Goal: Task Accomplishment & Management: Complete application form

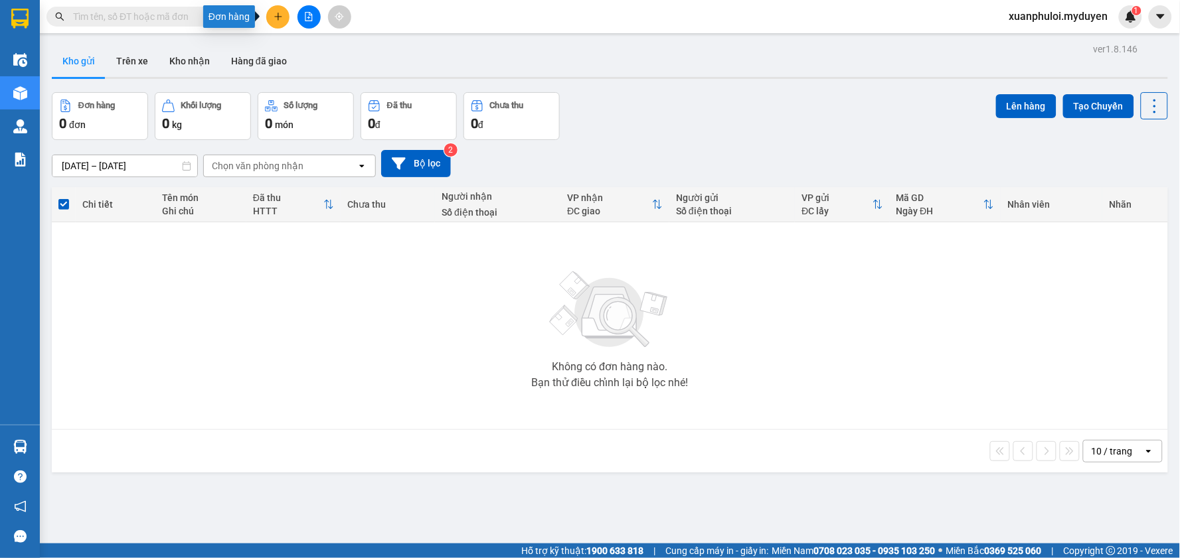
click at [276, 19] on icon "plus" at bounding box center [278, 16] width 9 height 9
click at [293, 50] on div "Tạo đơn hàng" at bounding box center [324, 49] width 100 height 25
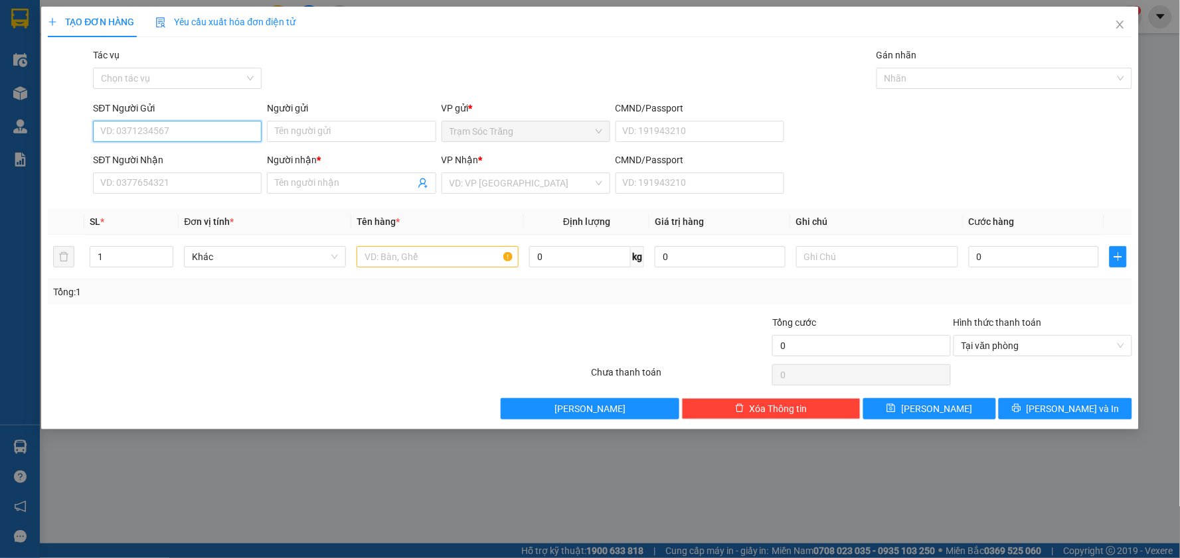
click at [181, 133] on input "SĐT Người Gửi" at bounding box center [177, 131] width 169 height 21
click at [170, 131] on input "SĐT Người Gửi" at bounding box center [177, 131] width 169 height 21
type input "0966195767"
click at [270, 131] on input "Người gửi" at bounding box center [351, 131] width 169 height 21
type input "[PERSON_NAME]"
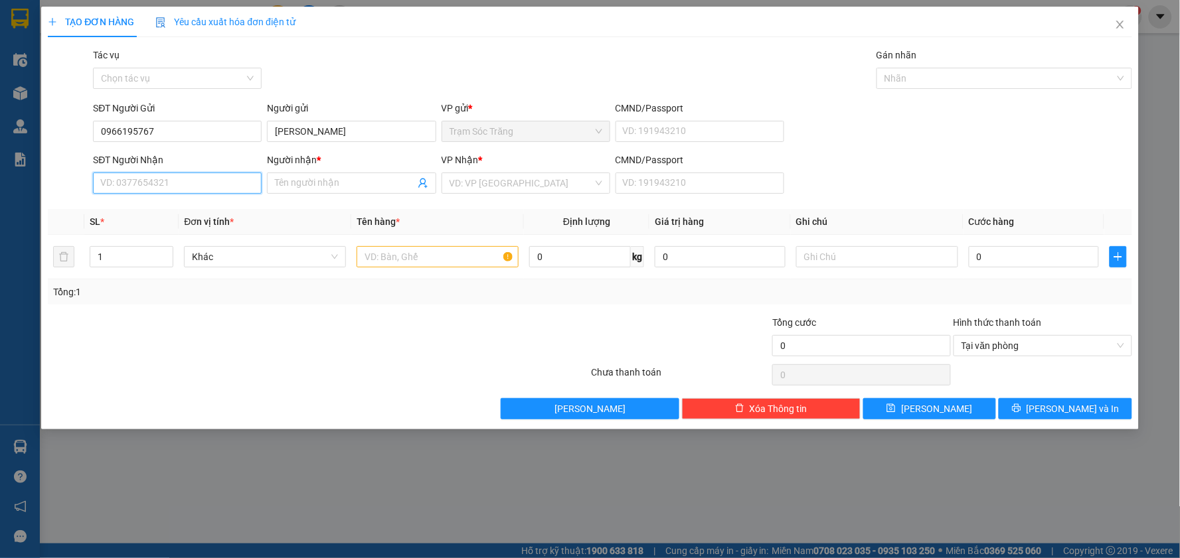
click at [183, 181] on input "SĐT Người Nhận" at bounding box center [177, 183] width 169 height 21
type input "0943297858"
click at [327, 187] on input "Người nhận *" at bounding box center [344, 183] width 139 height 15
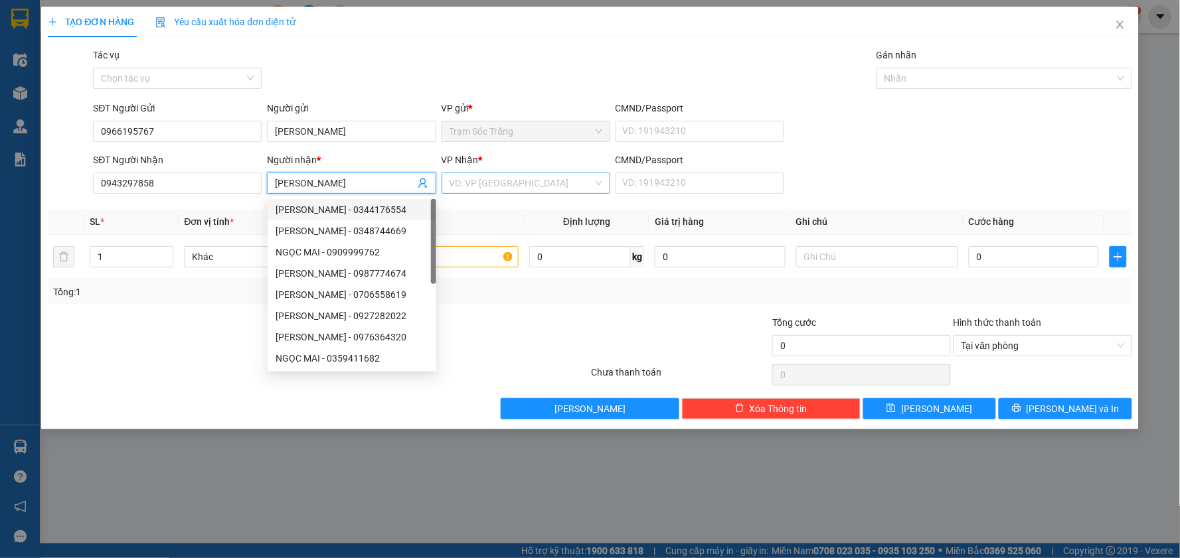
type input "[PERSON_NAME]"
click at [548, 183] on input "search" at bounding box center [520, 183] width 143 height 20
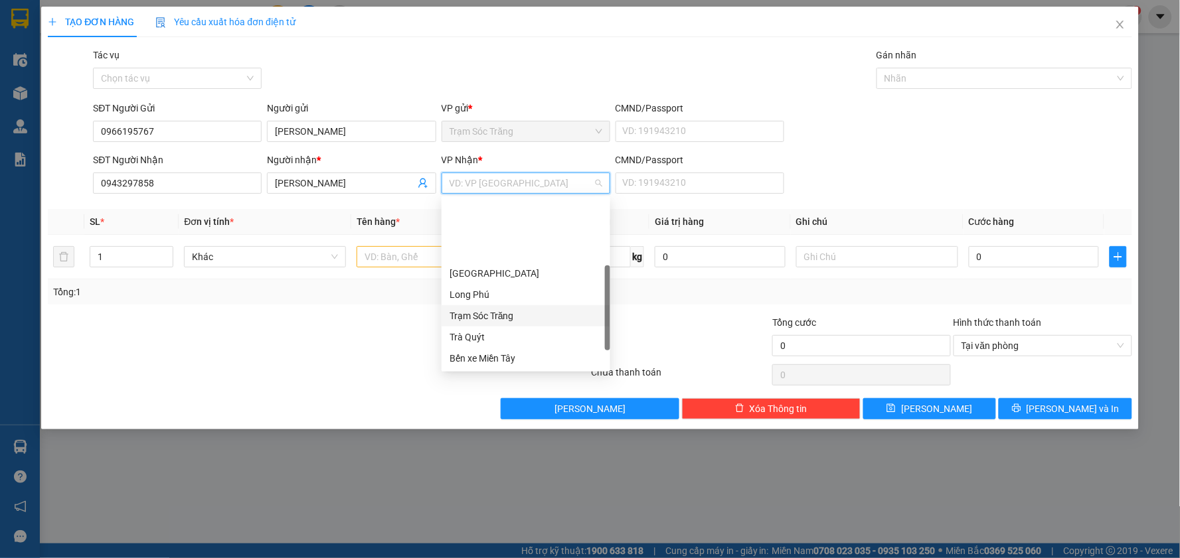
scroll to position [66, 0]
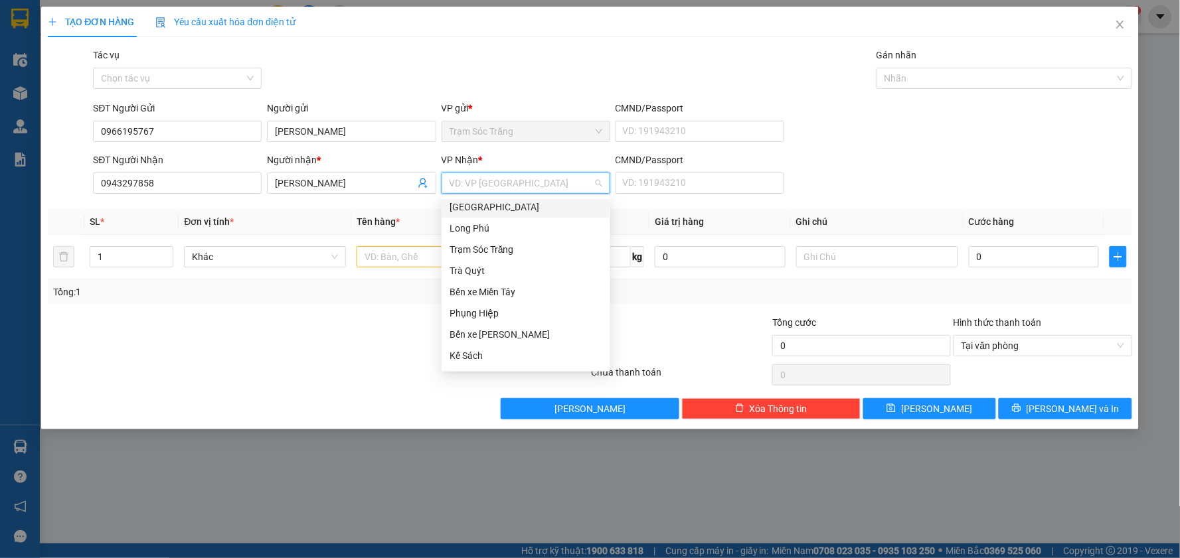
click at [508, 198] on div "[GEOGRAPHIC_DATA]" at bounding box center [525, 207] width 169 height 21
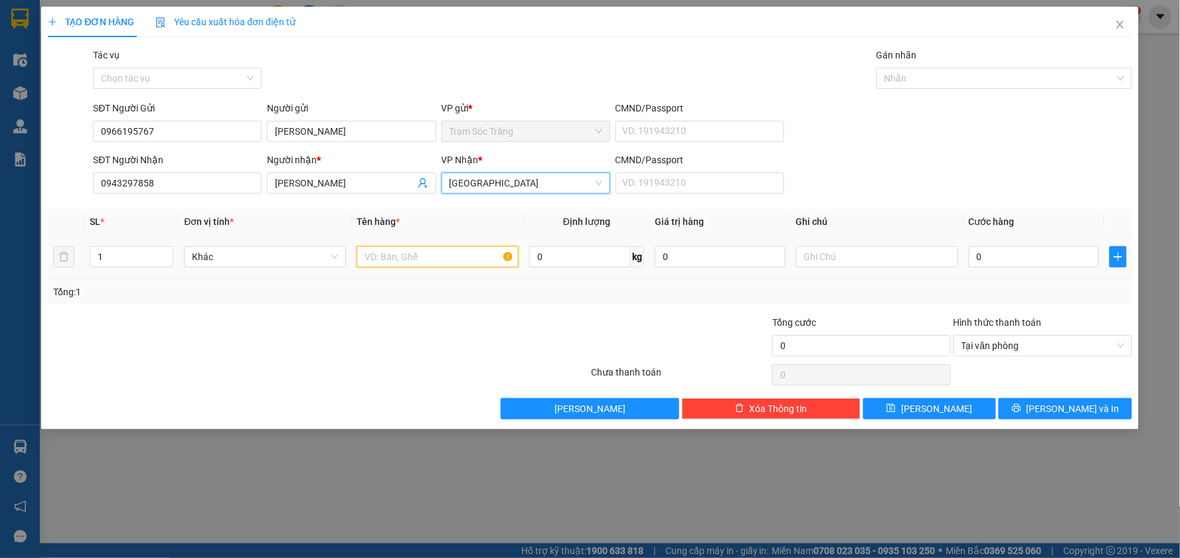
click at [436, 255] on input "text" at bounding box center [437, 256] width 162 height 21
click at [414, 250] on input "text" at bounding box center [437, 256] width 162 height 21
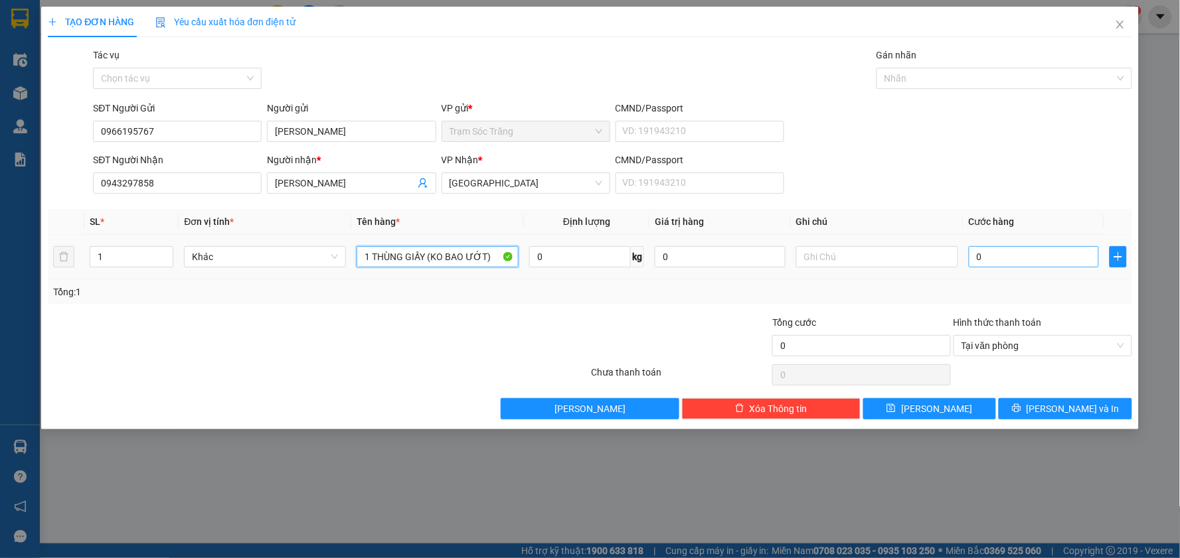
type input "1 THÙNG GIẤY (KO BAO ƯỚT)"
click at [1002, 263] on input "0" at bounding box center [1034, 256] width 131 height 21
type input "3"
type input "30"
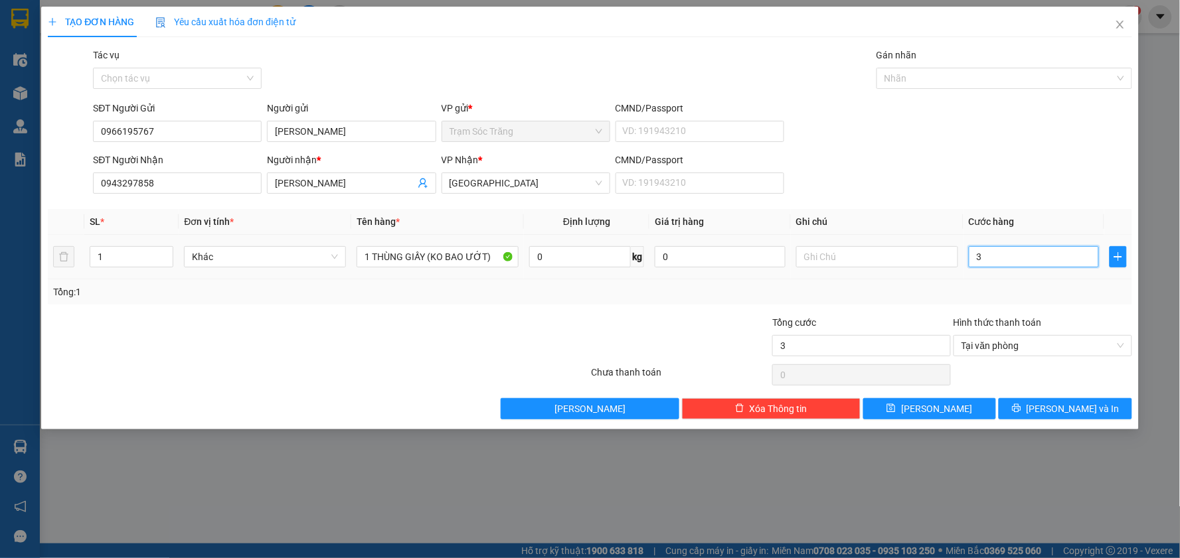
type input "30"
type input "300"
type input "3.000"
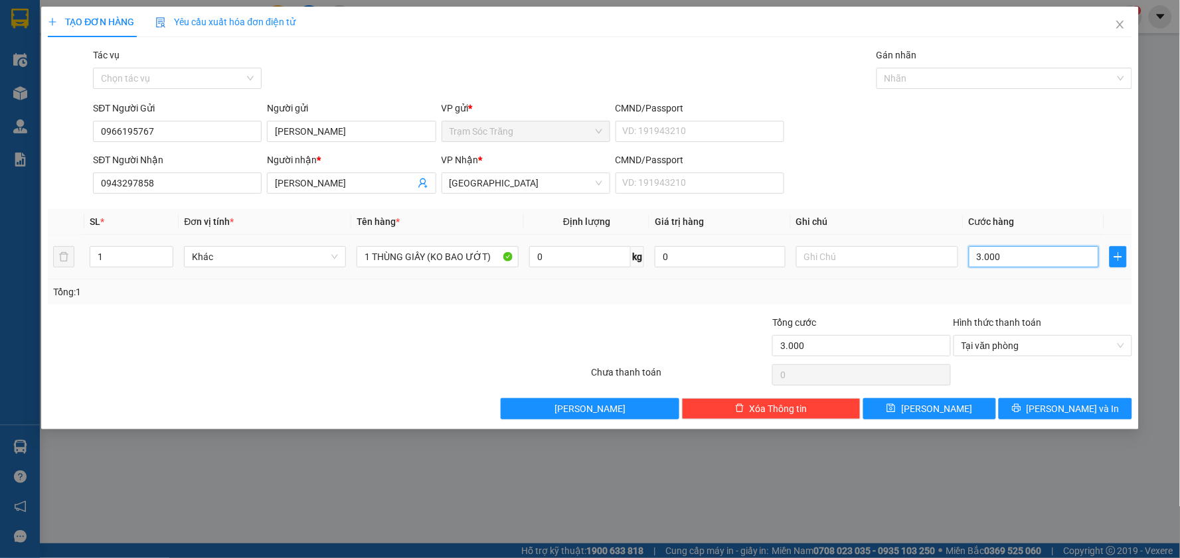
type input "30.000"
click at [1064, 406] on span "[PERSON_NAME] và In" at bounding box center [1072, 409] width 93 height 15
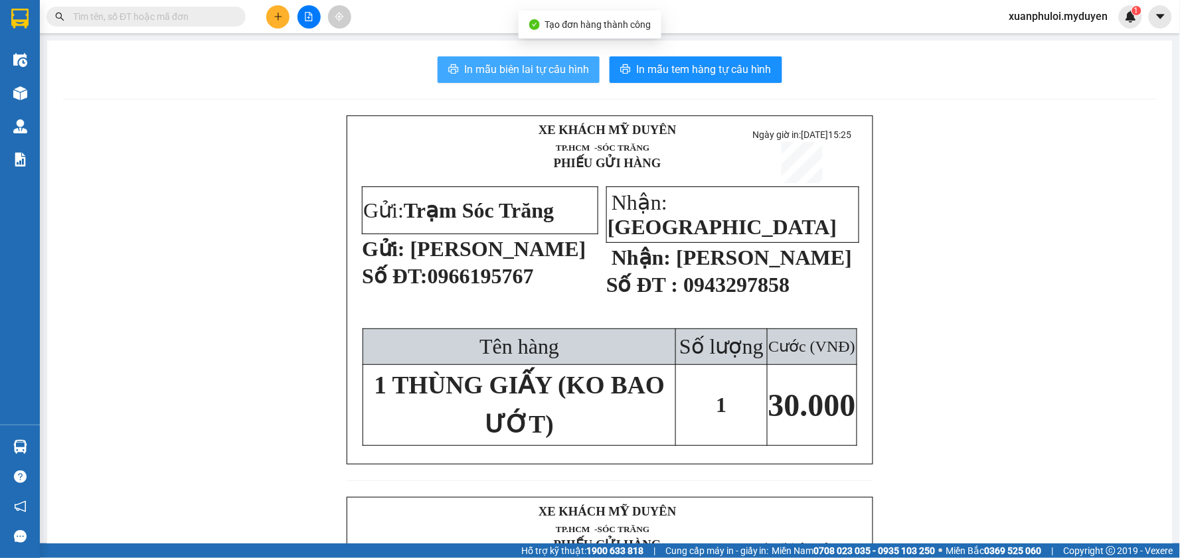
click at [503, 76] on span "In mẫu biên lai tự cấu hình" at bounding box center [526, 69] width 125 height 17
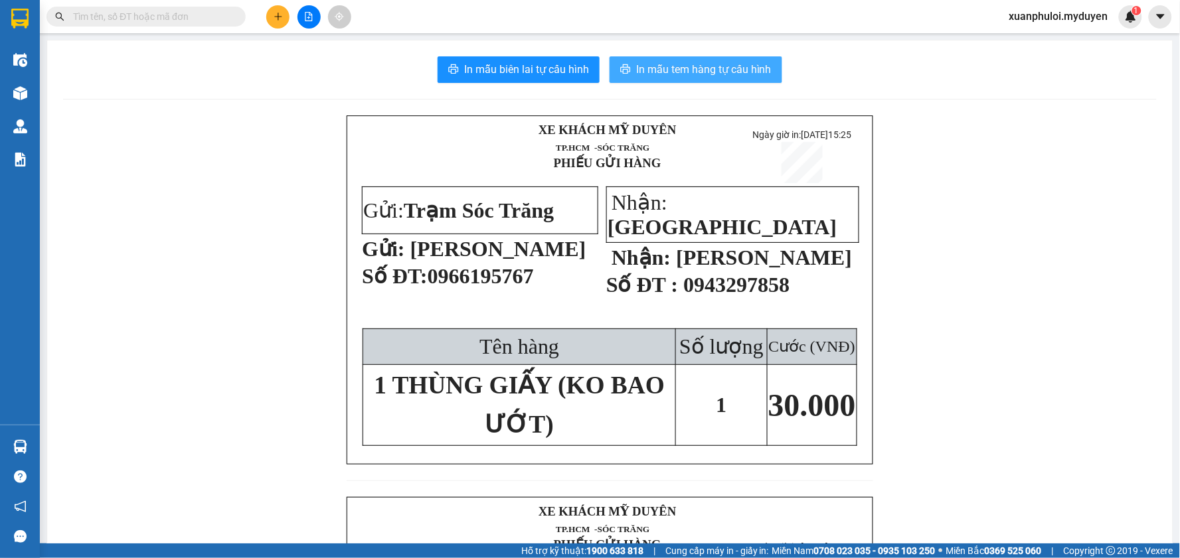
click at [701, 72] on span "In mẫu tem hàng tự cấu hình" at bounding box center [703, 69] width 135 height 17
click at [281, 21] on button at bounding box center [277, 16] width 23 height 23
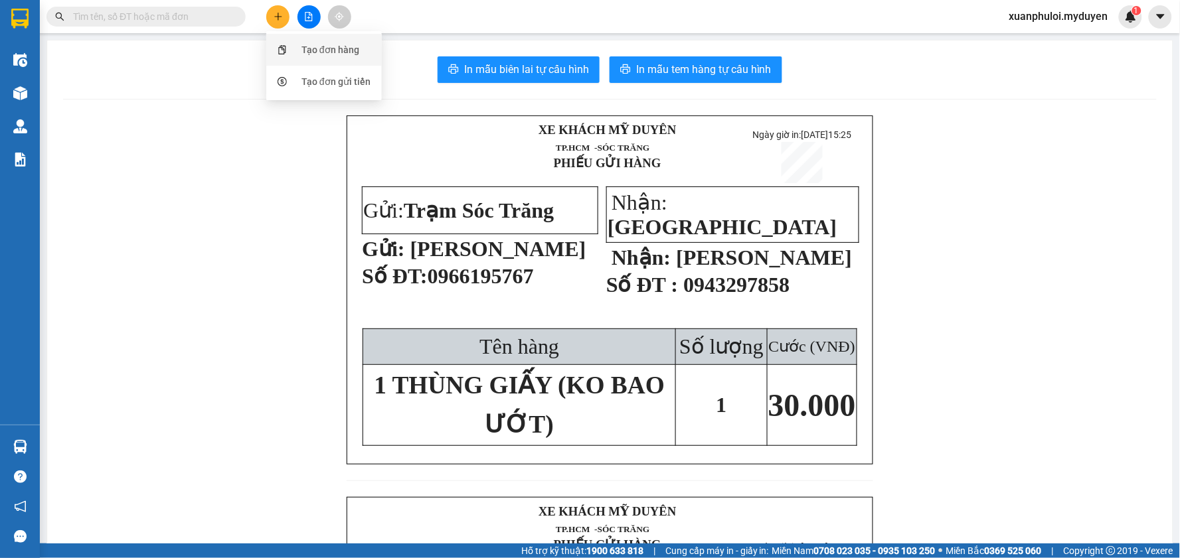
click at [313, 42] on div "Tạo đơn hàng" at bounding box center [330, 49] width 58 height 15
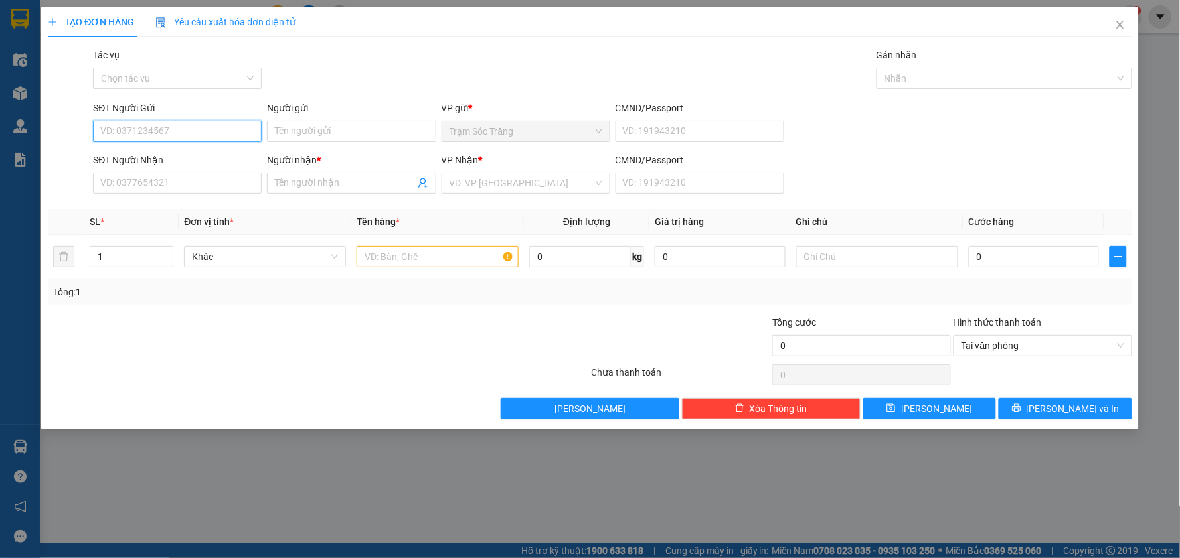
click at [216, 127] on input "SĐT Người Gửi" at bounding box center [177, 131] width 169 height 21
type input "0346282180"
click at [185, 156] on div "0346282180 - BẦU" at bounding box center [177, 158] width 153 height 15
type input "BẦU"
type input "0982322100"
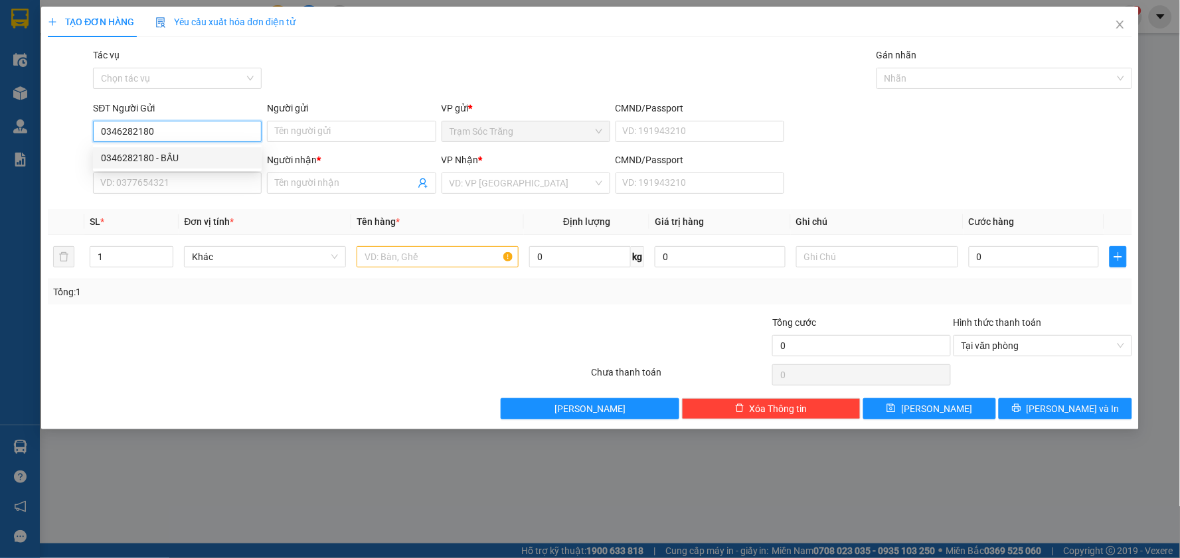
type input "THẢO"
type input "30.000"
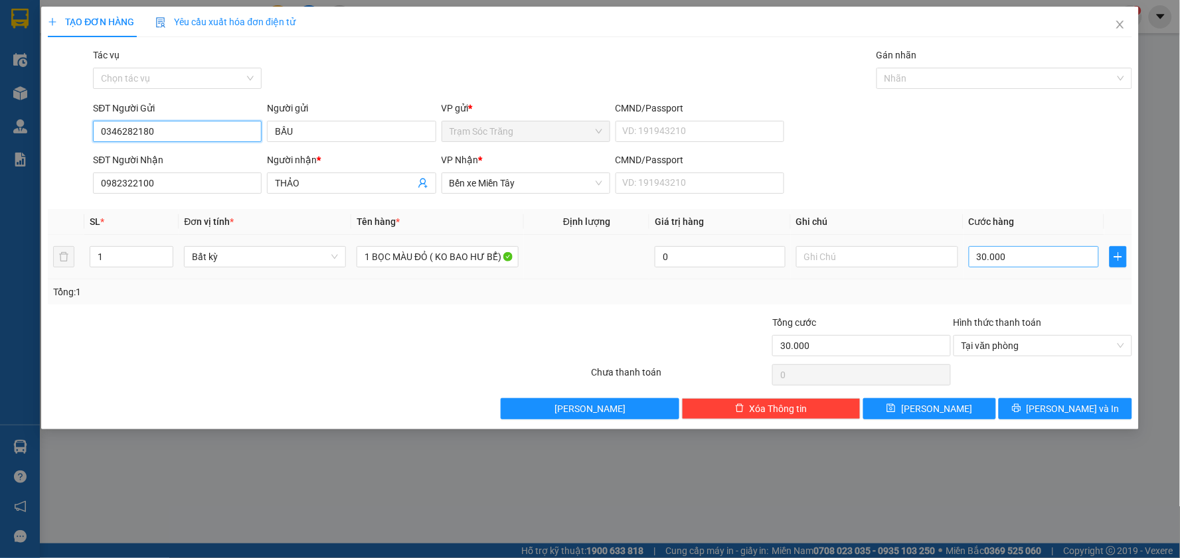
type input "0346282180"
click at [1039, 260] on input "30.000" at bounding box center [1034, 256] width 131 height 21
type input "4"
type input "40"
type input "400"
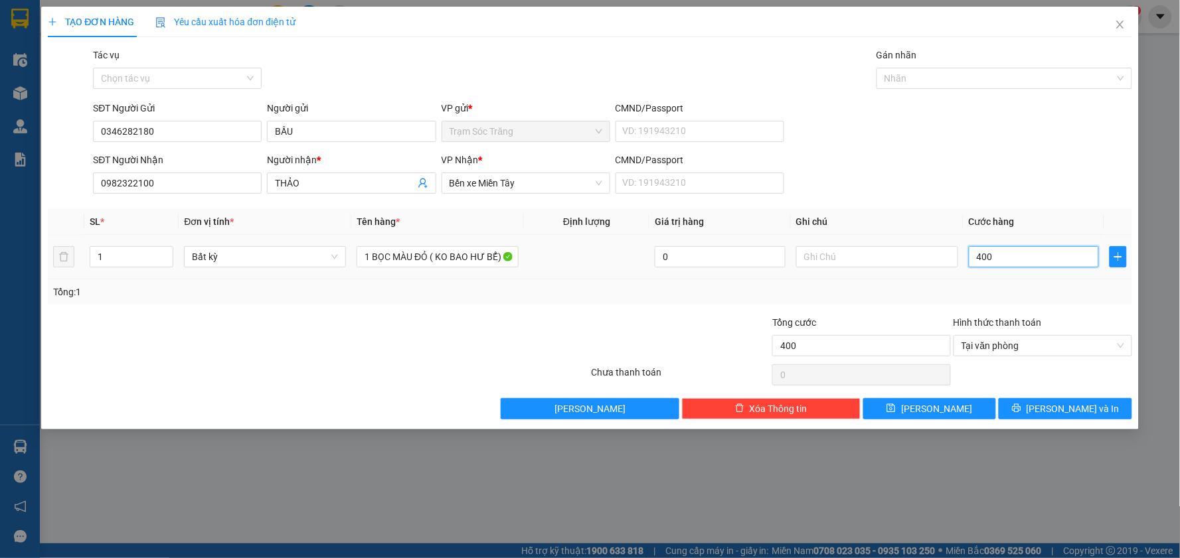
type input "4.000"
type input "40.000"
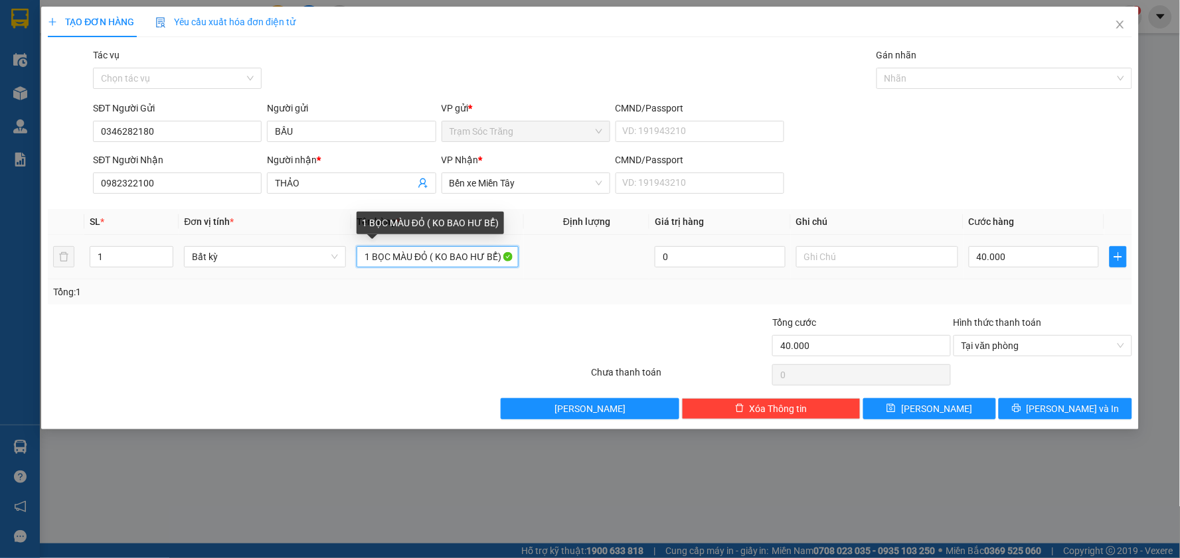
click at [427, 260] on input "1 BỌC MÀU ĐỎ ( KO BAO HƯ BỂ)" at bounding box center [437, 256] width 162 height 21
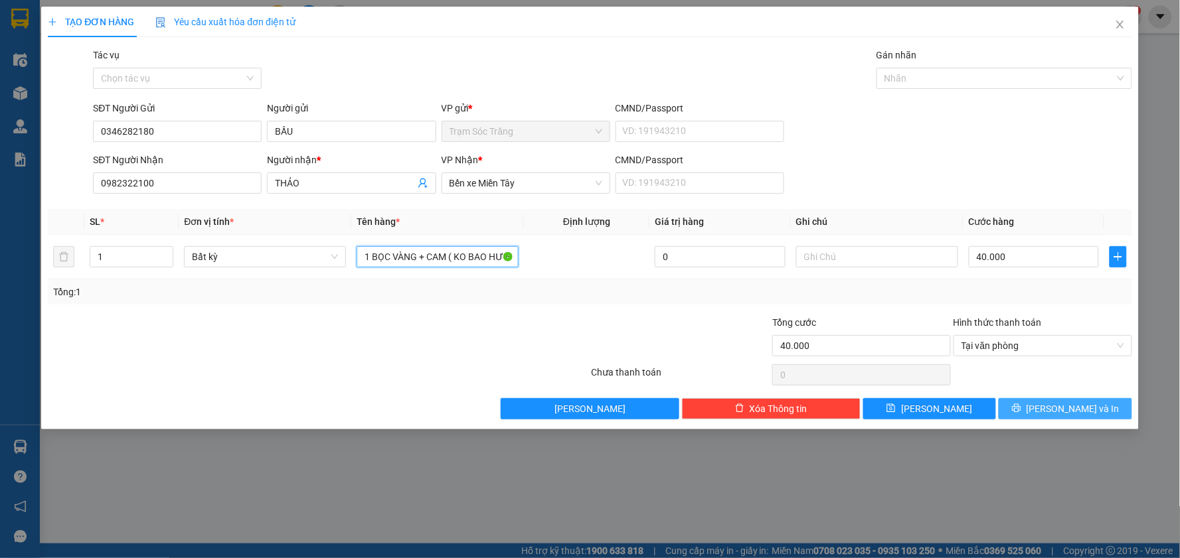
type input "1 BỌC VÀNG + CAM ( KO BAO HƯ BỂ)"
click at [1099, 413] on button "[PERSON_NAME] và In" at bounding box center [1064, 408] width 133 height 21
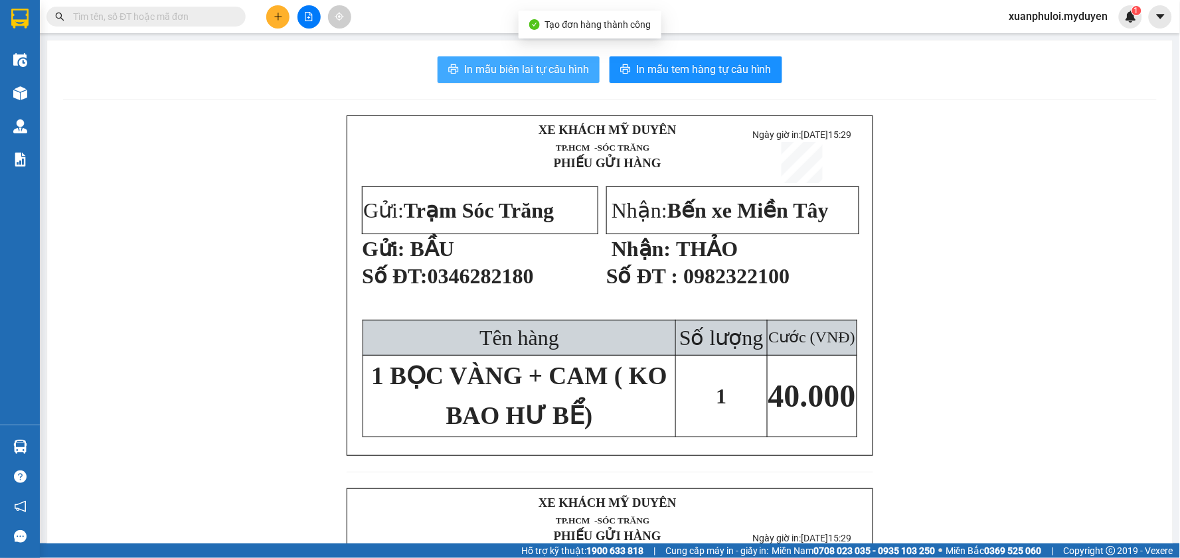
click at [465, 66] on span "In mẫu biên lai tự cấu hình" at bounding box center [526, 69] width 125 height 17
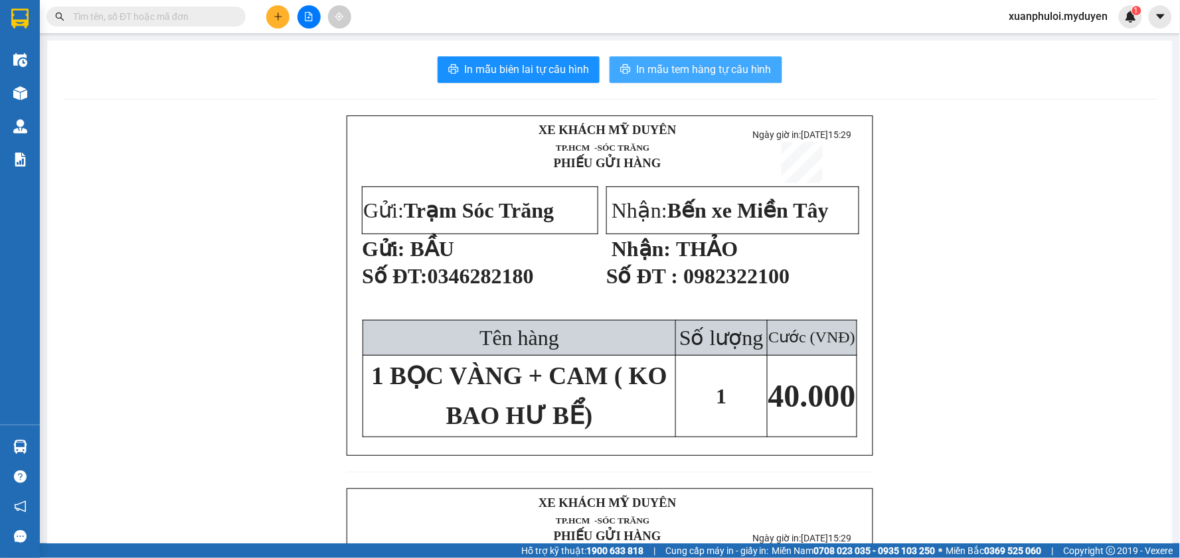
click at [725, 74] on span "In mẫu tem hàng tự cấu hình" at bounding box center [703, 69] width 135 height 17
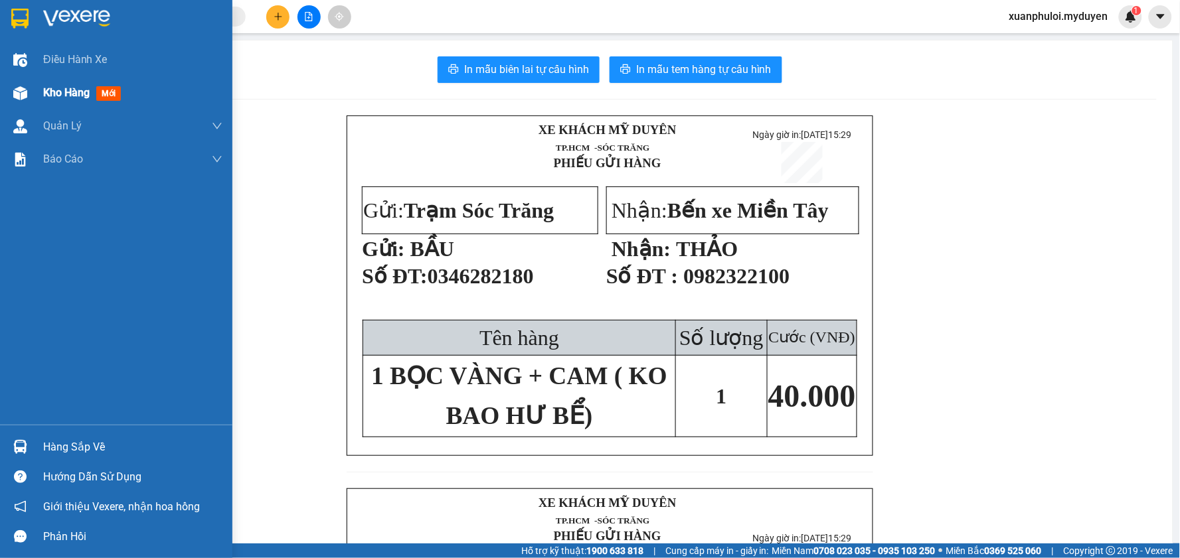
click at [60, 93] on span "Kho hàng" at bounding box center [66, 92] width 46 height 13
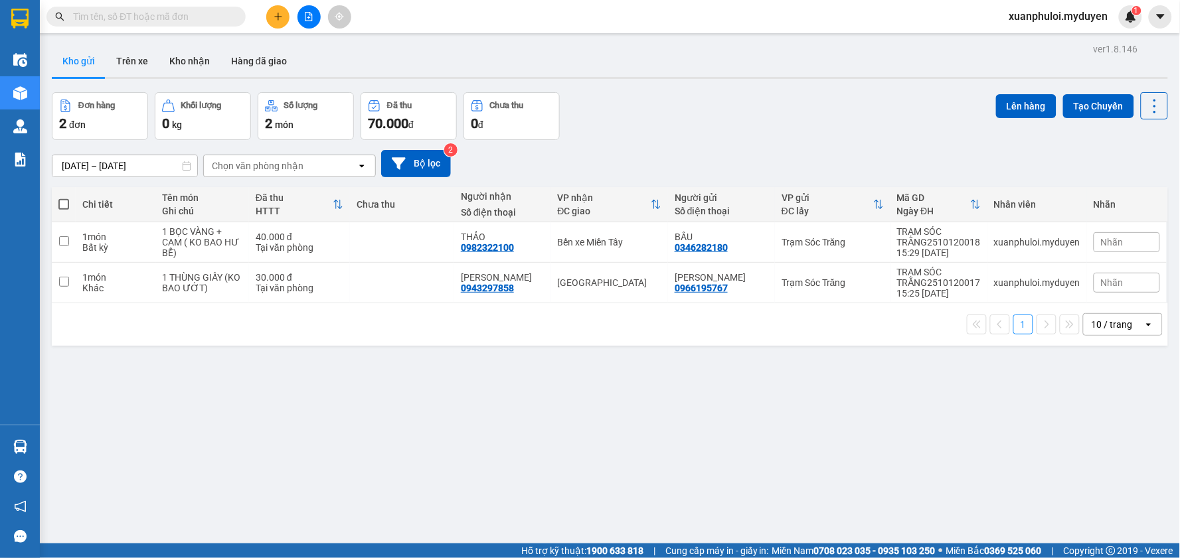
click at [276, 21] on button at bounding box center [277, 16] width 23 height 23
click at [307, 53] on div "Tạo đơn hàng" at bounding box center [330, 49] width 58 height 15
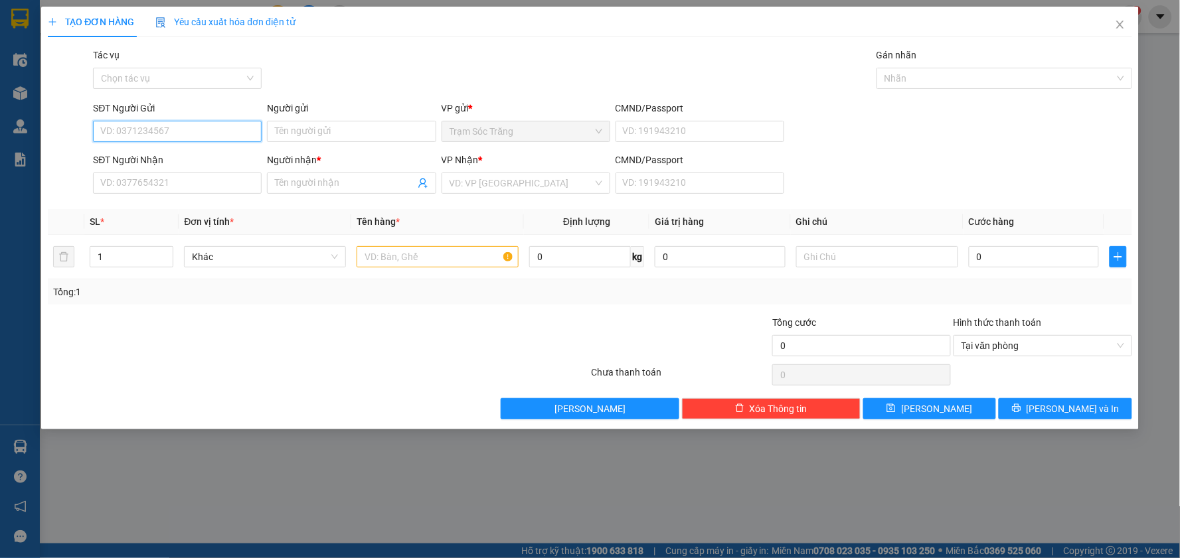
click at [195, 136] on input "SĐT Người Gửi" at bounding box center [177, 131] width 169 height 21
type input "0328866112"
click at [150, 157] on div "0328866112 - [GEOGRAPHIC_DATA]" at bounding box center [177, 158] width 153 height 15
type input "MỸ ÁI"
type input "0938264379"
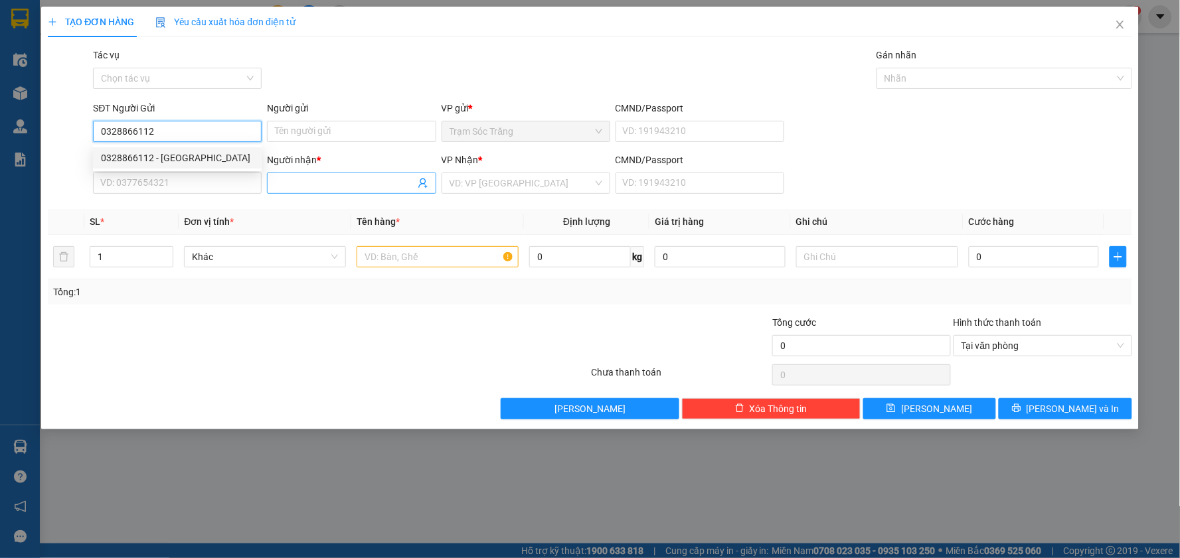
type input "THỦY"
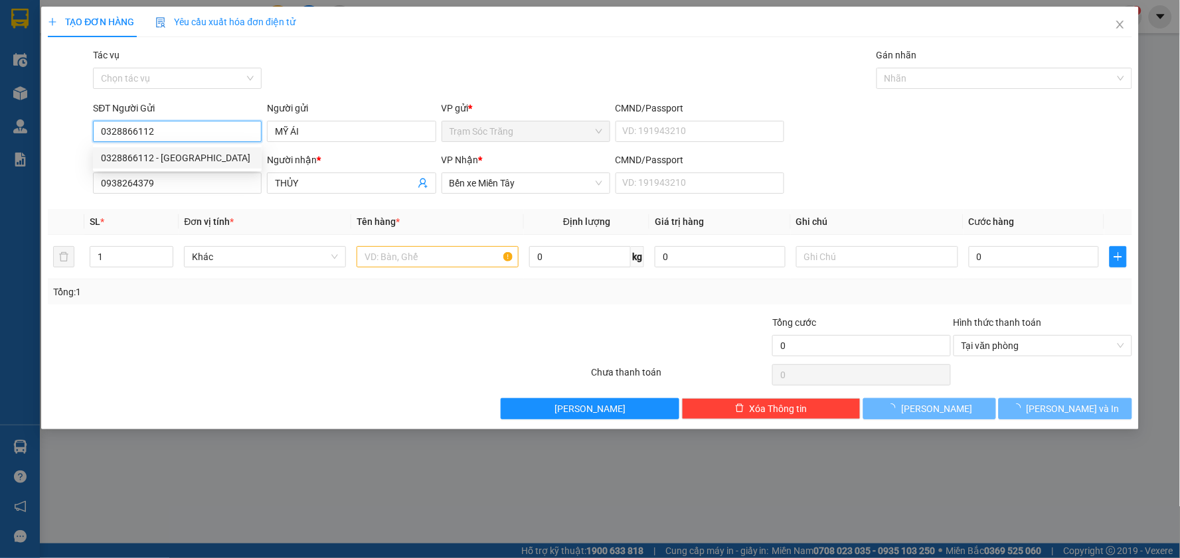
type input "60.000"
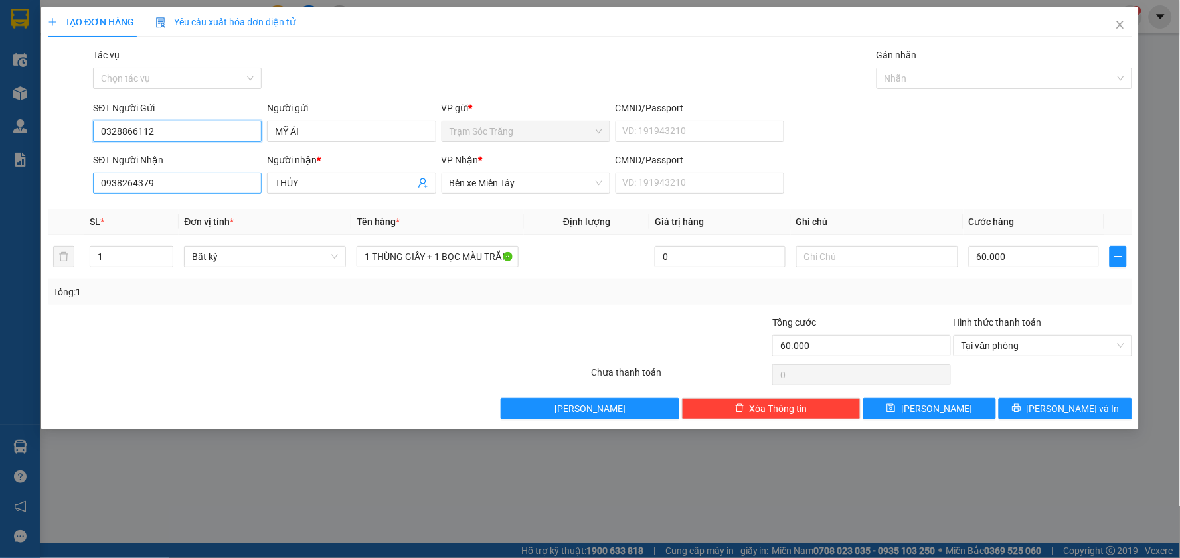
type input "0328866112"
click at [210, 181] on input "0938264379" at bounding box center [177, 183] width 169 height 21
type input "0907873396"
click at [295, 182] on input "THỦY" at bounding box center [344, 183] width 139 height 15
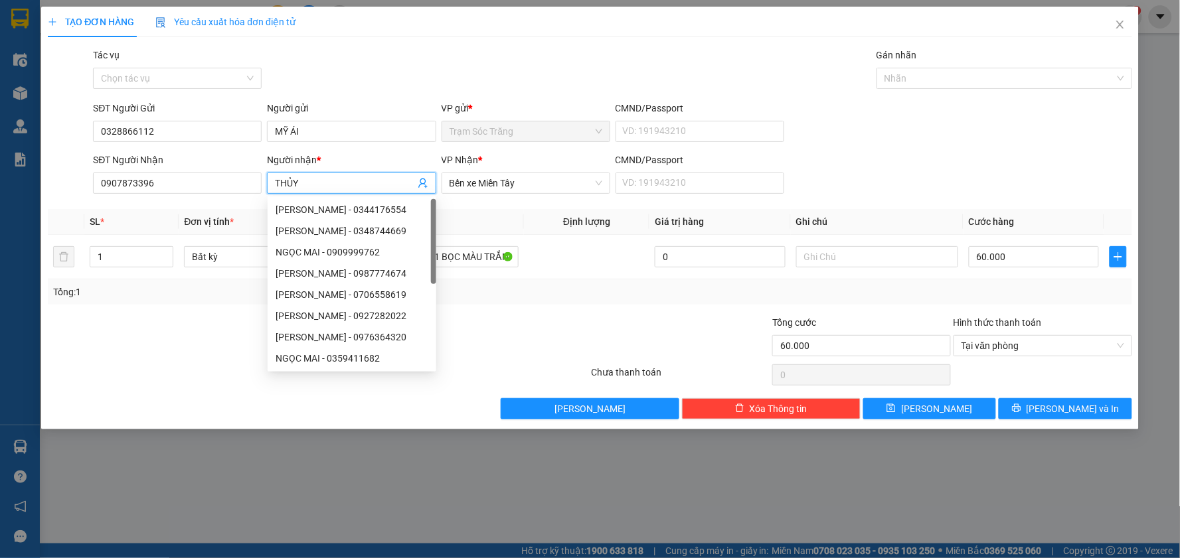
click at [346, 184] on input "THỦY" at bounding box center [344, 183] width 139 height 15
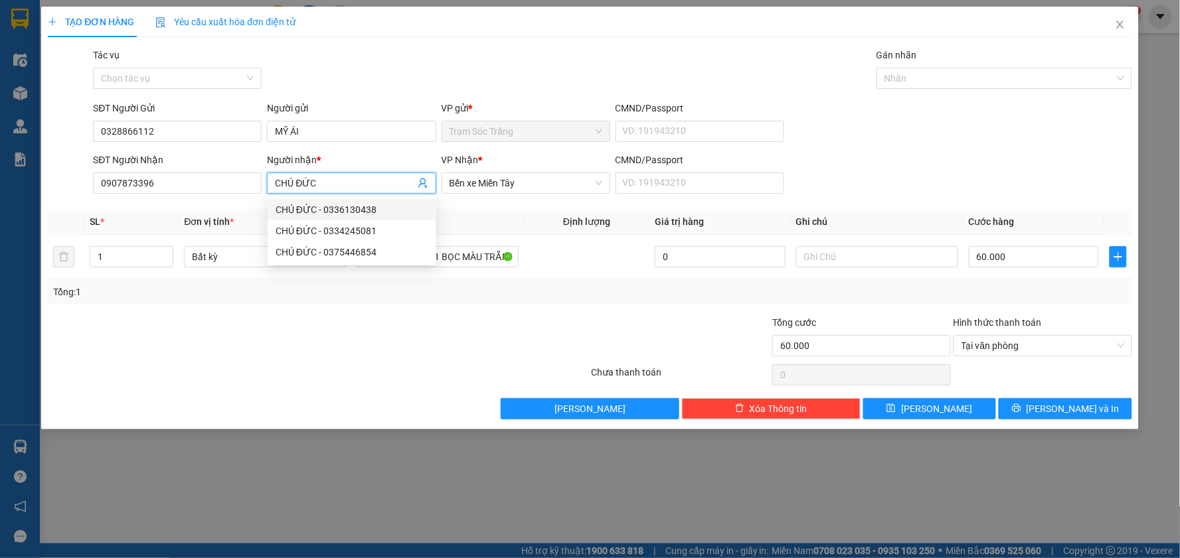
type input "CHÚ ĐỨC"
click at [514, 209] on th "Tên hàng *" at bounding box center [437, 222] width 173 height 26
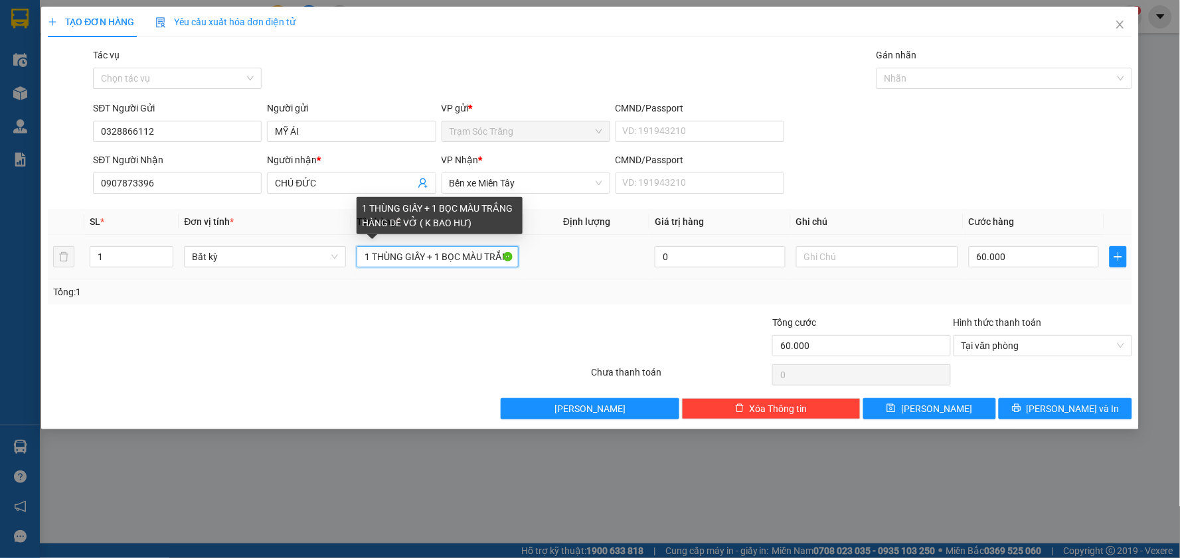
click at [425, 254] on input "1 THÙNG GIẤY + 1 BỌC MÀU TRẮNG HÀNG DỄ VỞ ( K BAO HƯ)" at bounding box center [437, 256] width 162 height 21
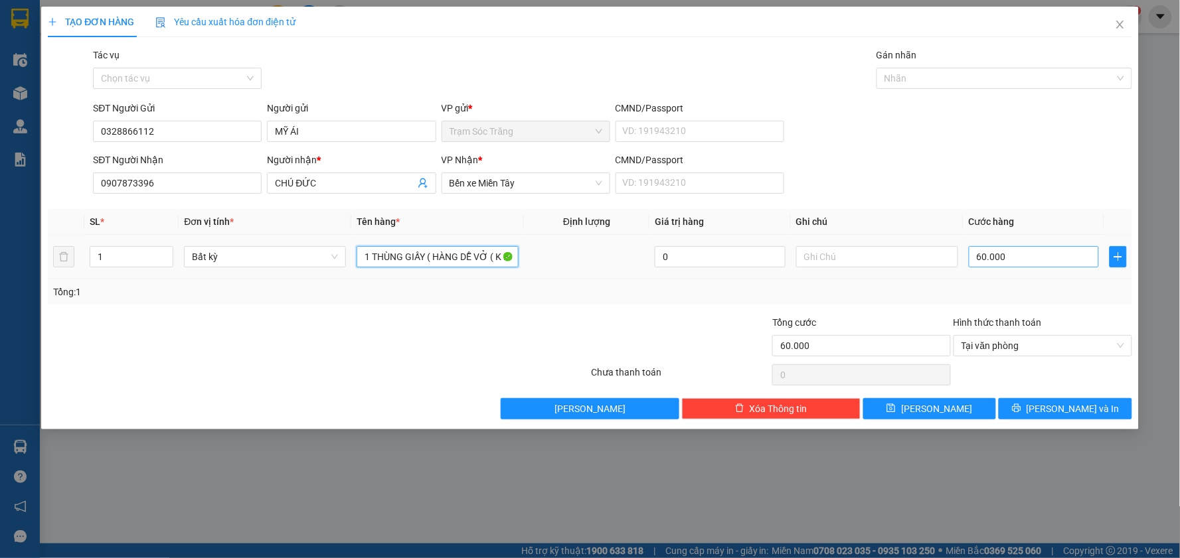
type input "1 THÙNG GIẤY ( HÀNG DỄ VỞ ( K BAO HƯ)"
click at [1003, 264] on input "60.000" at bounding box center [1034, 256] width 131 height 21
type input "5"
type input "50"
type input "500"
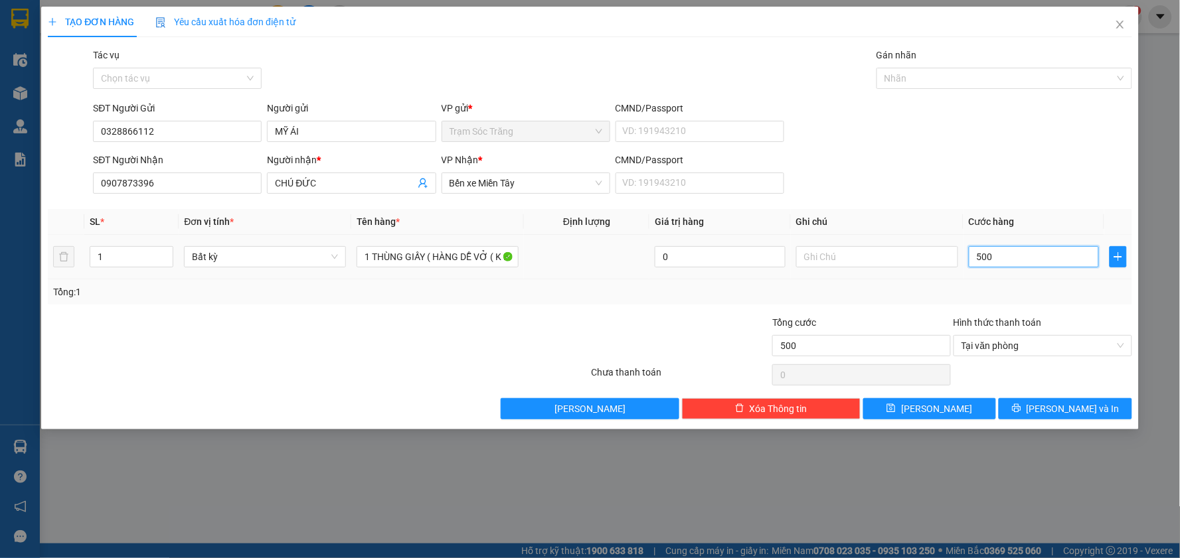
type input "5.000"
type input "50.000"
click at [1020, 408] on icon "printer" at bounding box center [1016, 408] width 9 height 9
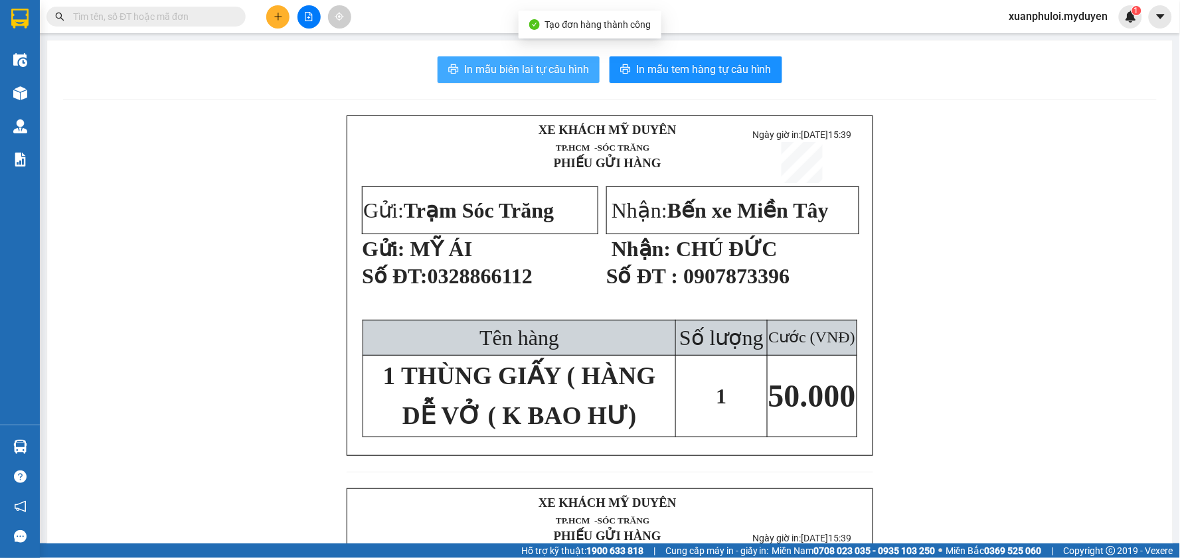
click at [522, 76] on span "In mẫu biên lai tự cấu hình" at bounding box center [526, 69] width 125 height 17
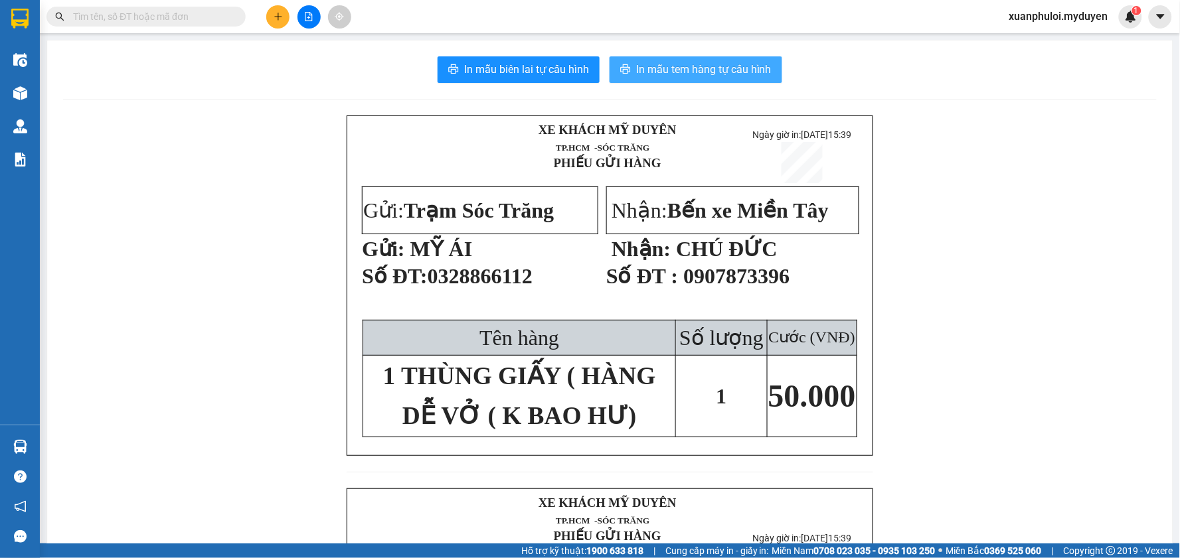
click at [665, 76] on span "In mẫu tem hàng tự cấu hình" at bounding box center [703, 69] width 135 height 17
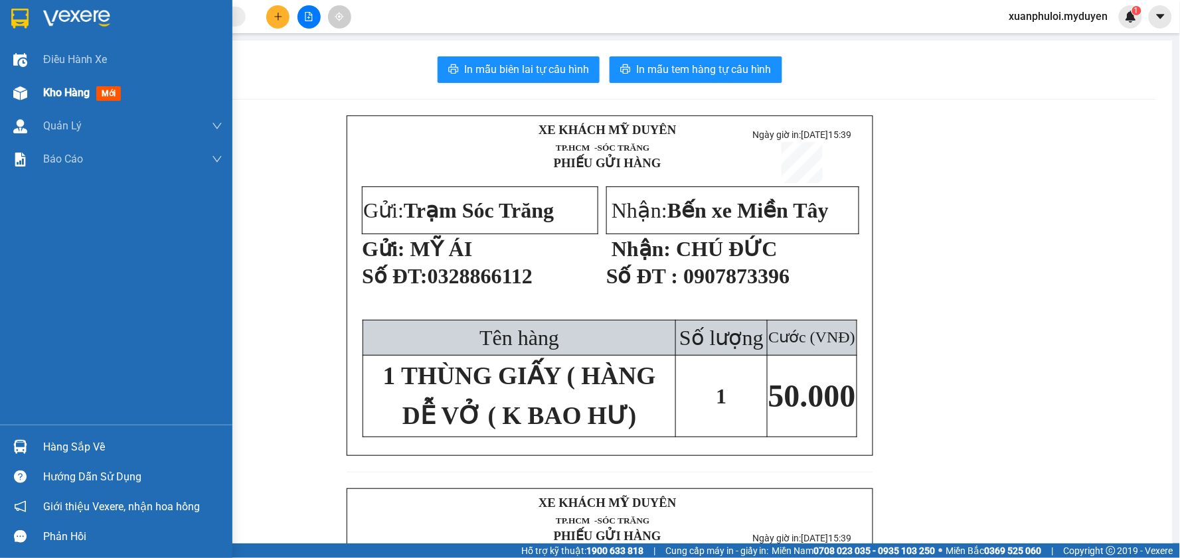
click at [17, 83] on div at bounding box center [20, 93] width 23 height 23
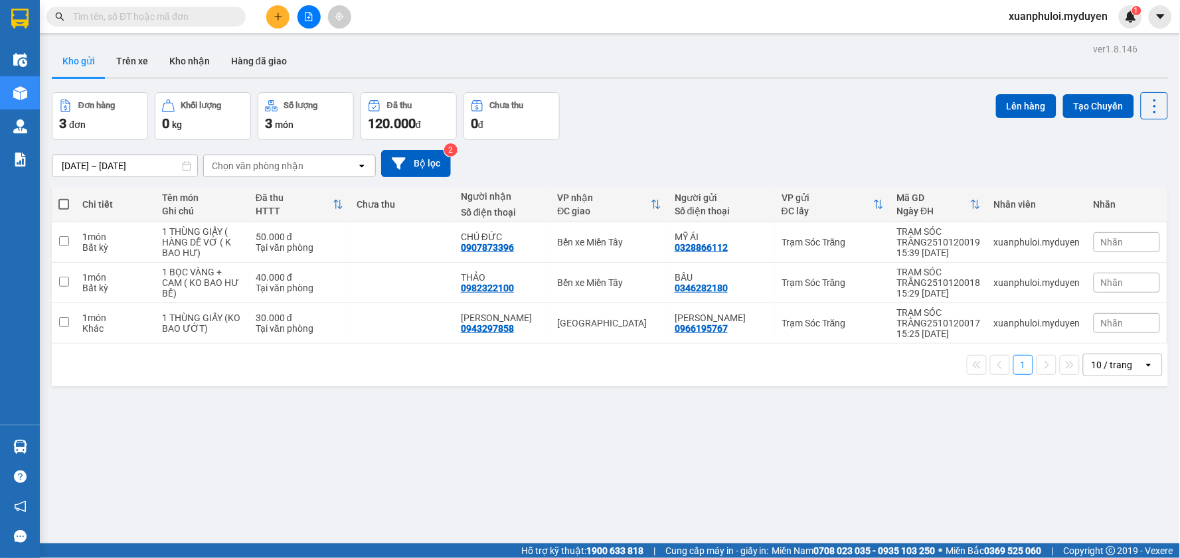
click at [272, 21] on button at bounding box center [277, 16] width 23 height 23
click at [280, 48] on icon "snippets" at bounding box center [281, 49] width 9 height 9
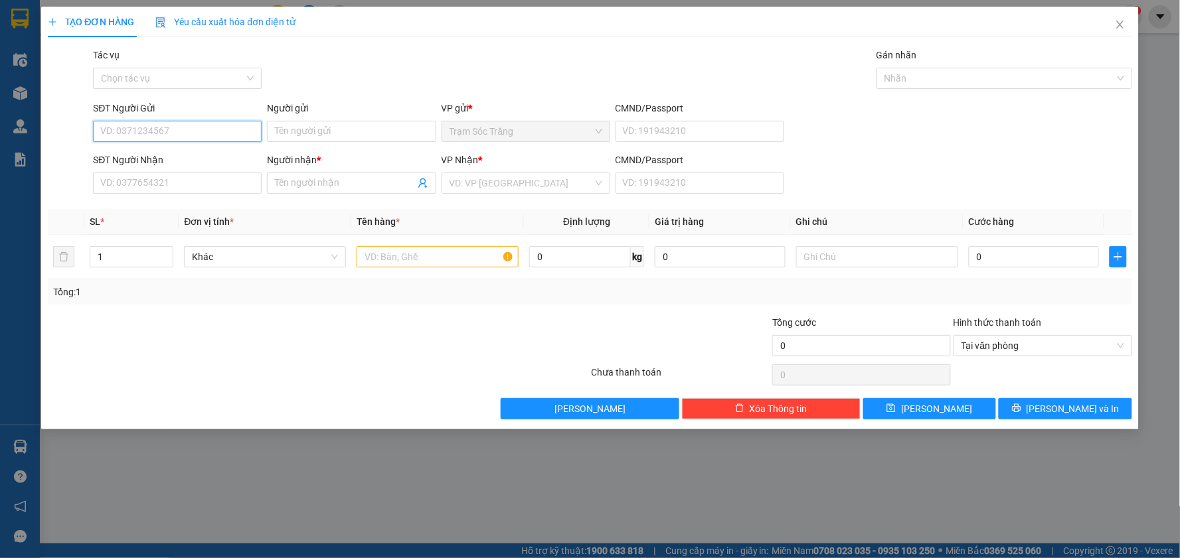
click at [160, 127] on input "SĐT Người Gửi" at bounding box center [177, 131] width 169 height 21
type input "0707547982"
click at [373, 134] on input "Người gửi" at bounding box center [351, 131] width 169 height 21
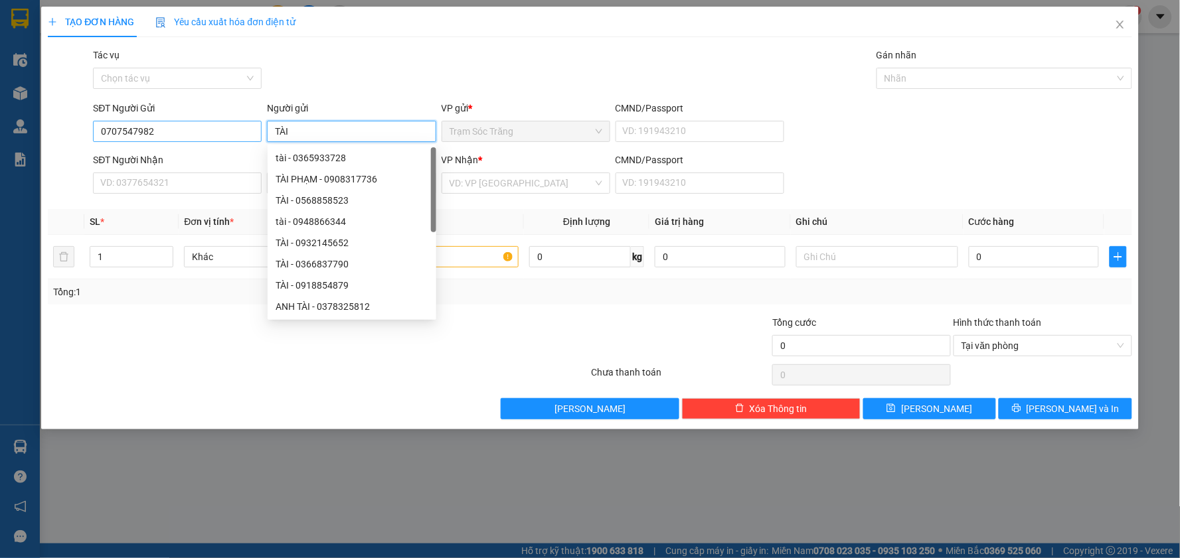
type input "TÀI"
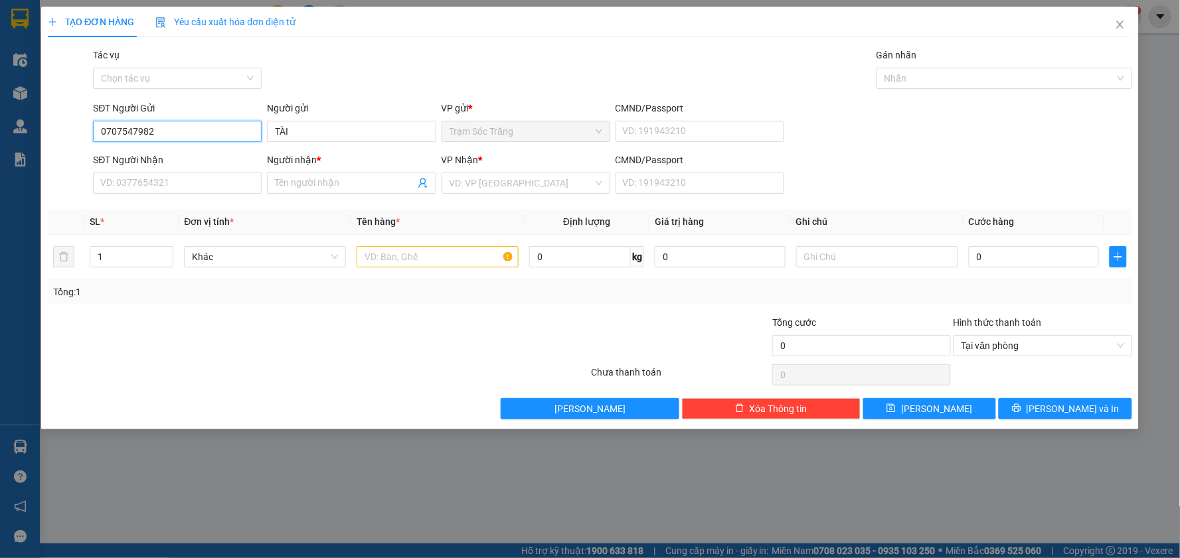
drag, startPoint x: 193, startPoint y: 135, endPoint x: 0, endPoint y: 143, distance: 193.3
click at [0, 136] on div "TẠO ĐƠN HÀNG Yêu cầu xuất hóa đơn điện tử Transit Pickup Surcharge Ids Transit …" at bounding box center [590, 279] width 1180 height 558
paste input "0707547982"
type input "0707547982"
drag, startPoint x: 203, startPoint y: 129, endPoint x: 48, endPoint y: 130, distance: 155.3
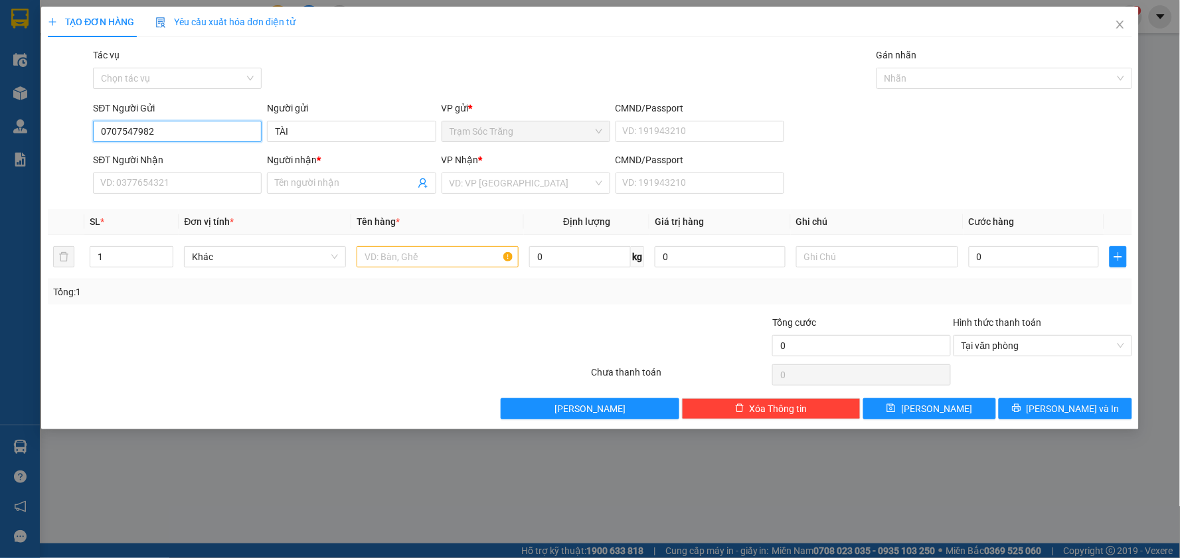
click at [48, 130] on div "SĐT Người Gửi 0707547982 0707547982 Người gửi TÀI VP gửi * Trạm Sóc Trăng CMND/…" at bounding box center [589, 124] width 1087 height 46
click at [139, 196] on div "SĐT Người Nhận VD: 0377654321" at bounding box center [177, 176] width 169 height 46
click at [142, 185] on input "SĐT Người Nhận" at bounding box center [177, 183] width 169 height 21
paste input "0707547982"
type input "0707547982"
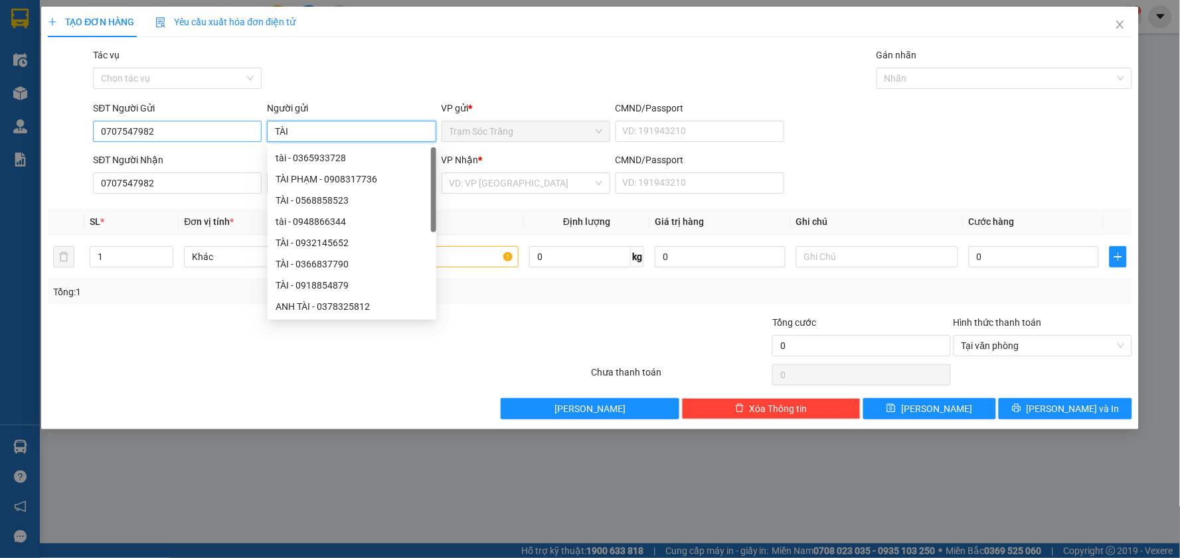
drag, startPoint x: 288, startPoint y: 137, endPoint x: 256, endPoint y: 137, distance: 31.9
click at [256, 137] on div "SĐT Người Gửi 0707547982 Người gửi TÀI VP gửi * Trạm Sóc Trăng CMND/Passport VD…" at bounding box center [612, 124] width 1044 height 46
click at [254, 156] on div "SĐT Người Nhận" at bounding box center [177, 160] width 169 height 15
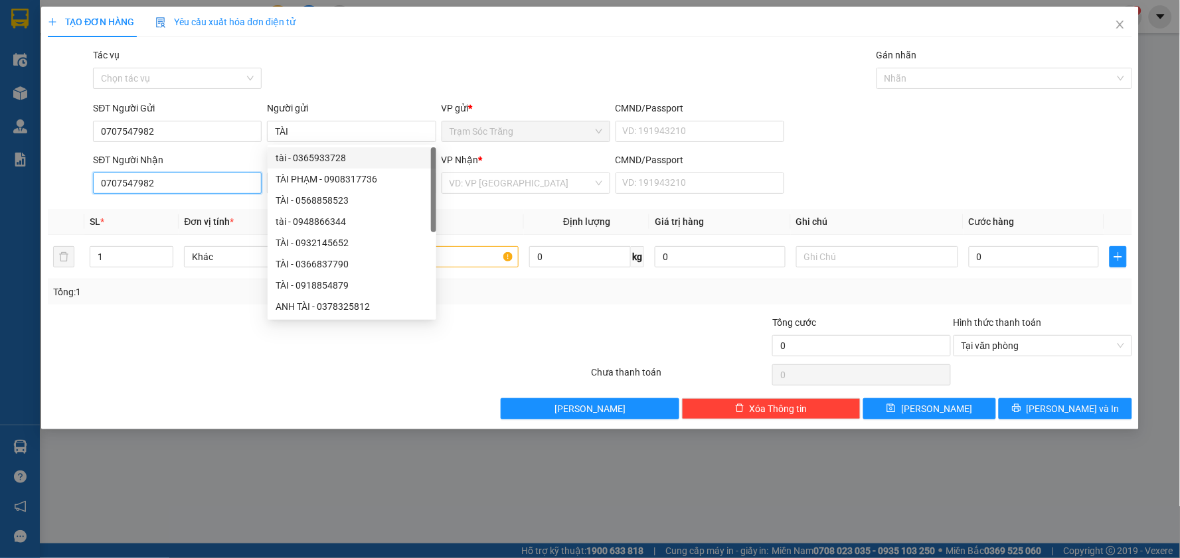
click at [254, 173] on input "0707547982" at bounding box center [177, 183] width 169 height 21
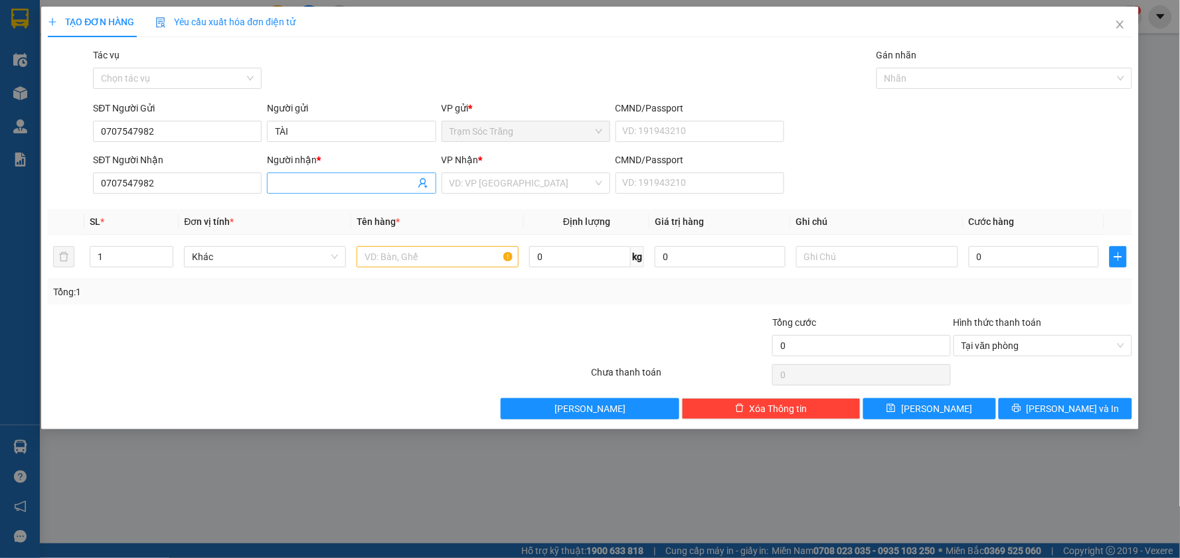
click at [294, 186] on input "Người nhận *" at bounding box center [344, 183] width 139 height 15
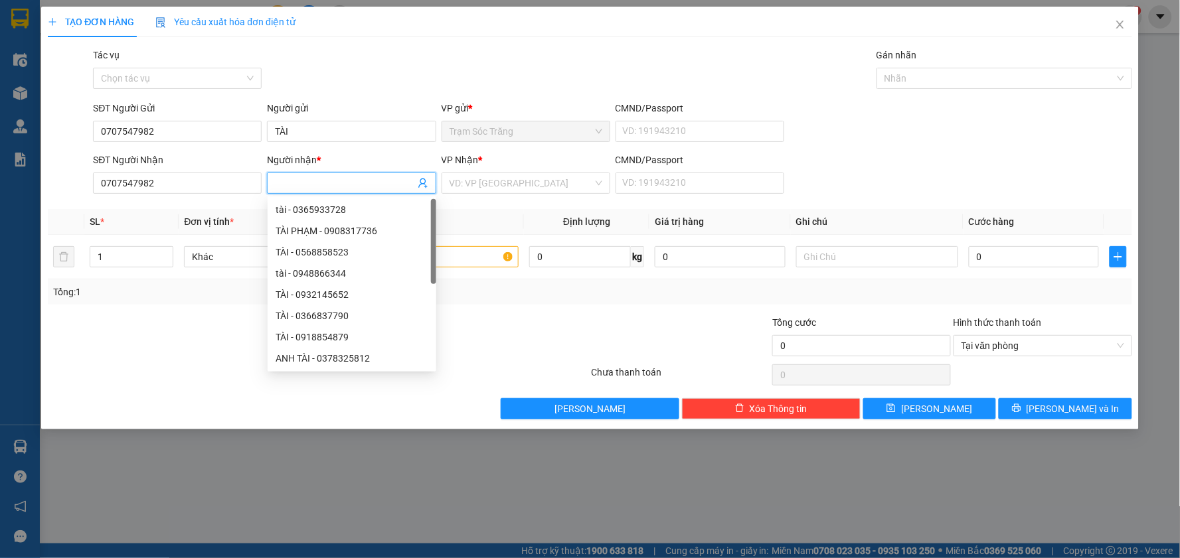
paste input "TÀI"
type input "TÀI"
click at [196, 202] on div "Transit Pickup Surcharge Ids Transit Deliver Surcharge Ids Transit Deliver Surc…" at bounding box center [590, 234] width 1084 height 372
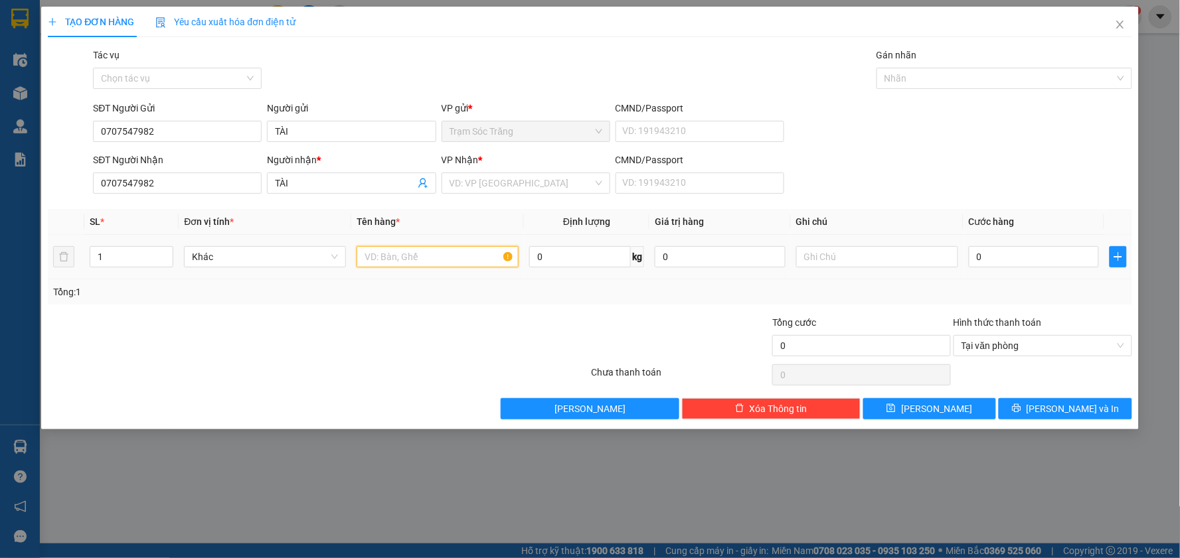
click at [421, 260] on input "text" at bounding box center [437, 256] width 162 height 21
type input "1 GIÁ VÕNG"
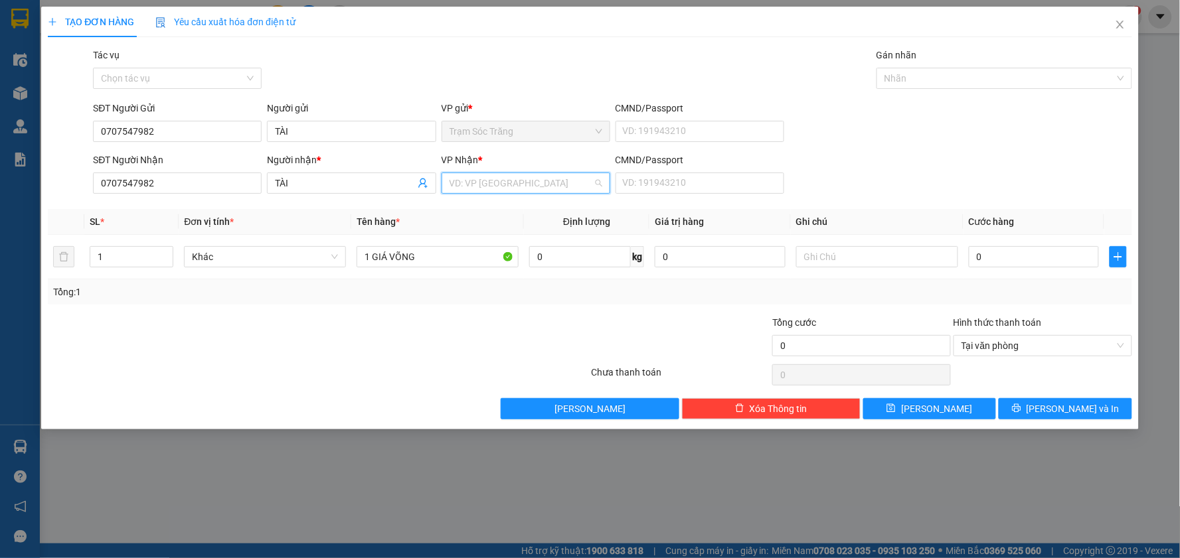
click at [492, 188] on input "search" at bounding box center [520, 183] width 143 height 20
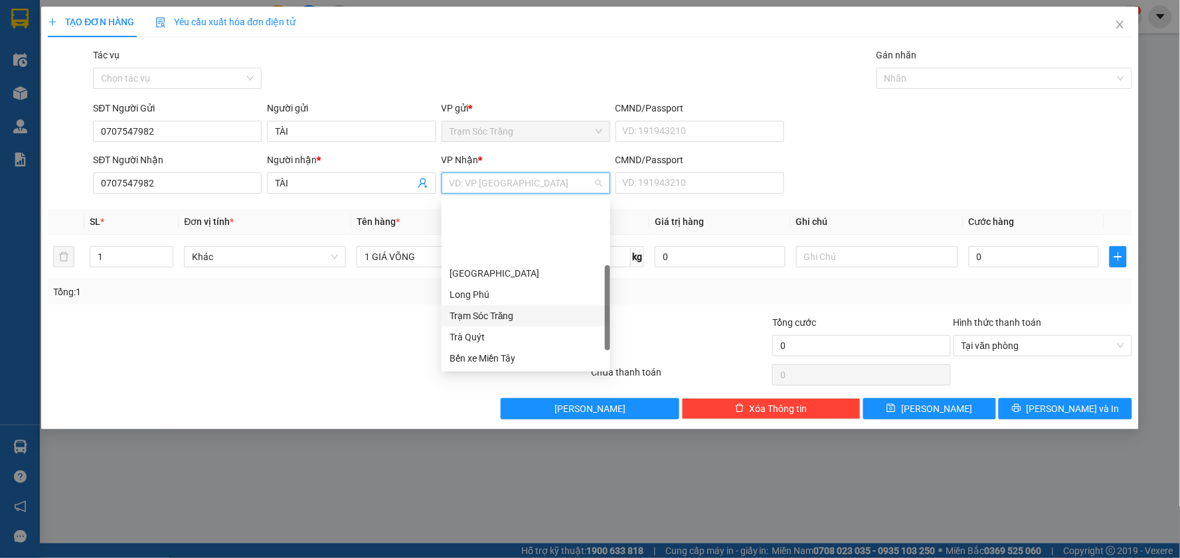
scroll to position [66, 0]
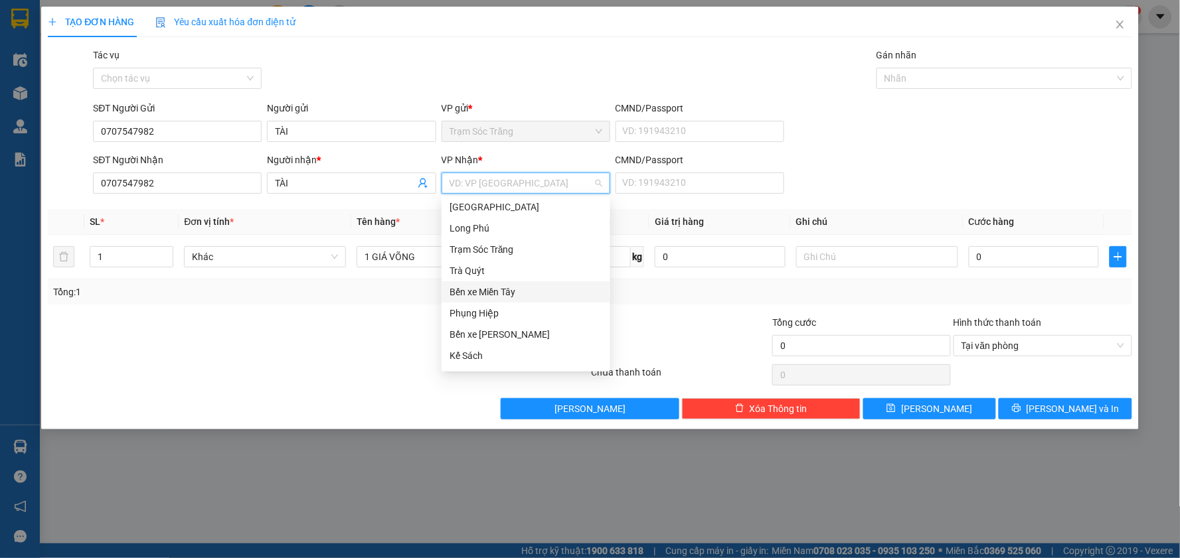
click at [539, 293] on div "Bến xe Miền Tây" at bounding box center [525, 292] width 153 height 15
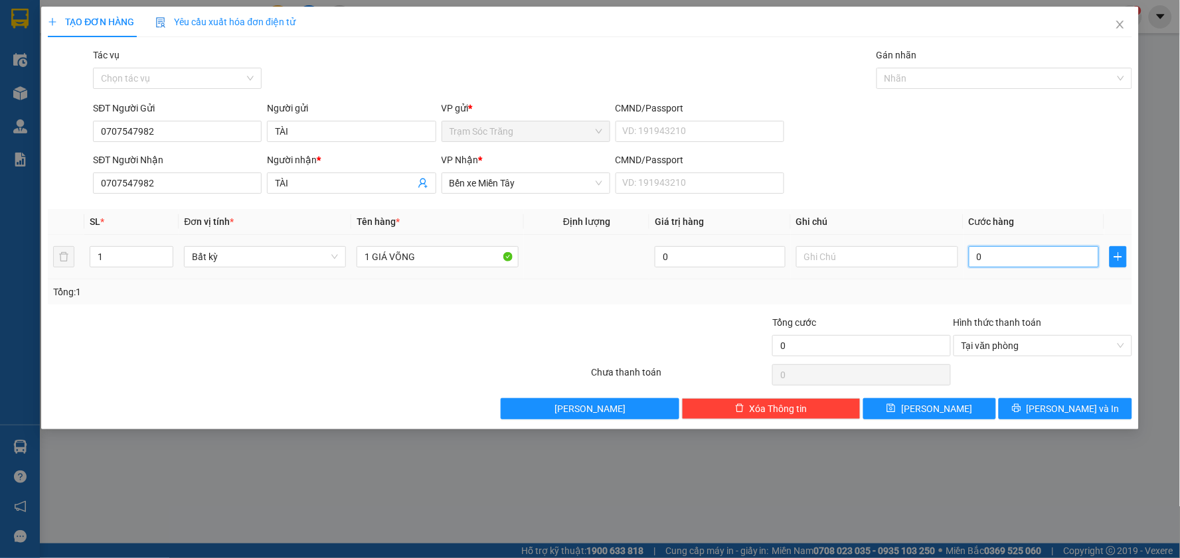
click at [1041, 252] on input "0" at bounding box center [1034, 256] width 131 height 21
type input "8"
type input "80"
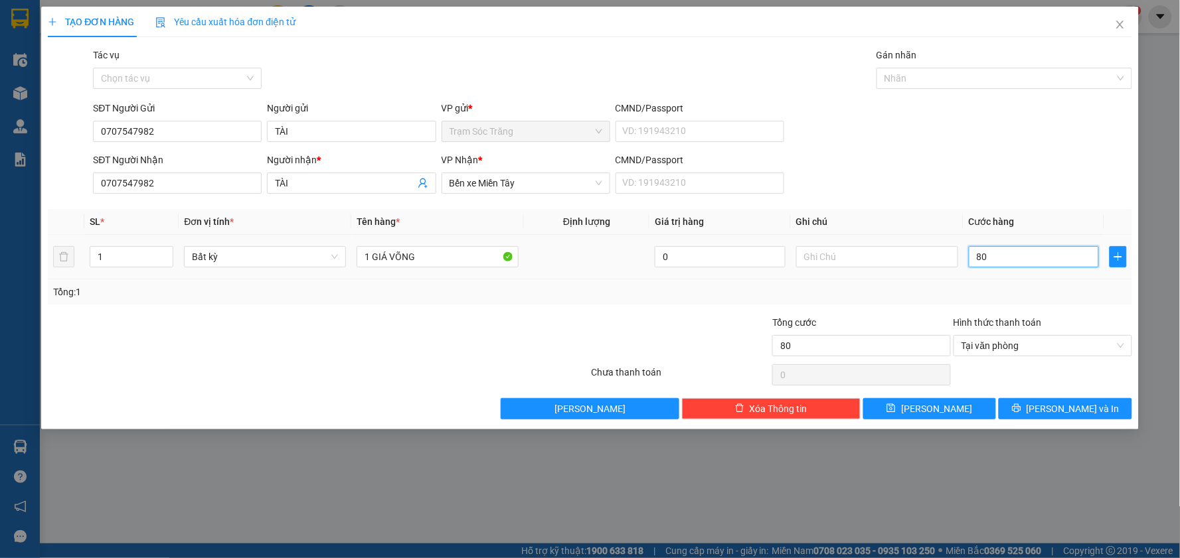
type input "800"
type input "8.000"
type input "80.000"
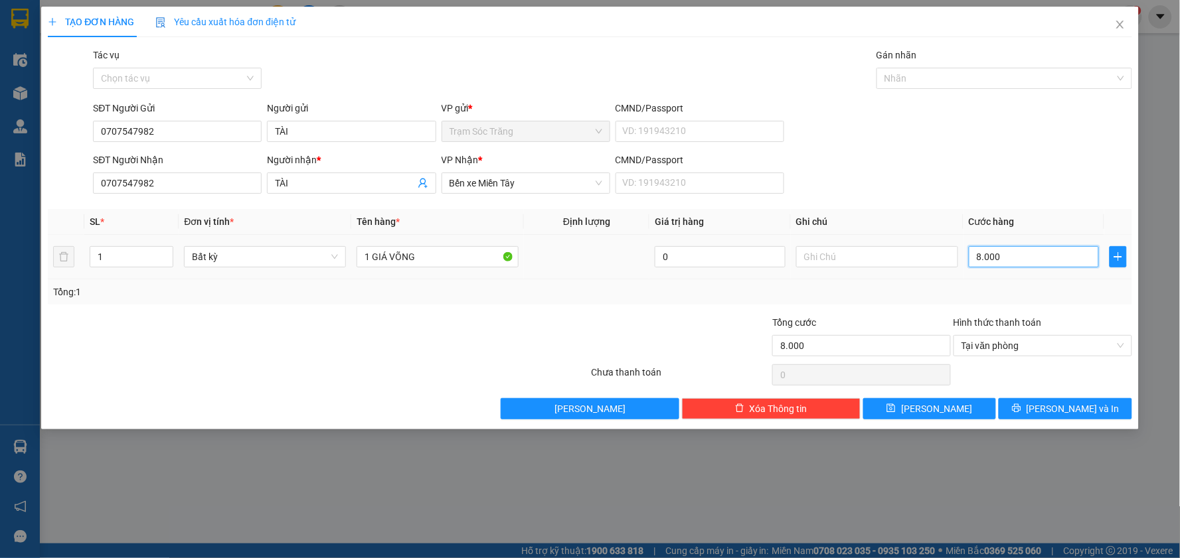
type input "80.000"
click at [1020, 408] on button "[PERSON_NAME] và In" at bounding box center [1064, 408] width 133 height 21
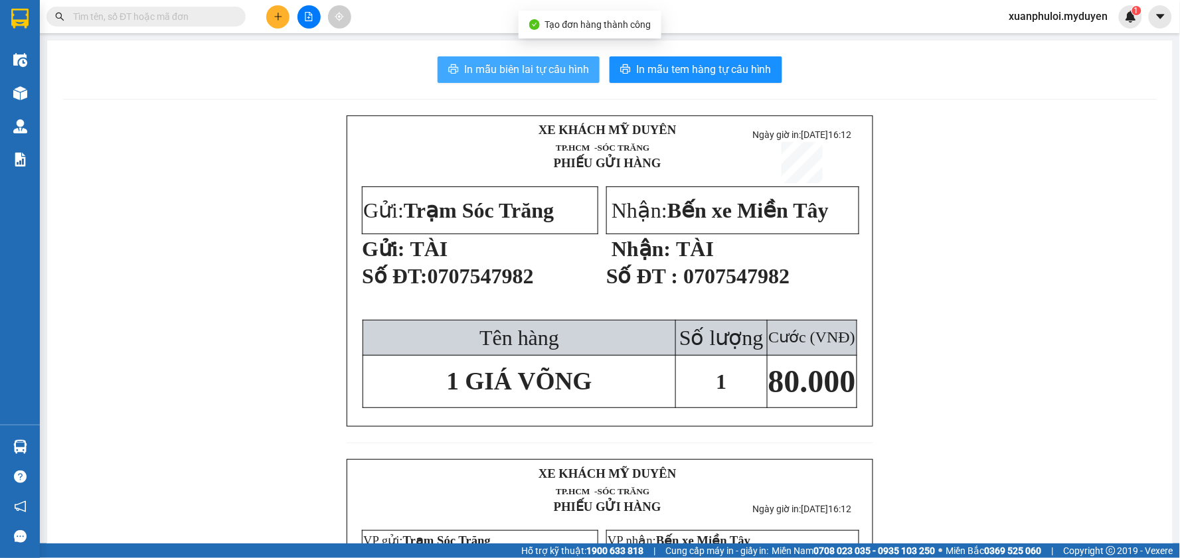
click at [496, 67] on span "In mẫu biên lai tự cấu hình" at bounding box center [526, 69] width 125 height 17
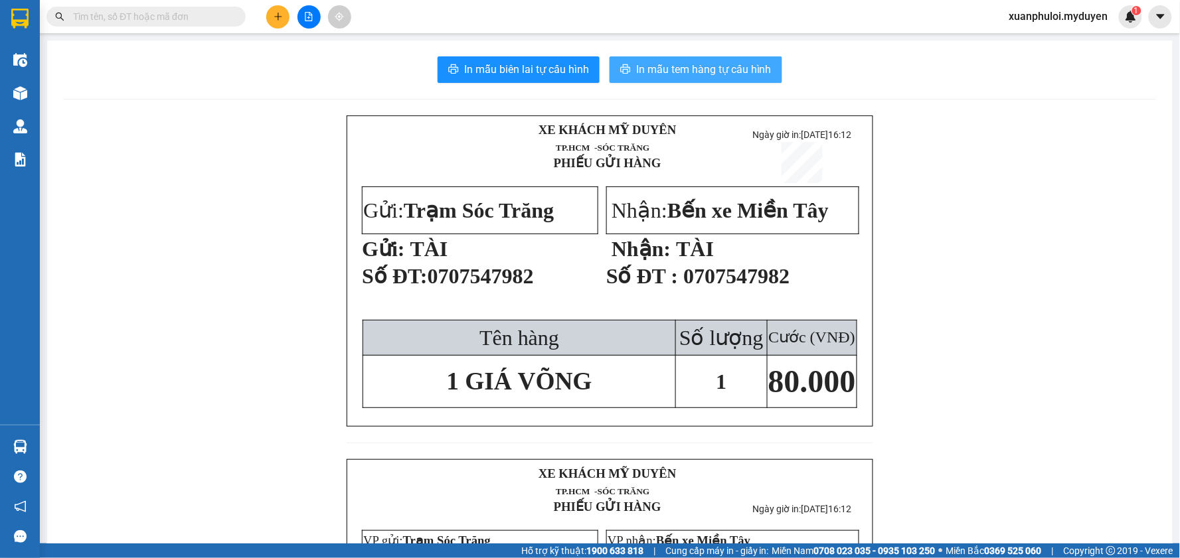
click at [741, 65] on span "In mẫu tem hàng tự cấu hình" at bounding box center [703, 69] width 135 height 17
click at [276, 23] on button at bounding box center [277, 16] width 23 height 23
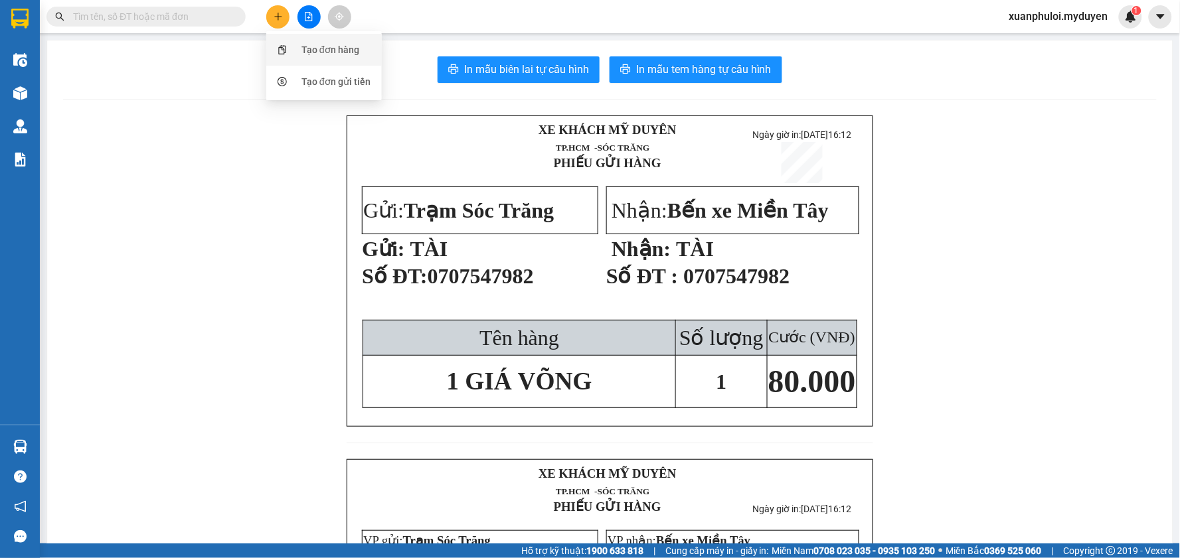
click at [312, 41] on div "Tạo đơn hàng" at bounding box center [324, 49] width 100 height 25
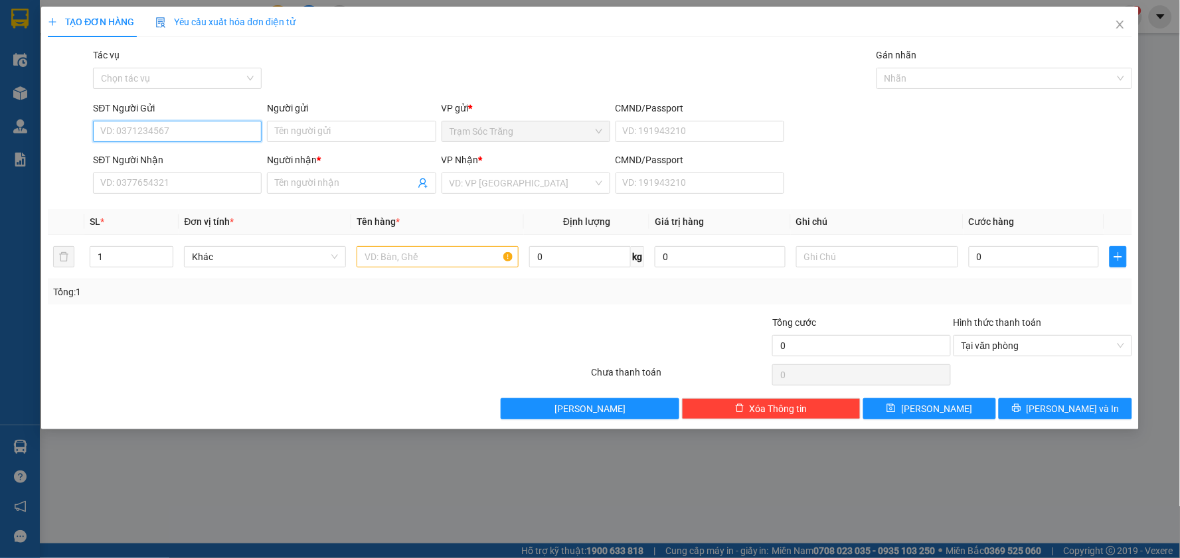
click at [123, 133] on input "SĐT Người Gửi" at bounding box center [177, 131] width 169 height 21
click at [169, 156] on div "0914002051 - ANH ĐỆ" at bounding box center [177, 158] width 153 height 15
type input "0914002051"
type input "ANH ĐỆ"
type input "0988026098"
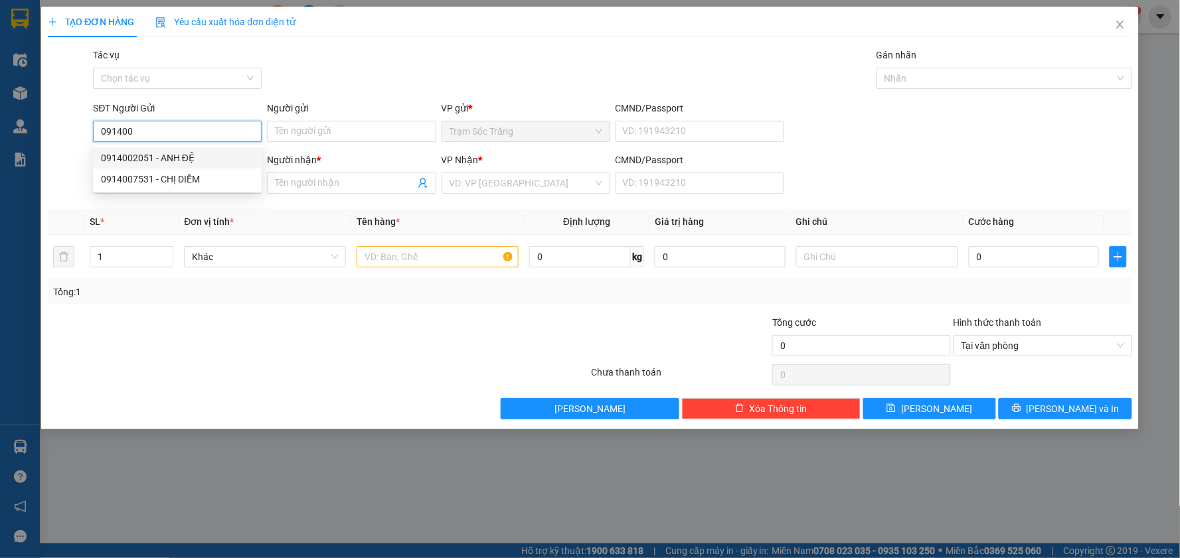
type input "ANH THẮNG"
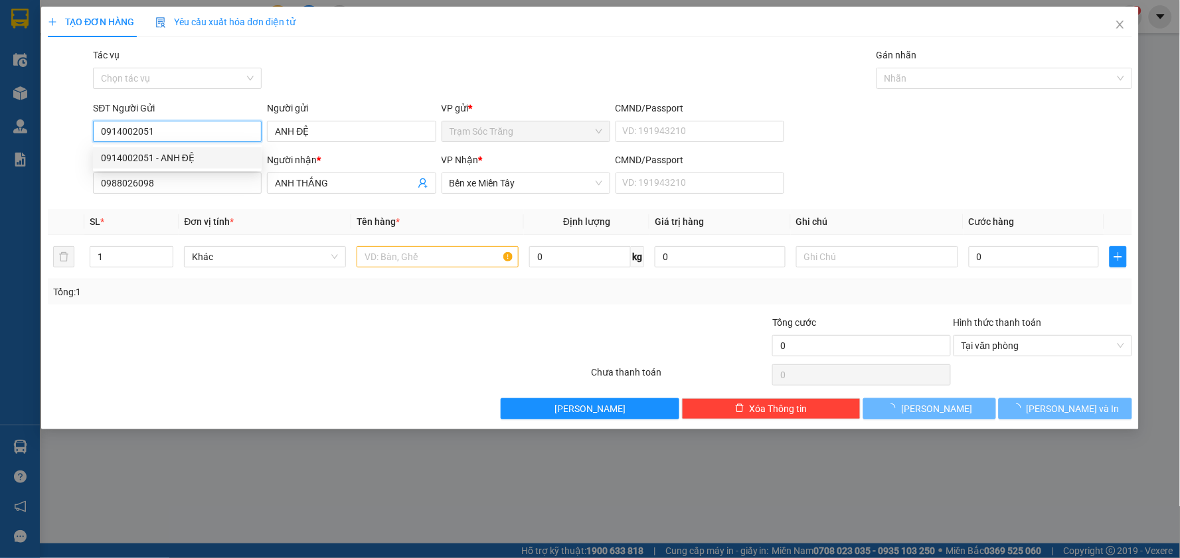
type input "20.000"
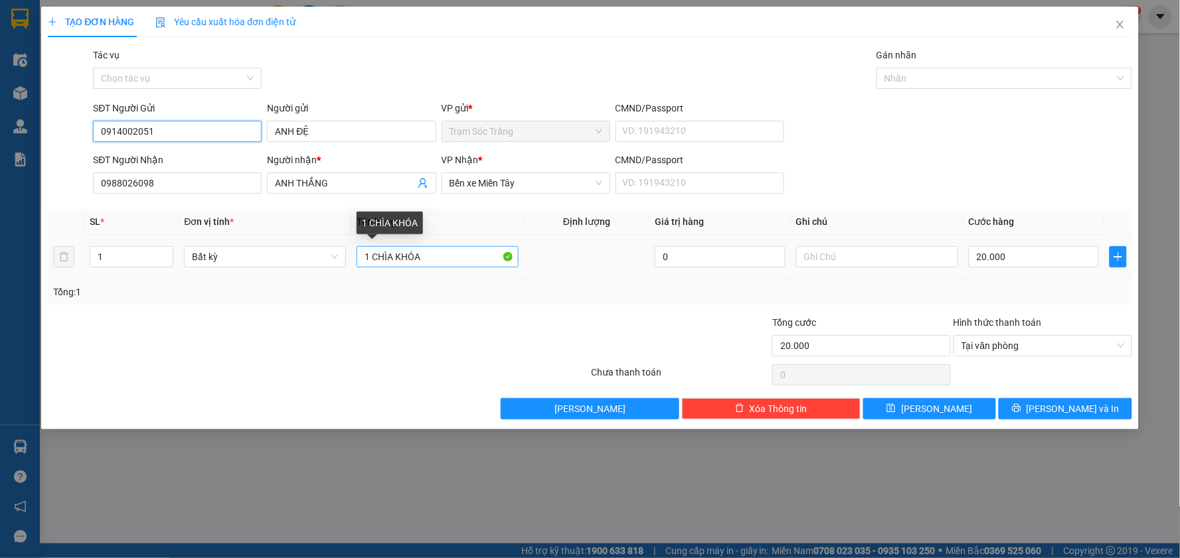
type input "0914002051"
drag, startPoint x: 437, startPoint y: 264, endPoint x: 261, endPoint y: 289, distance: 177.7
click at [309, 274] on tr "1 Bất kỳ 1 CHÌA KHÓA 0 20.000" at bounding box center [590, 257] width 1084 height 44
drag, startPoint x: 181, startPoint y: 133, endPoint x: 3, endPoint y: 130, distance: 178.6
click at [29, 127] on div "TẠO ĐƠN HÀNG Yêu cầu xuất hóa đơn điện tử Transit Pickup Surcharge Ids Transit …" at bounding box center [590, 279] width 1180 height 558
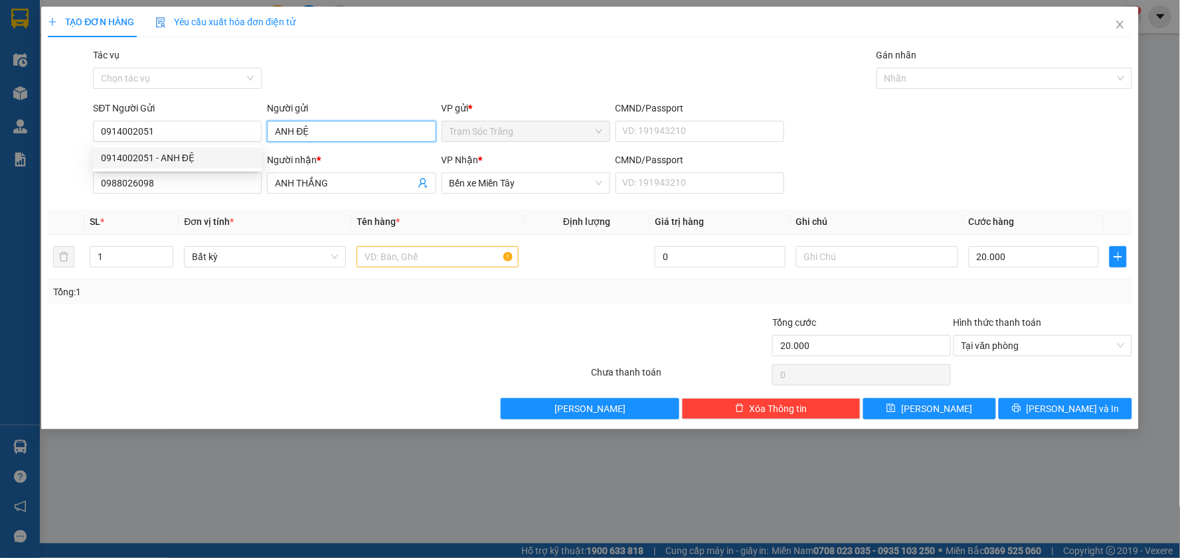
click at [332, 129] on input "ANH ĐỆ" at bounding box center [351, 131] width 169 height 21
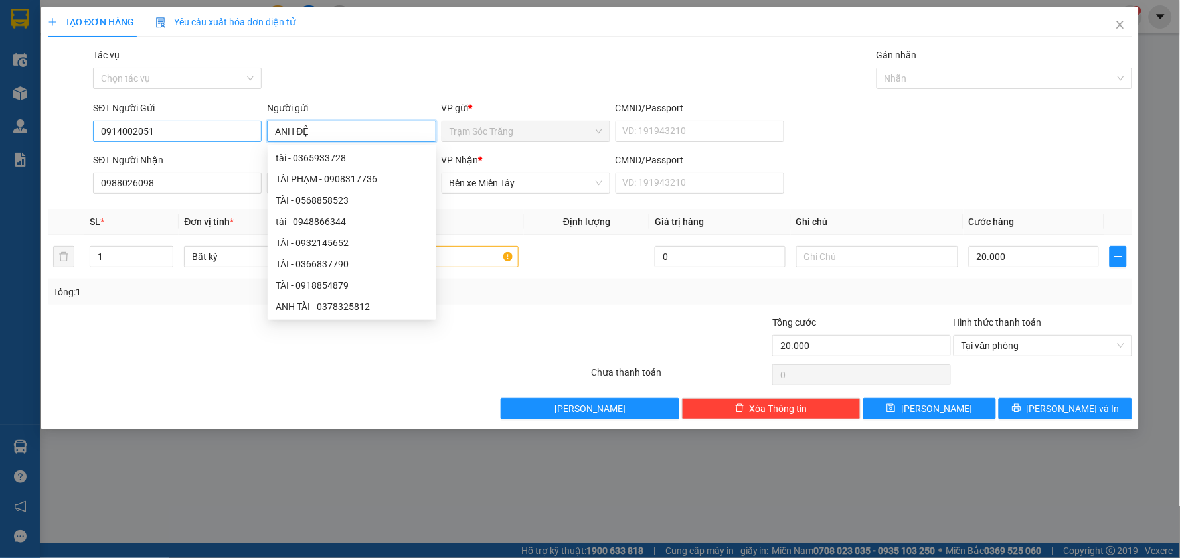
drag, startPoint x: 263, startPoint y: 131, endPoint x: 254, endPoint y: 131, distance: 8.6
click at [254, 131] on div "SĐT Người Gửi 0914002051 Người gửi ANH ĐỆ VP gửi * Trạm Sóc Trăng CMND/Passport…" at bounding box center [612, 124] width 1044 height 46
click at [191, 125] on input "0914002051" at bounding box center [177, 131] width 169 height 21
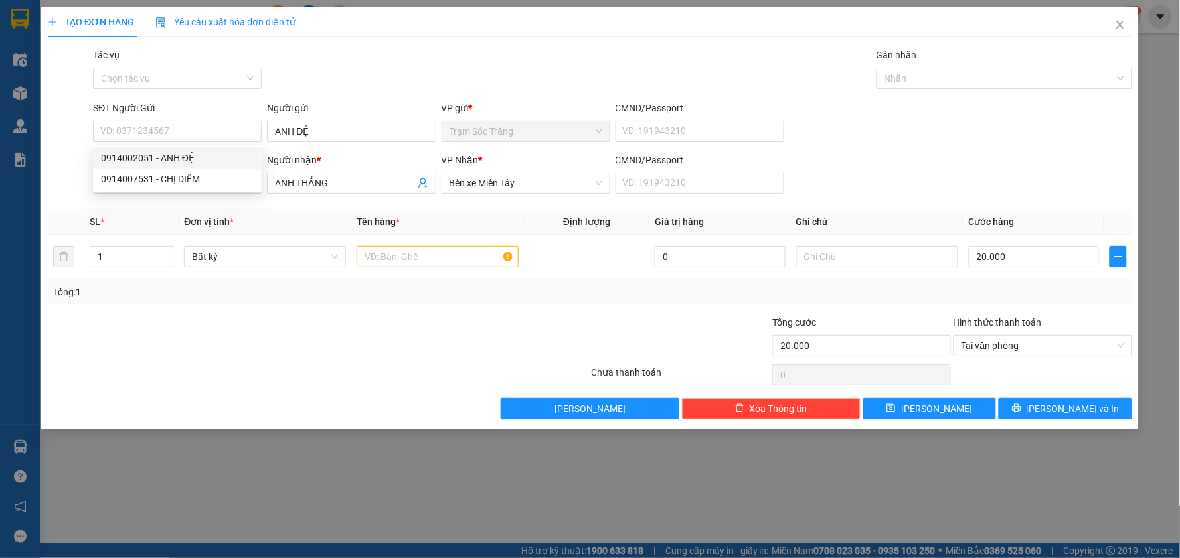
click at [50, 158] on div at bounding box center [68, 176] width 45 height 46
click at [107, 183] on input "0988026098" at bounding box center [177, 183] width 169 height 21
paste input "14002051"
type input "0914002051"
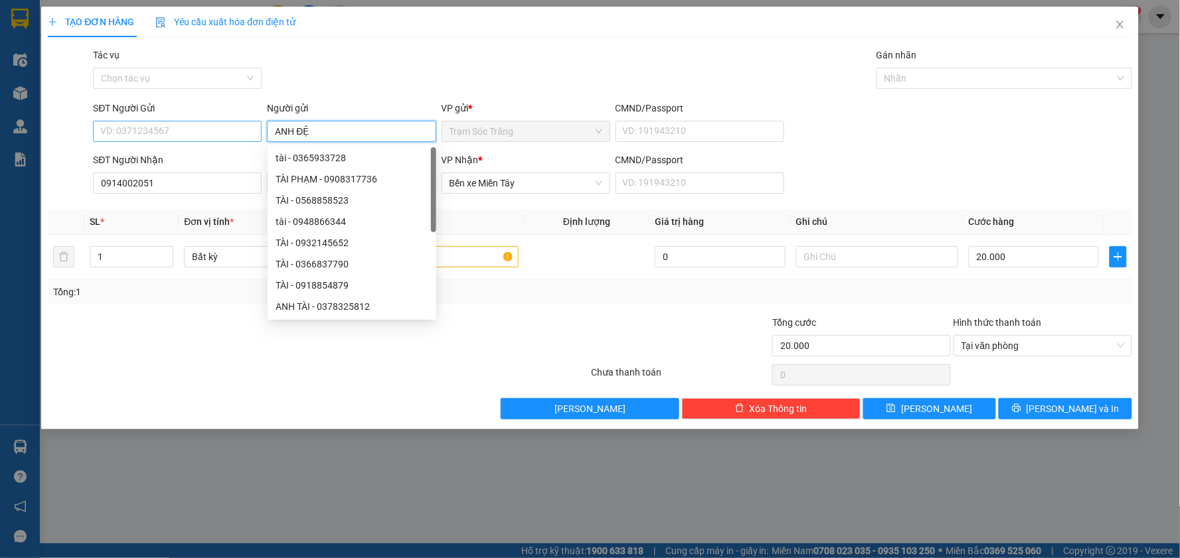
drag, startPoint x: 325, startPoint y: 131, endPoint x: 234, endPoint y: 137, distance: 91.8
click at [244, 135] on div "SĐT Người Gửi VD: 0371234567 Người gửi ANH ĐỆ VP gửi * Trạm Sóc Trăng CMND/Pass…" at bounding box center [612, 124] width 1044 height 46
click at [207, 154] on div "SĐT Người Nhận" at bounding box center [177, 160] width 169 height 15
click at [207, 173] on input "0914002051" at bounding box center [177, 183] width 169 height 21
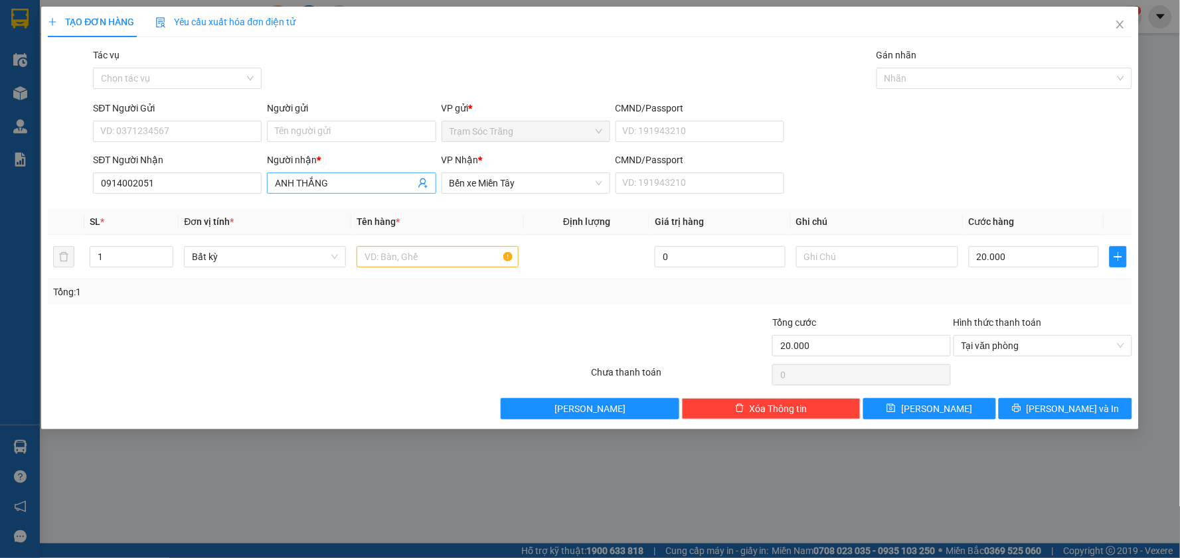
click at [295, 191] on span "ANH THẮNG" at bounding box center [351, 183] width 169 height 21
click at [296, 183] on input "ANH THẮNG" at bounding box center [344, 183] width 139 height 15
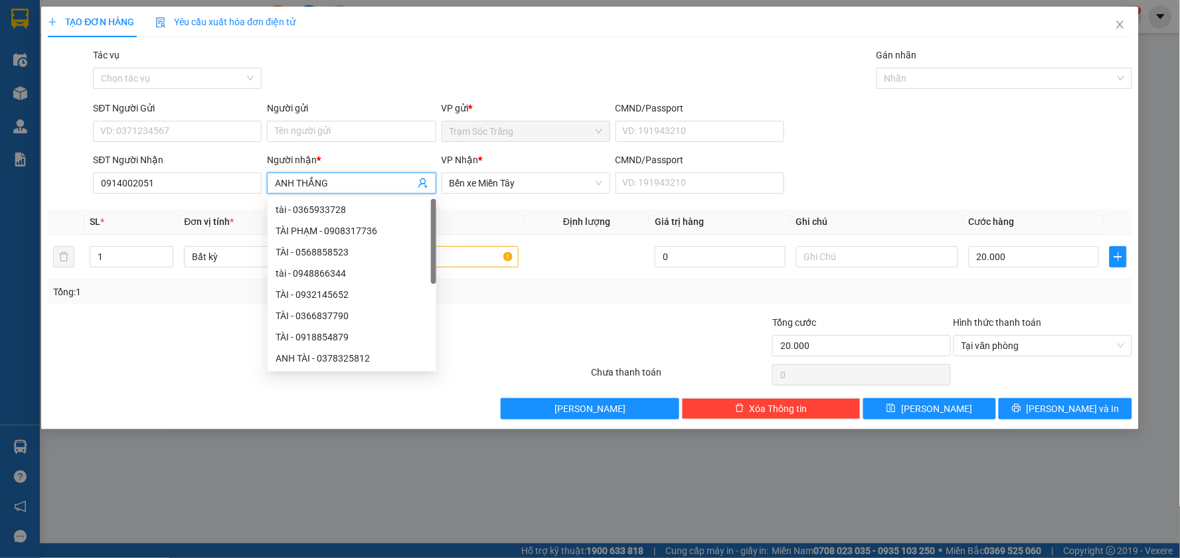
click at [296, 183] on input "ANH THẮNG" at bounding box center [344, 183] width 139 height 15
paste input "ĐỆ"
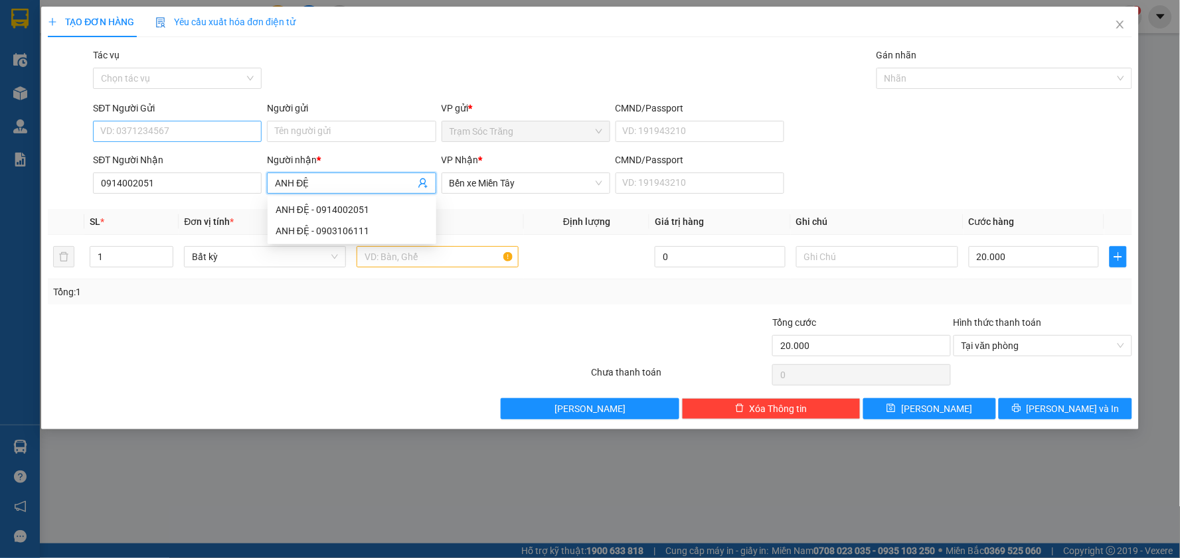
type input "ANH ĐỆ"
click at [220, 134] on input "SĐT Người Gửi" at bounding box center [177, 131] width 169 height 21
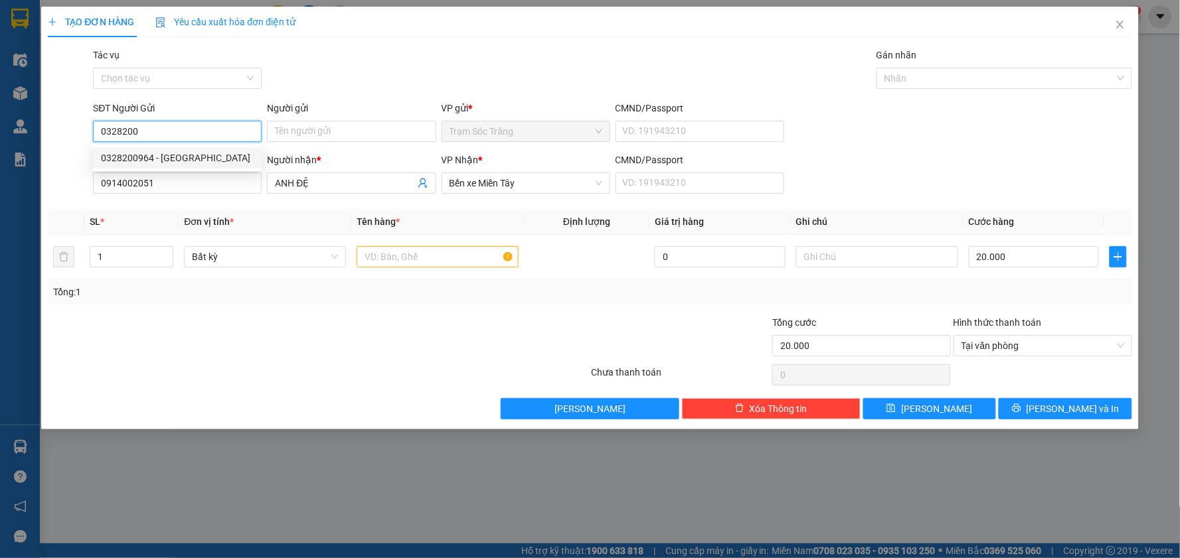
click at [195, 161] on div "0328200964 - [GEOGRAPHIC_DATA]" at bounding box center [177, 158] width 153 height 15
type input "0328200964"
type input "[PERSON_NAME]"
type input "100.000"
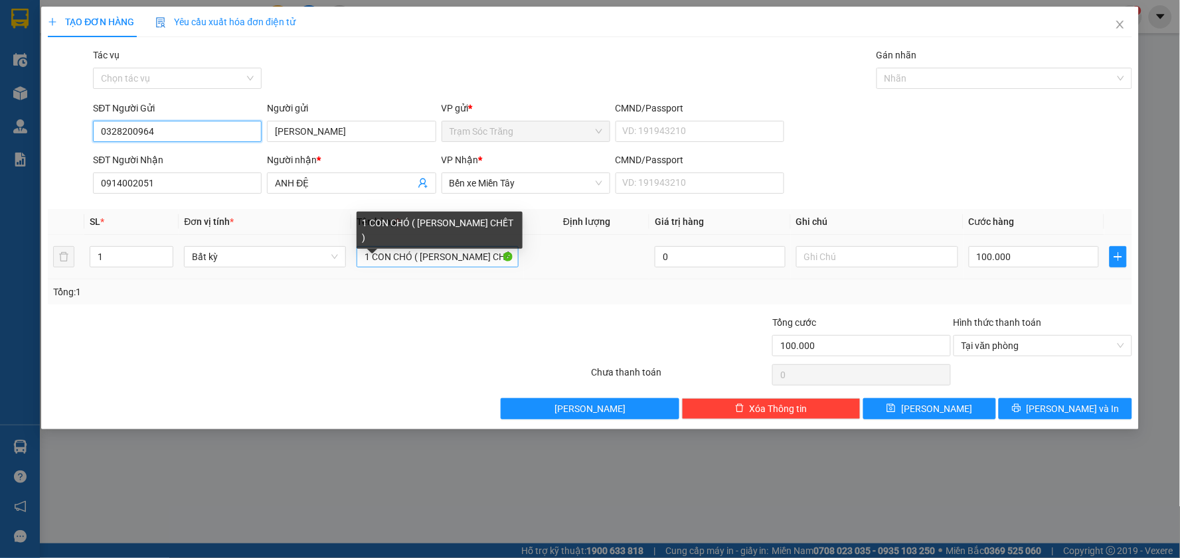
type input "0328200964"
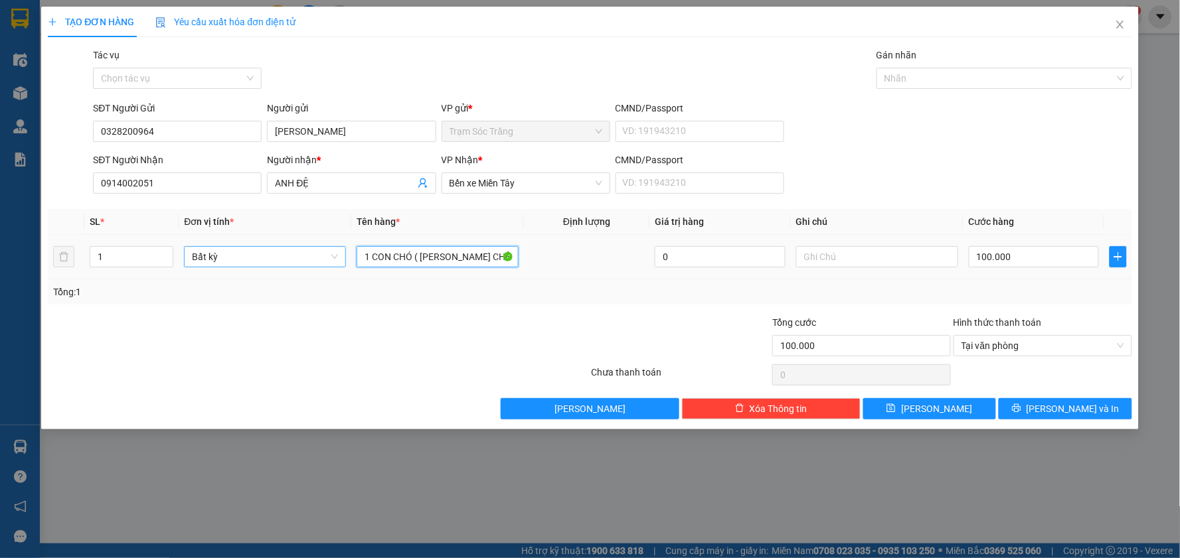
drag, startPoint x: 450, startPoint y: 261, endPoint x: 287, endPoint y: 262, distance: 162.6
click at [287, 262] on tr "1 Bất kỳ 1 CON CHÓ ( KO BAO CHẾT ) 0 100.000" at bounding box center [590, 257] width 1084 height 44
type input "1 BỌC TRẮNG ([PERSON_NAME] HƯ ƯỚT)"
click at [1006, 256] on input "100.000" at bounding box center [1034, 256] width 131 height 21
type input "4"
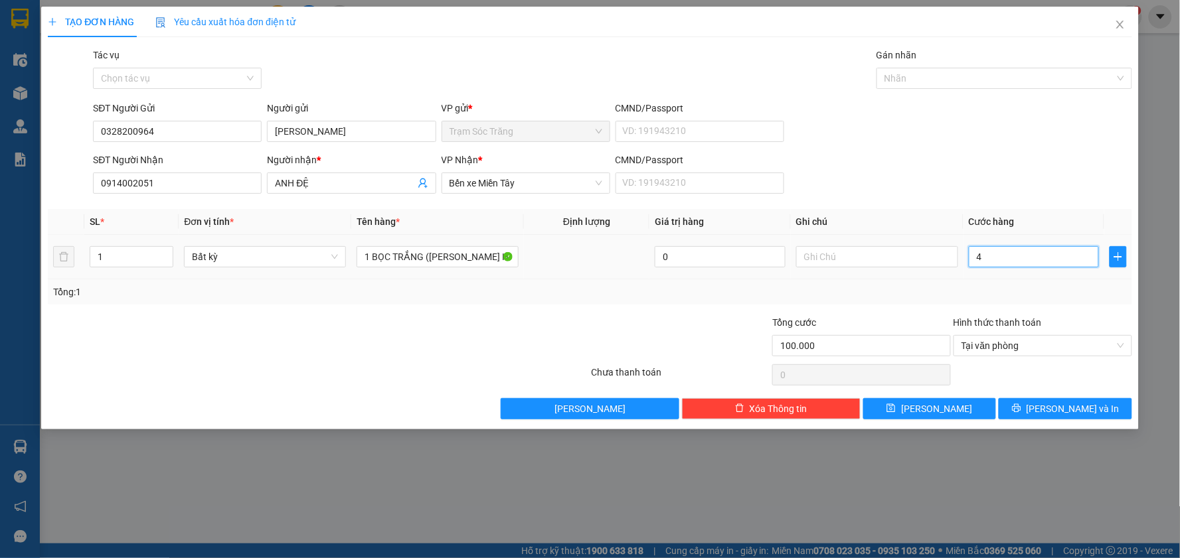
type input "4"
type input "40"
type input "400"
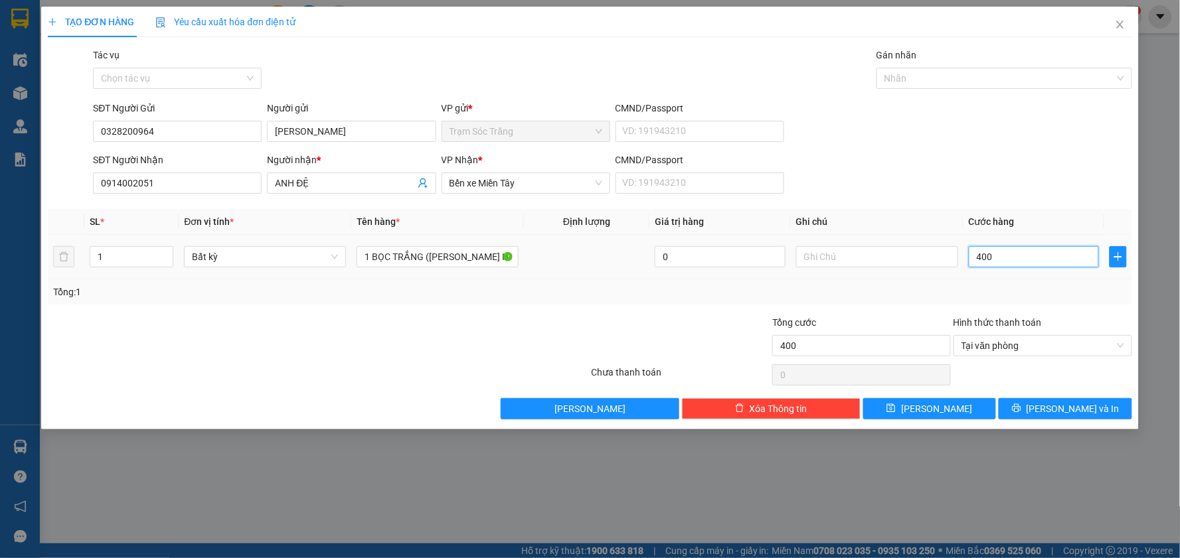
type input "4.000"
type input "40.000"
click at [1054, 410] on span "[PERSON_NAME] và In" at bounding box center [1072, 409] width 93 height 15
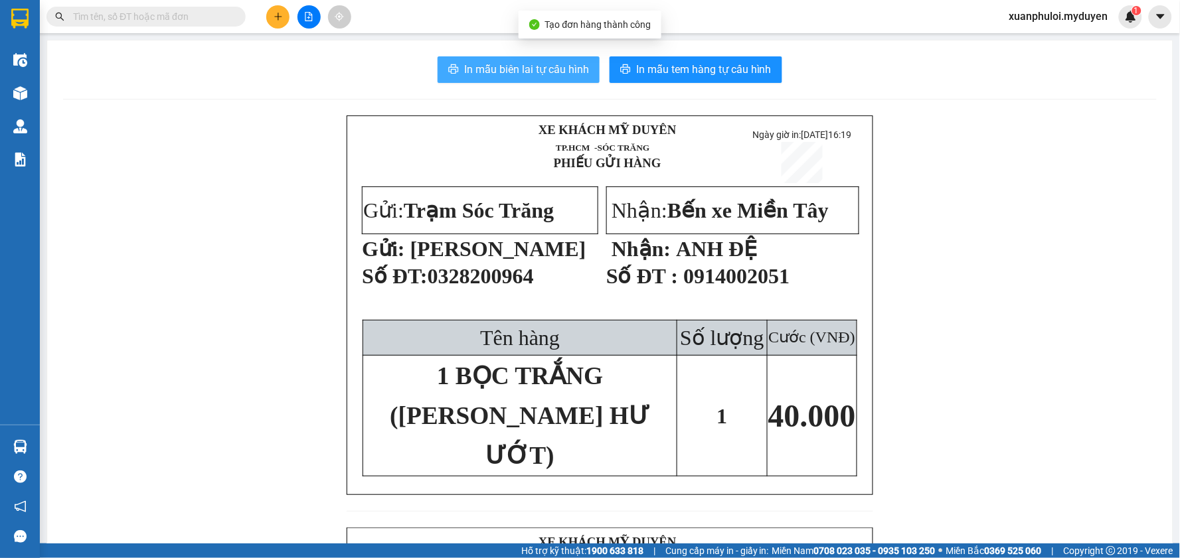
click at [500, 69] on span "In mẫu biên lai tự cấu hình" at bounding box center [526, 69] width 125 height 17
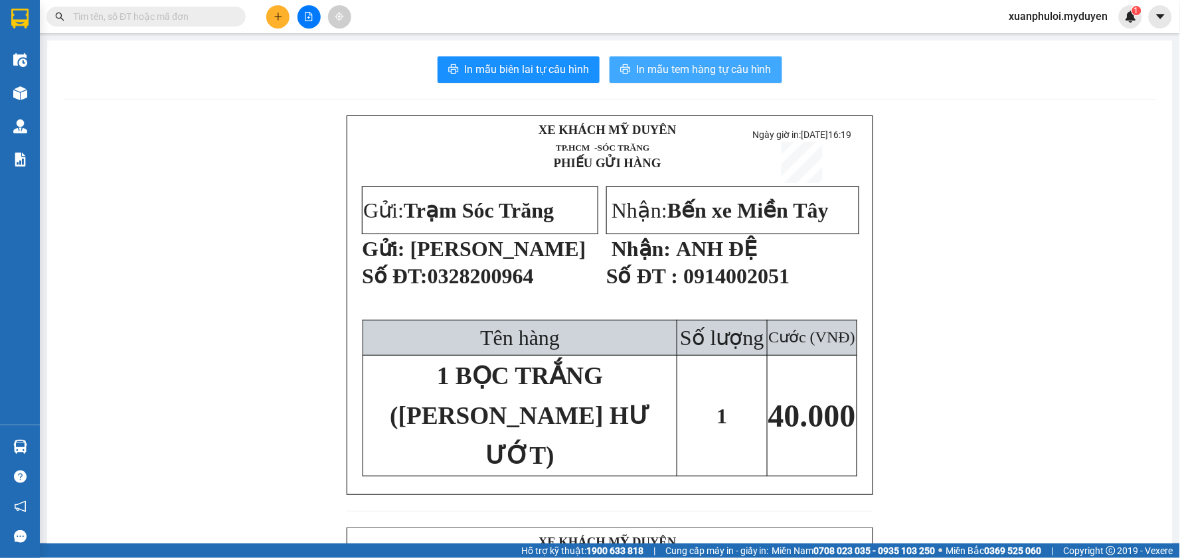
click at [680, 64] on span "In mẫu tem hàng tự cấu hình" at bounding box center [703, 69] width 135 height 17
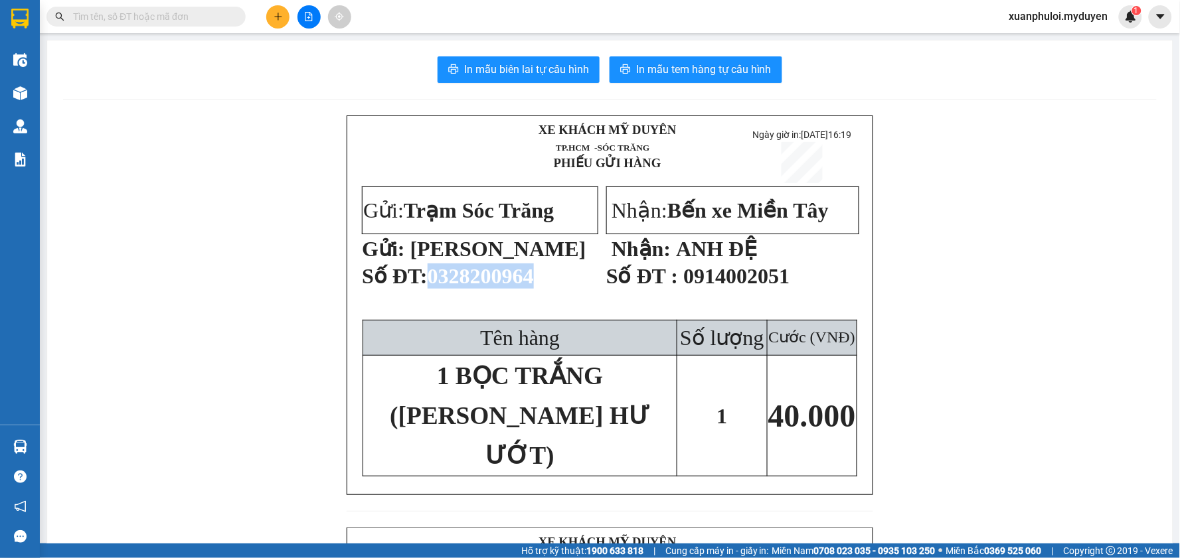
drag, startPoint x: 535, startPoint y: 283, endPoint x: 433, endPoint y: 291, distance: 101.8
click at [433, 288] on span "0328200964" at bounding box center [481, 276] width 106 height 24
click at [467, 283] on span "0328200964" at bounding box center [481, 276] width 106 height 24
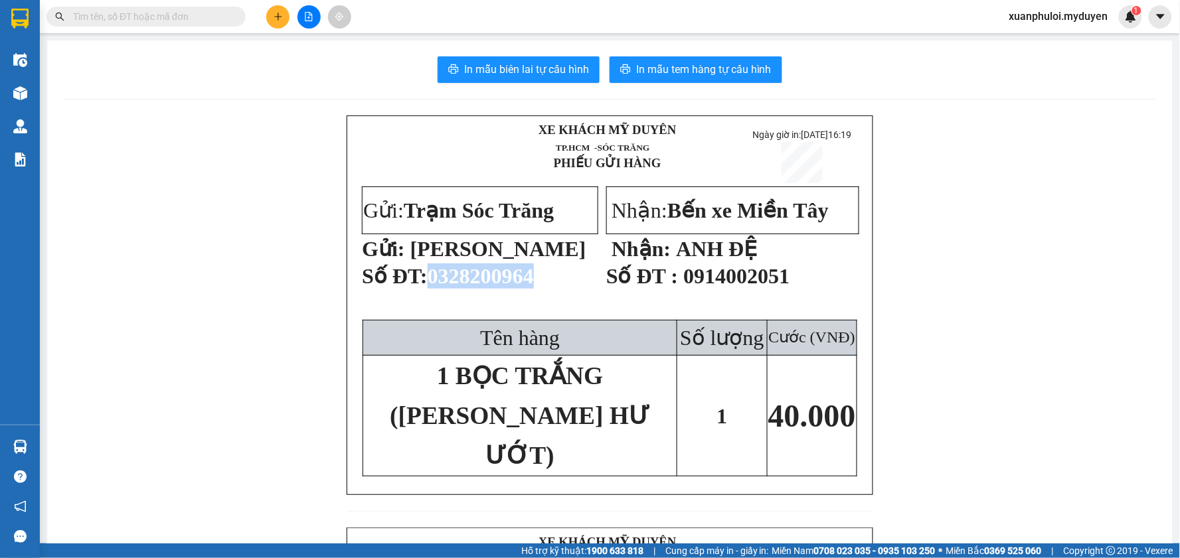
copy span "0328200964"
drag, startPoint x: 178, startPoint y: 183, endPoint x: 176, endPoint y: 170, distance: 13.4
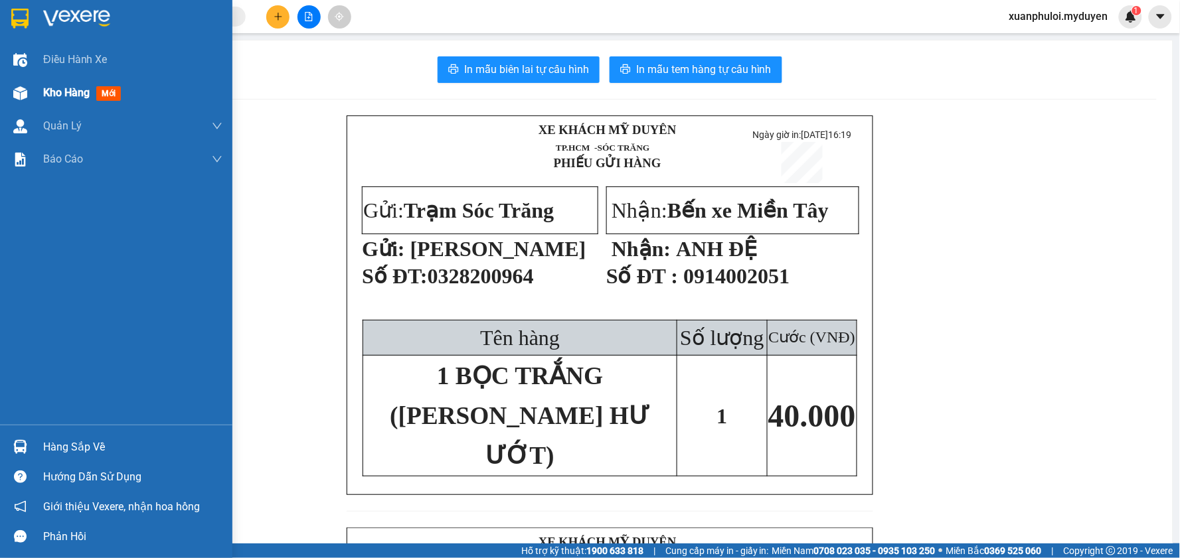
click at [50, 87] on span "Kho hàng" at bounding box center [66, 92] width 46 height 13
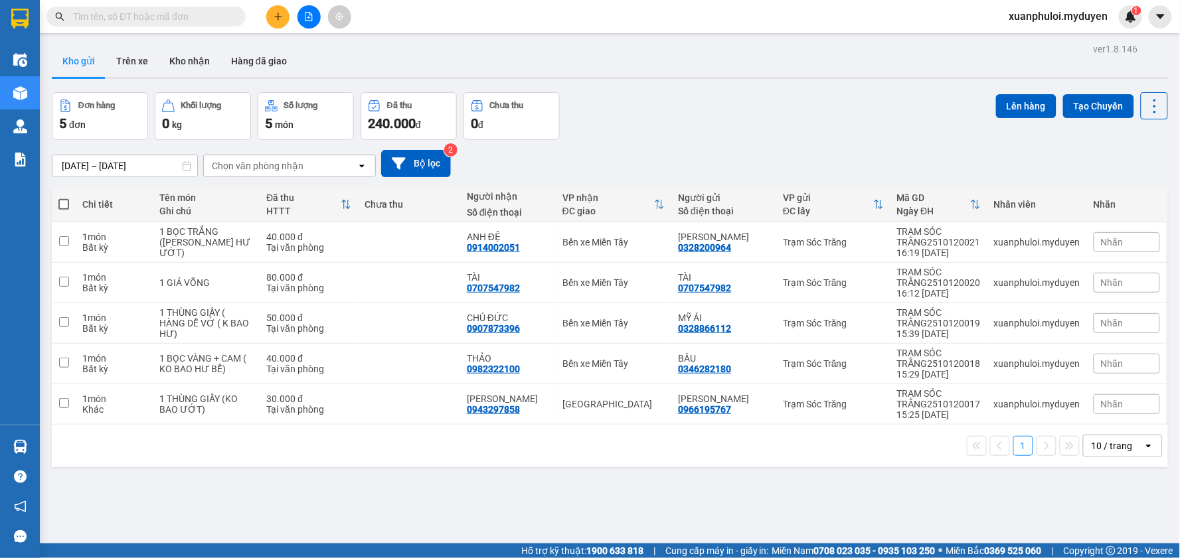
click at [58, 204] on span at bounding box center [63, 204] width 11 height 11
click at [64, 198] on input "checkbox" at bounding box center [64, 198] width 0 height 0
checkbox input "true"
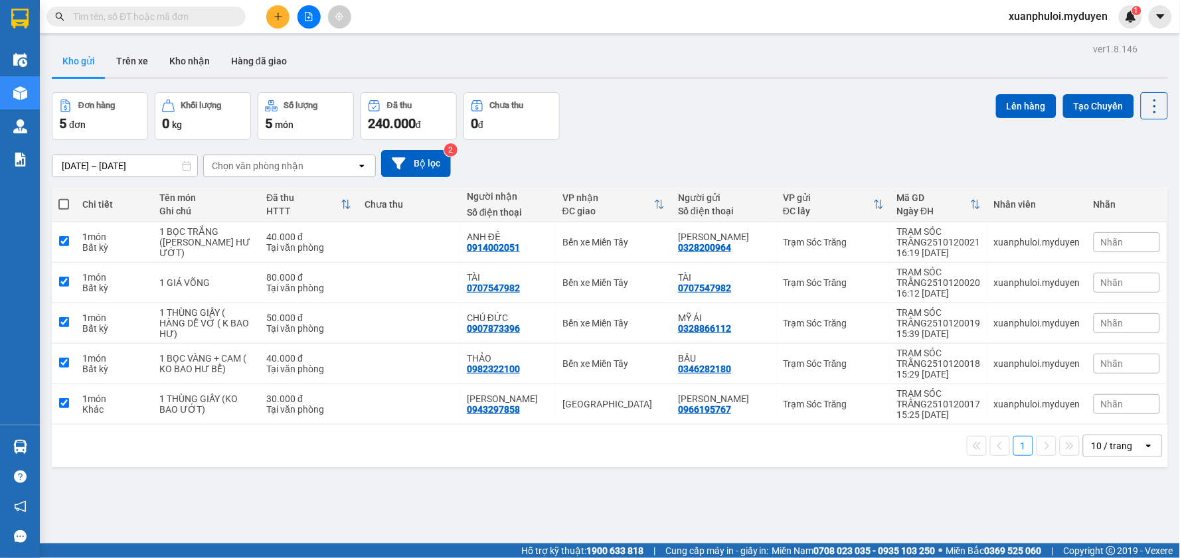
checkbox input "true"
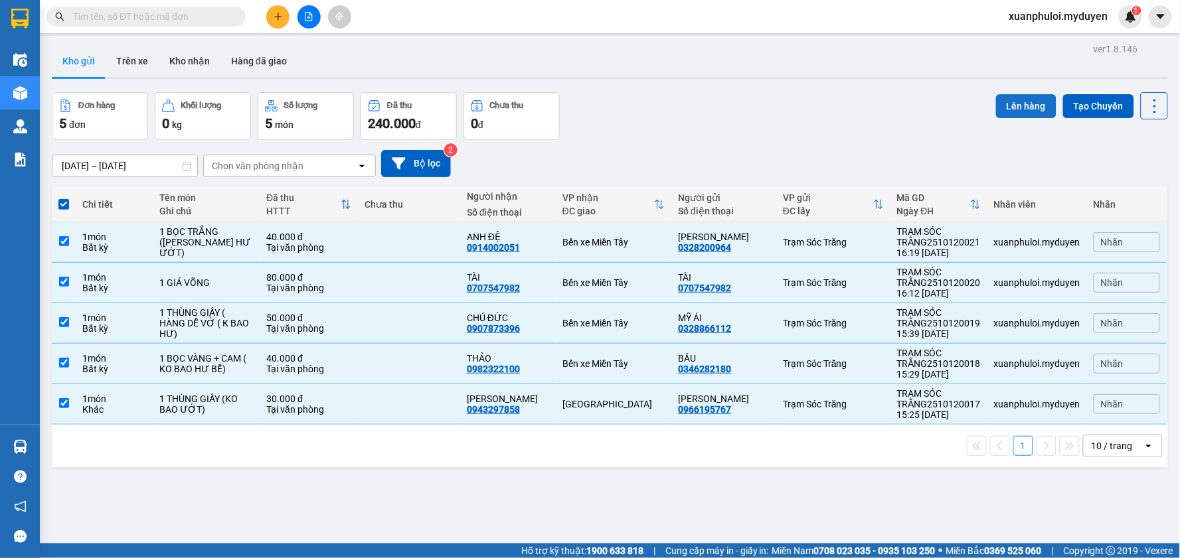
click at [997, 115] on button "Lên hàng" at bounding box center [1026, 106] width 60 height 24
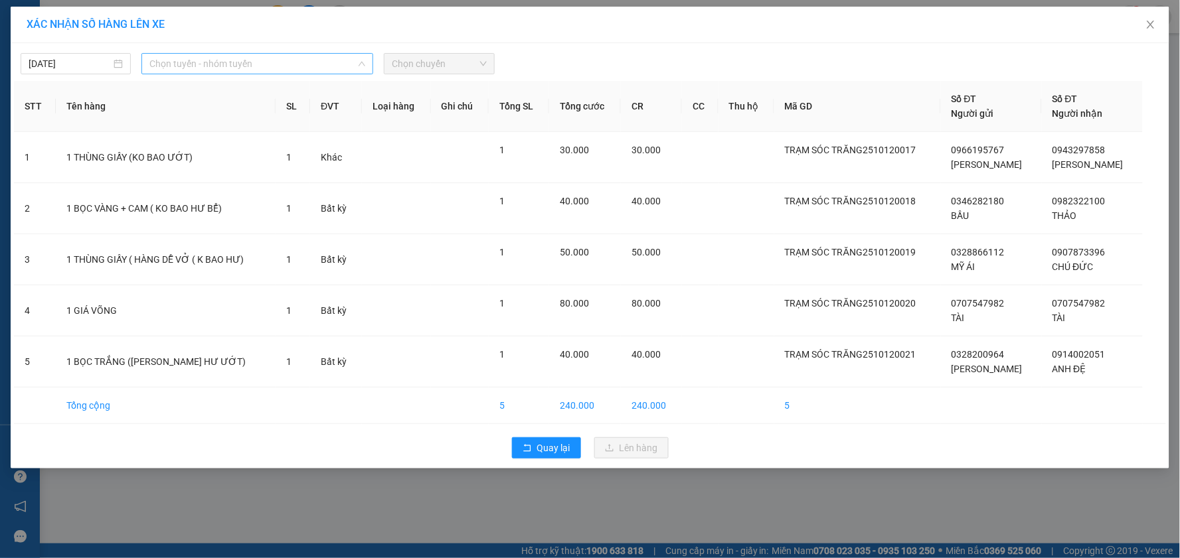
click at [193, 56] on span "Chọn tuyến - nhóm tuyến" at bounding box center [257, 64] width 216 height 20
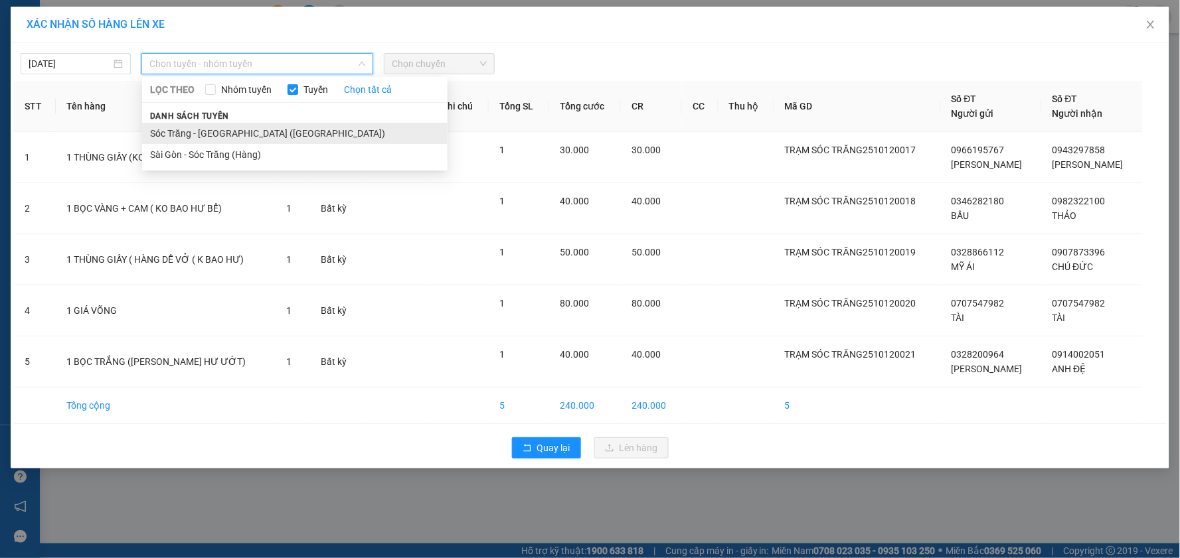
click at [195, 123] on li "Sóc Trăng - [GEOGRAPHIC_DATA] ([GEOGRAPHIC_DATA])" at bounding box center [294, 133] width 305 height 21
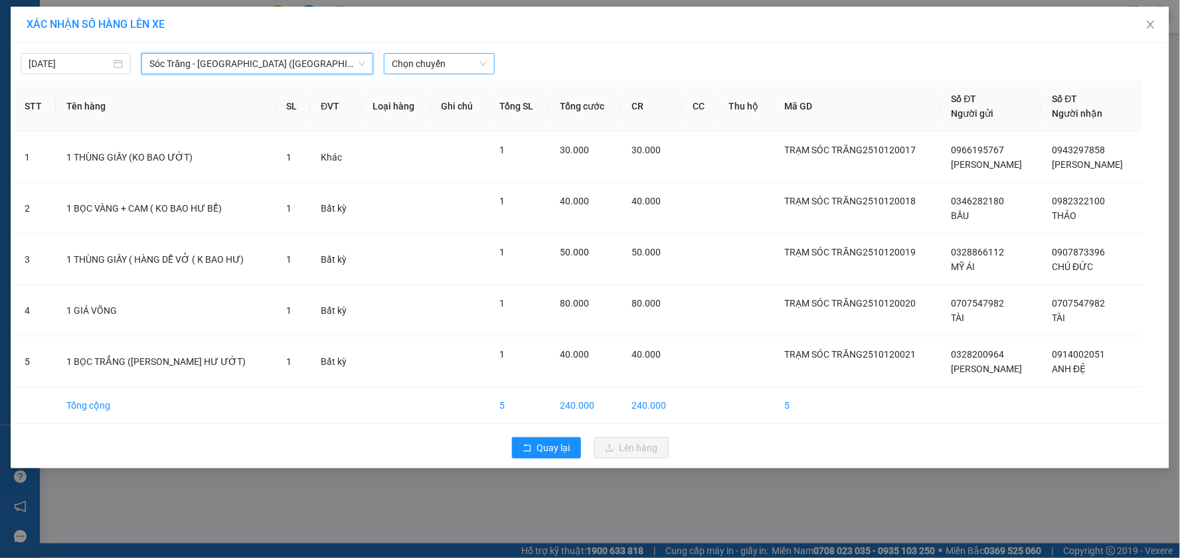
click at [451, 66] on span "Chọn chuyến" at bounding box center [439, 64] width 94 height 20
click at [418, 128] on div "16:30" at bounding box center [444, 135] width 104 height 15
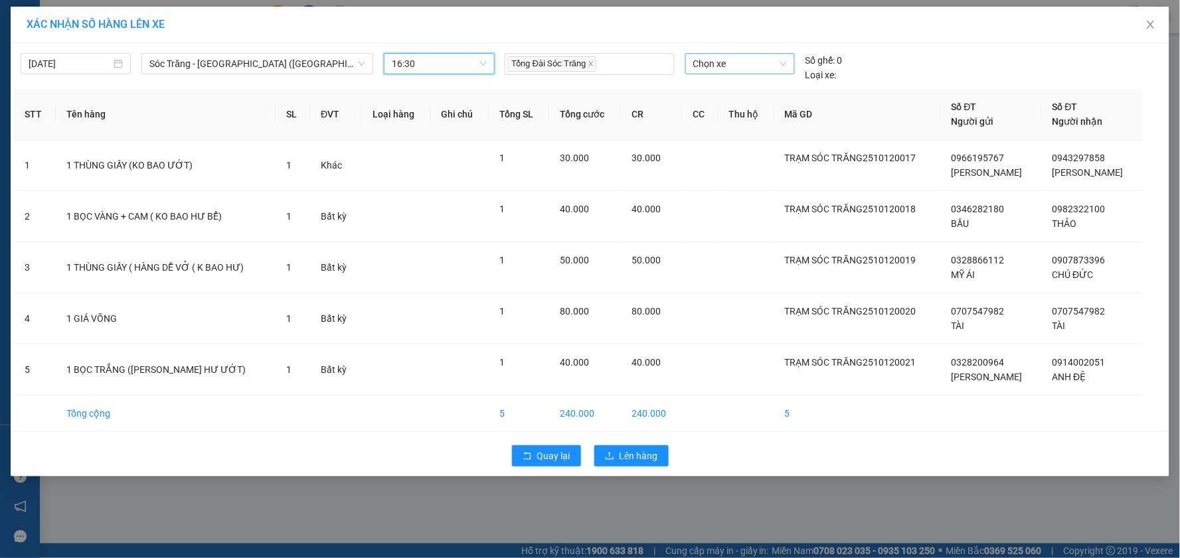
click at [711, 73] on span "Chọn xe" at bounding box center [740, 64] width 94 height 20
type input "082"
click at [724, 90] on div "50H-082.31" at bounding box center [740, 90] width 94 height 15
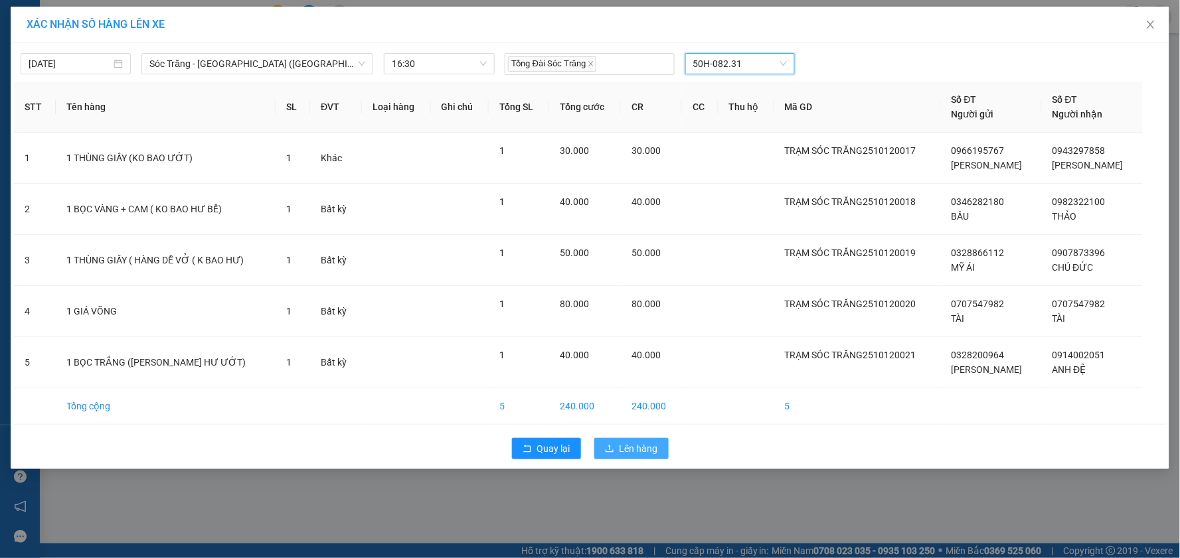
click at [644, 447] on span "Lên hàng" at bounding box center [638, 448] width 39 height 15
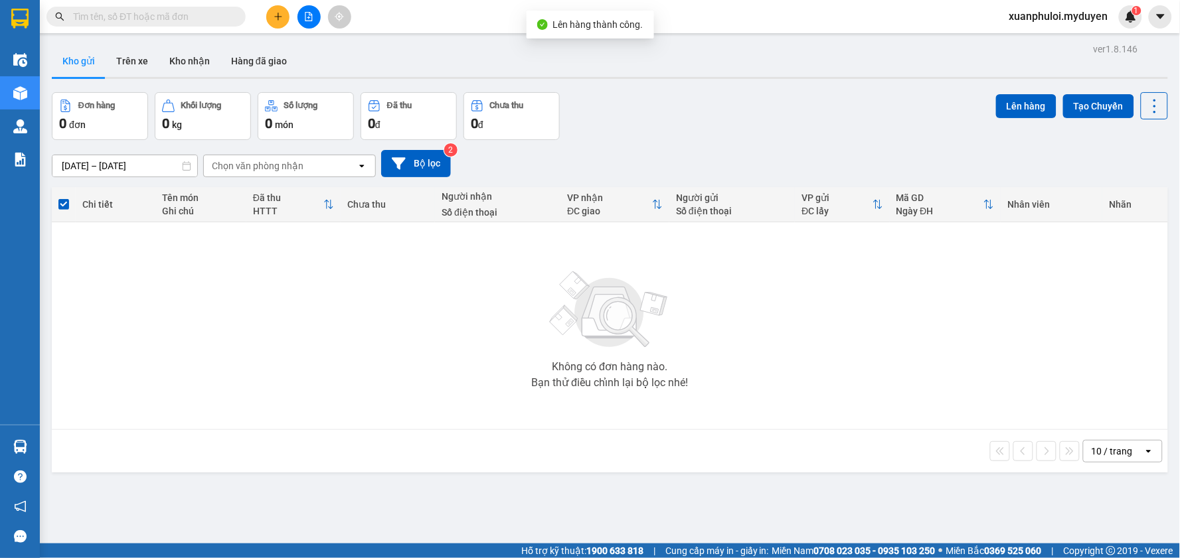
click at [770, 102] on div "Đơn hàng 0 đơn Khối lượng 0 kg Số lượng 0 món Đã thu 0 đ Chưa thu 0 đ Lên hàng …" at bounding box center [610, 116] width 1116 height 48
click at [222, 445] on div "10 / trang open" at bounding box center [609, 451] width 1105 height 23
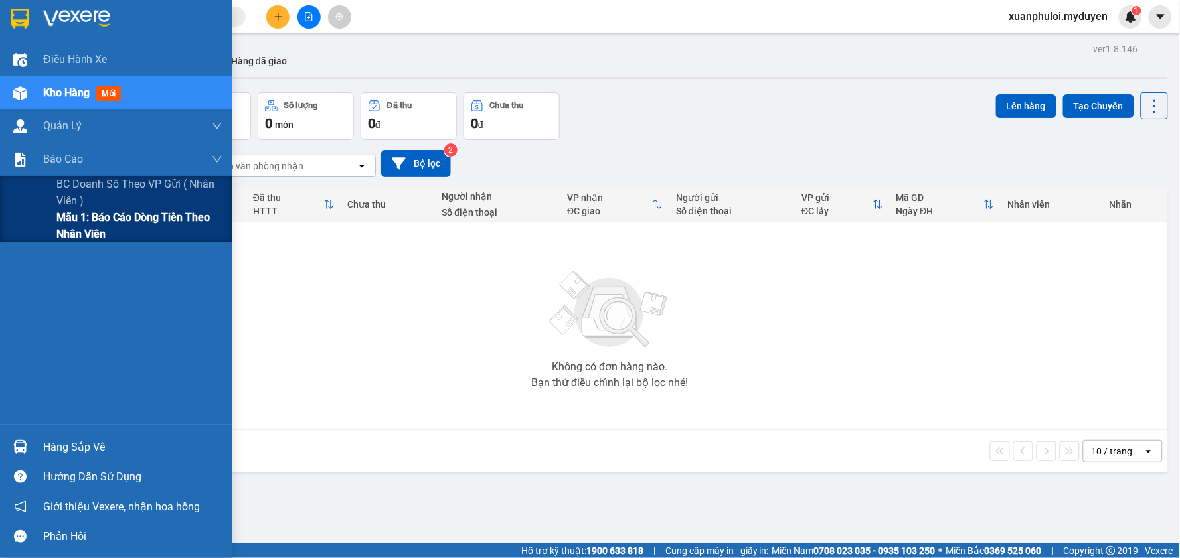
click at [60, 234] on span "Mẫu 1: Báo cáo dòng tiền theo nhân viên" at bounding box center [139, 225] width 166 height 33
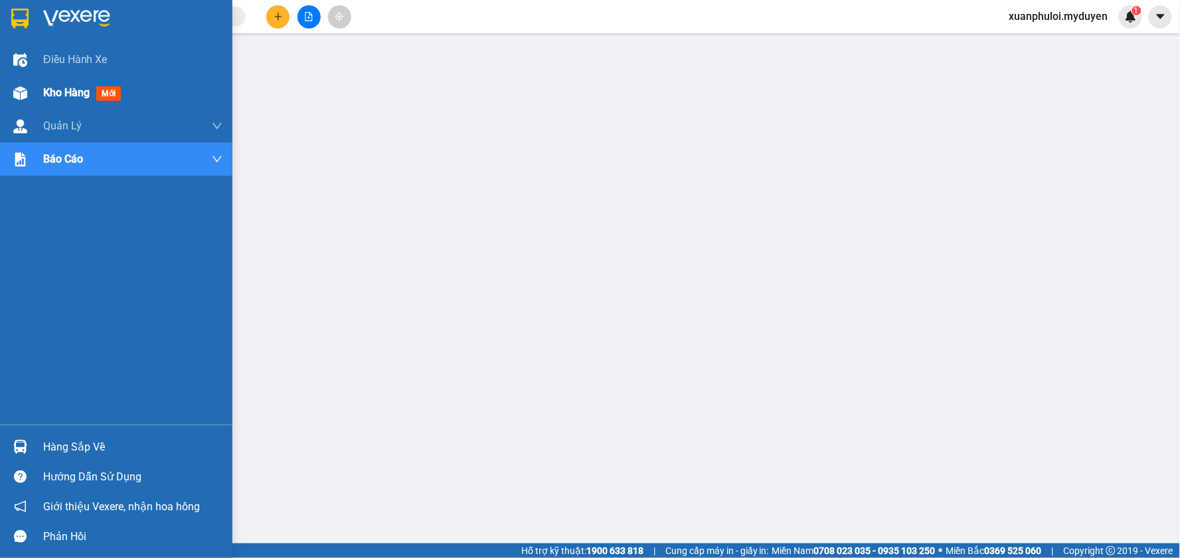
click at [27, 95] on img at bounding box center [20, 93] width 14 height 14
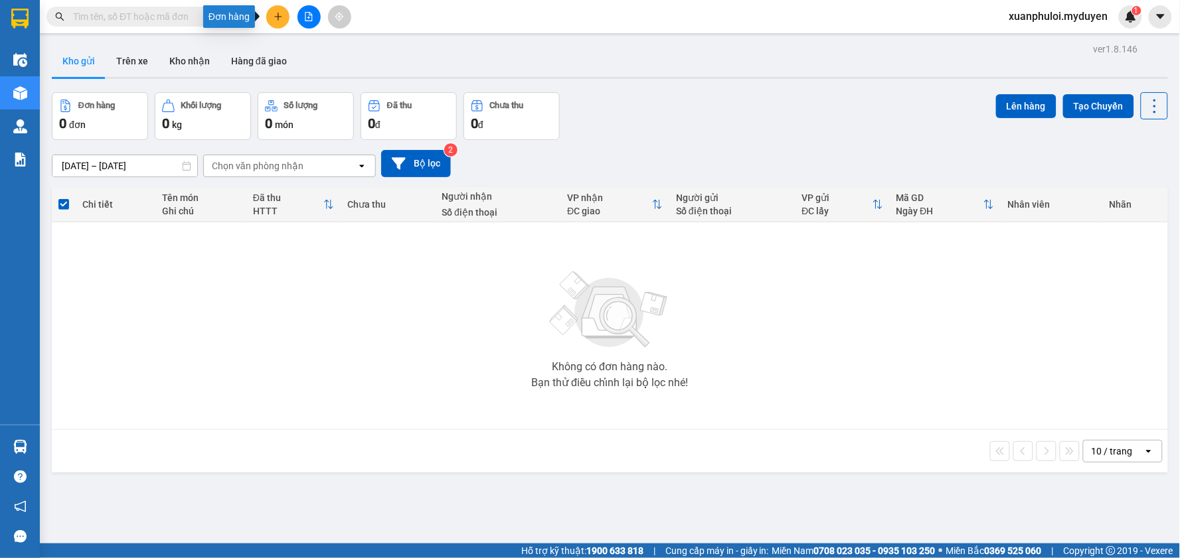
click at [274, 10] on button at bounding box center [277, 16] width 23 height 23
click at [293, 53] on div "Tạo đơn hàng" at bounding box center [324, 49] width 100 height 25
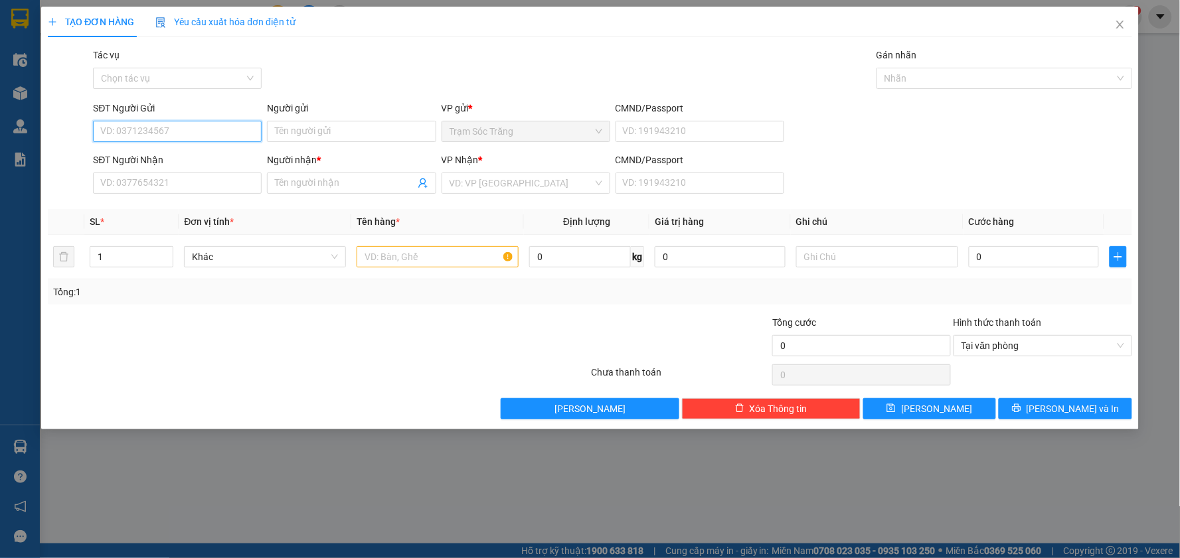
click at [190, 133] on input "SĐT Người Gửi" at bounding box center [177, 131] width 169 height 21
type input "0363225229"
click at [163, 155] on div "0363225229 - LẾN" at bounding box center [177, 158] width 153 height 15
type input "LẾN"
type input "0387843965"
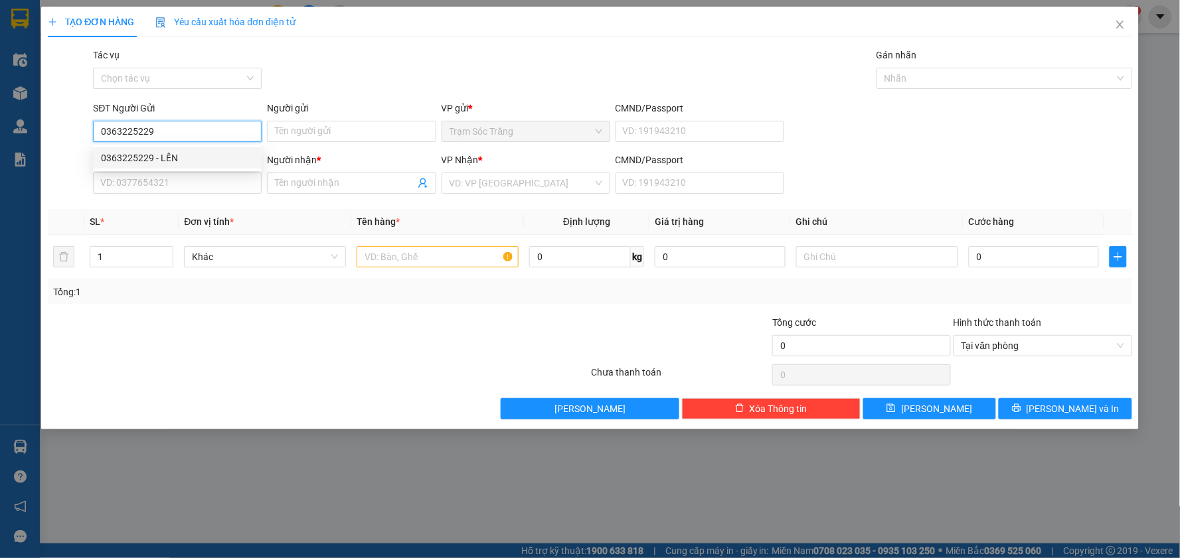
type input "THỦY"
type input "30.000"
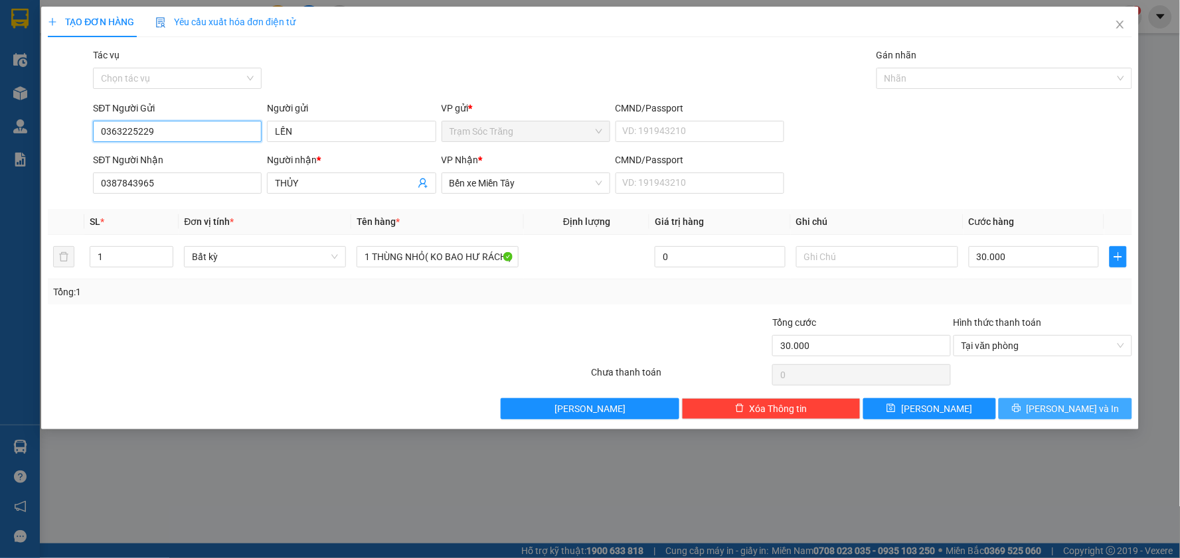
type input "0363225229"
click at [1069, 407] on span "[PERSON_NAME] và In" at bounding box center [1072, 409] width 93 height 15
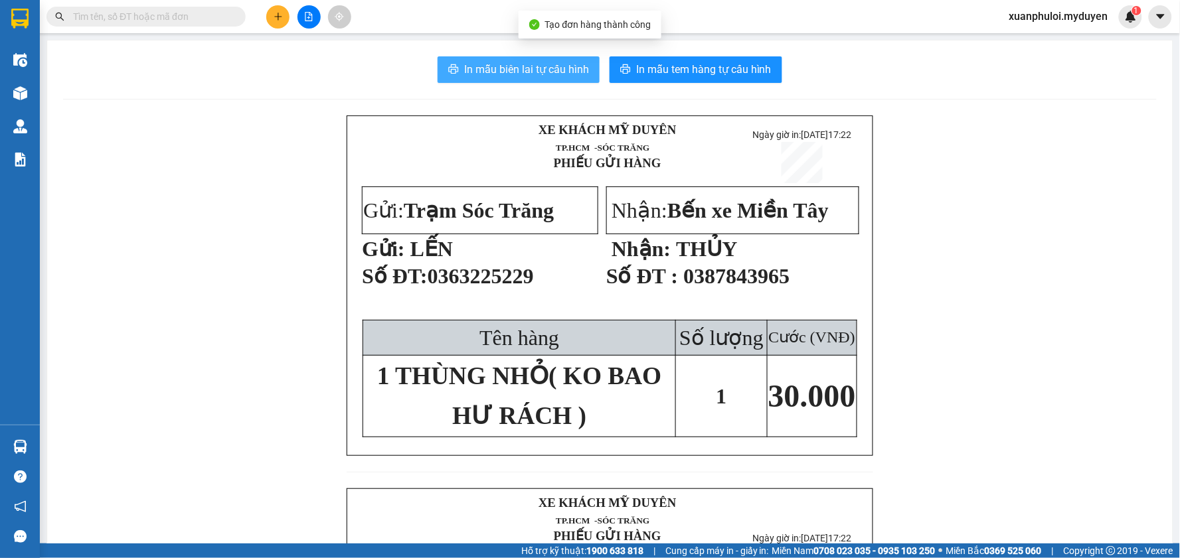
click at [552, 56] on button "In mẫu biên lai tự cấu hình" at bounding box center [518, 69] width 162 height 27
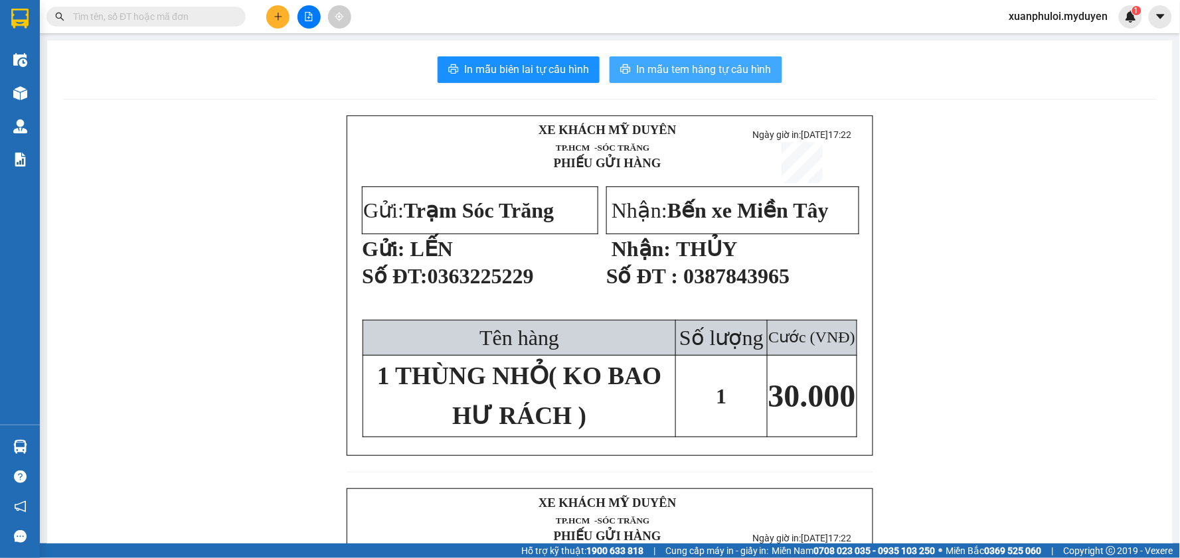
click at [740, 72] on span "In mẫu tem hàng tự cấu hình" at bounding box center [703, 69] width 135 height 17
click at [283, 21] on button at bounding box center [277, 16] width 23 height 23
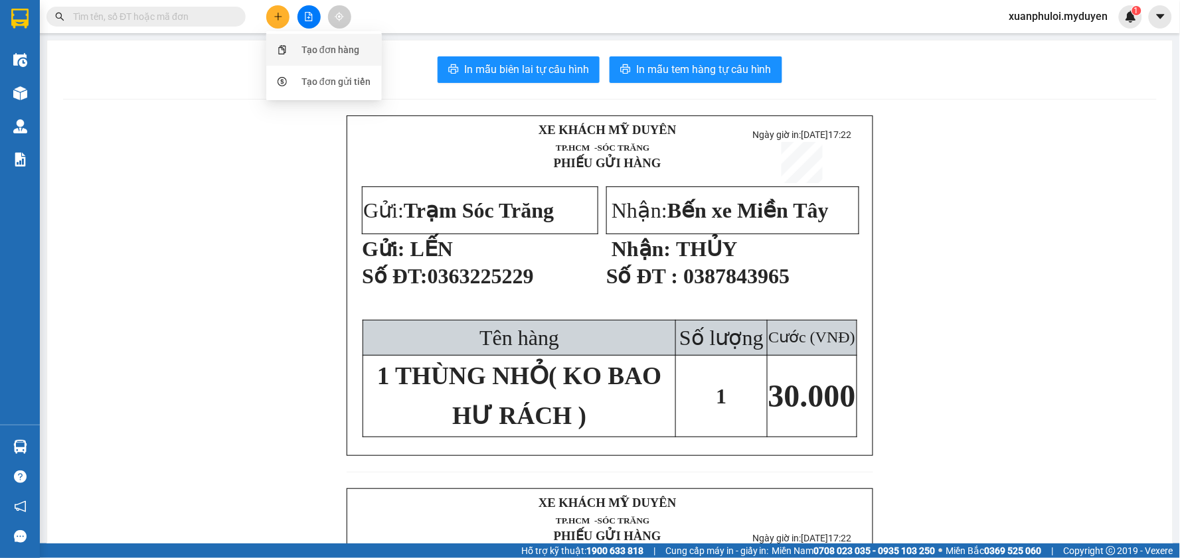
click at [320, 45] on div "Tạo đơn hàng" at bounding box center [330, 49] width 58 height 15
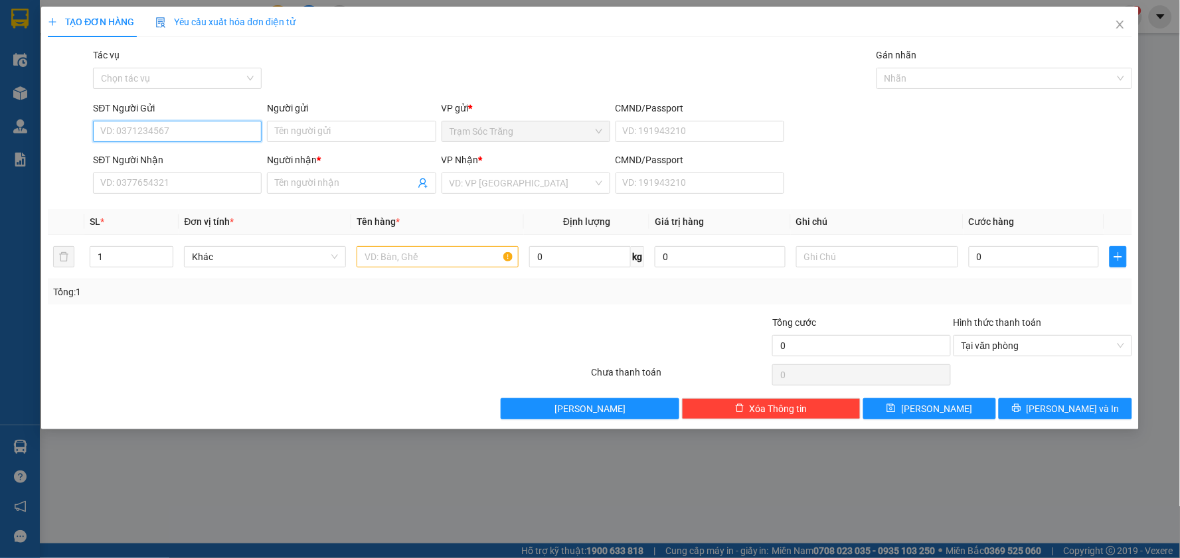
click at [191, 123] on input "SĐT Người Gửi" at bounding box center [177, 131] width 169 height 21
type input "0338331730"
click at [315, 141] on input "Người gửi" at bounding box center [351, 131] width 169 height 21
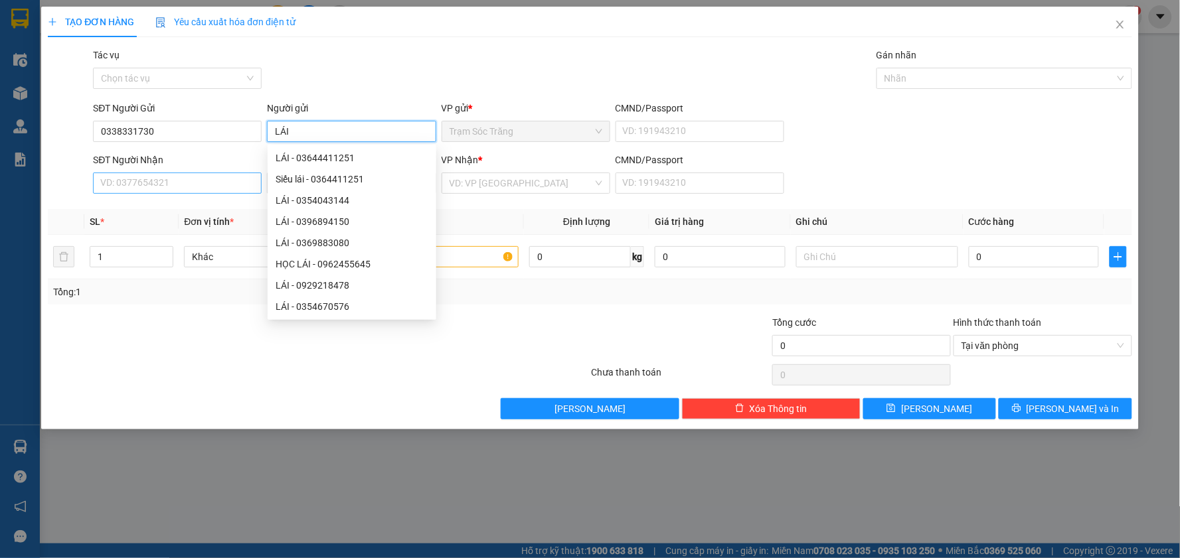
type input "LÁI"
click at [142, 181] on input "SĐT Người Nhận" at bounding box center [177, 183] width 169 height 21
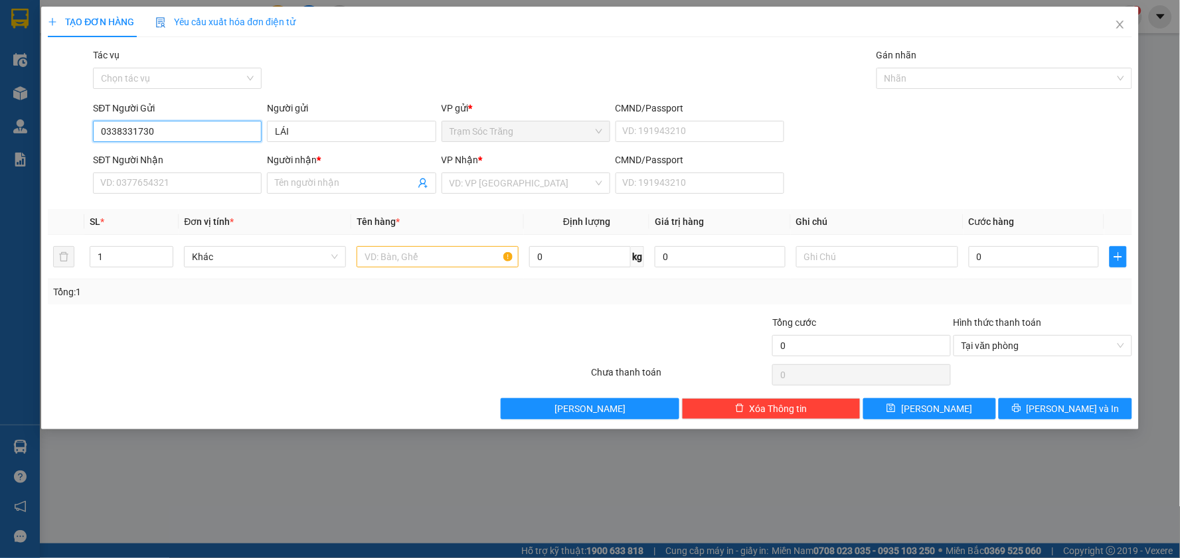
click at [181, 135] on input "0338331730" at bounding box center [177, 131] width 169 height 21
click at [198, 191] on input "SĐT Người Nhận" at bounding box center [177, 183] width 169 height 21
paste input "0338331730"
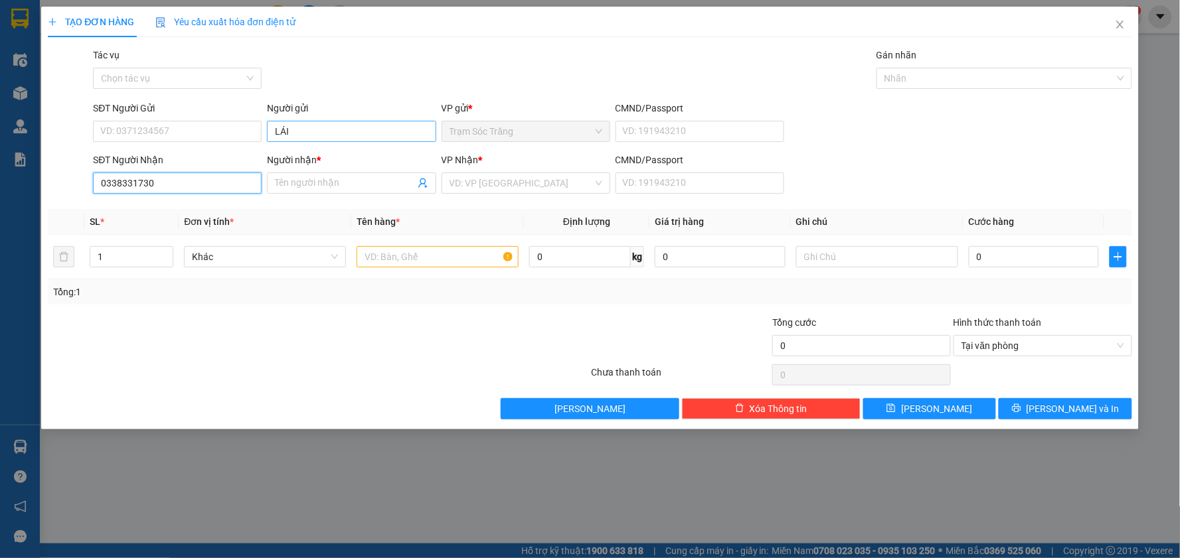
type input "0338331730"
click at [343, 125] on input "LÁI" at bounding box center [351, 131] width 169 height 21
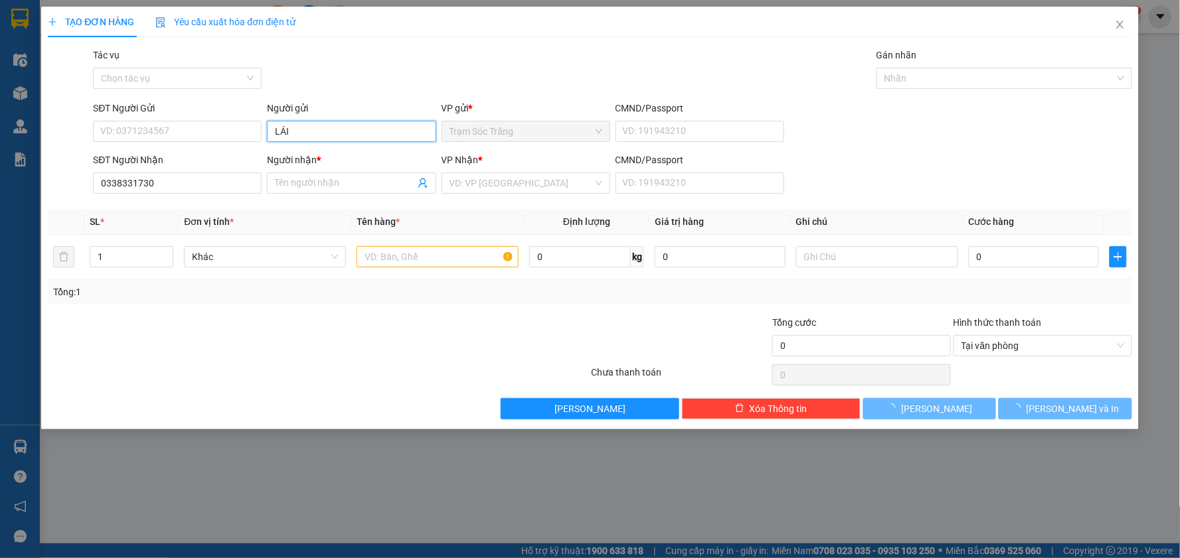
click at [343, 125] on input "LÁI" at bounding box center [351, 131] width 169 height 21
click at [343, 124] on input "LÁI" at bounding box center [351, 131] width 169 height 21
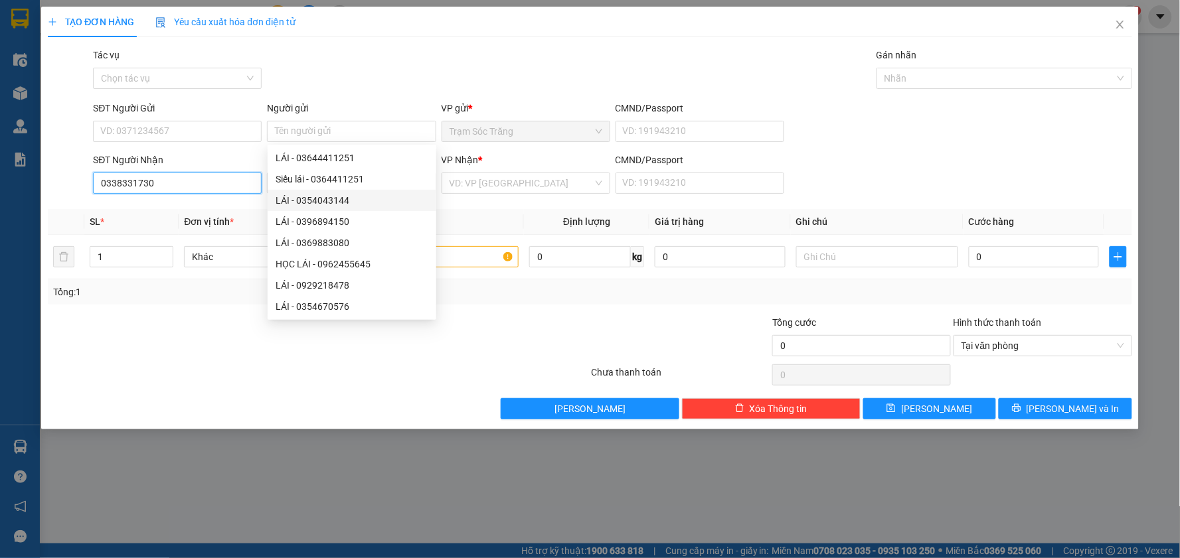
click at [232, 185] on input "0338331730" at bounding box center [177, 183] width 169 height 21
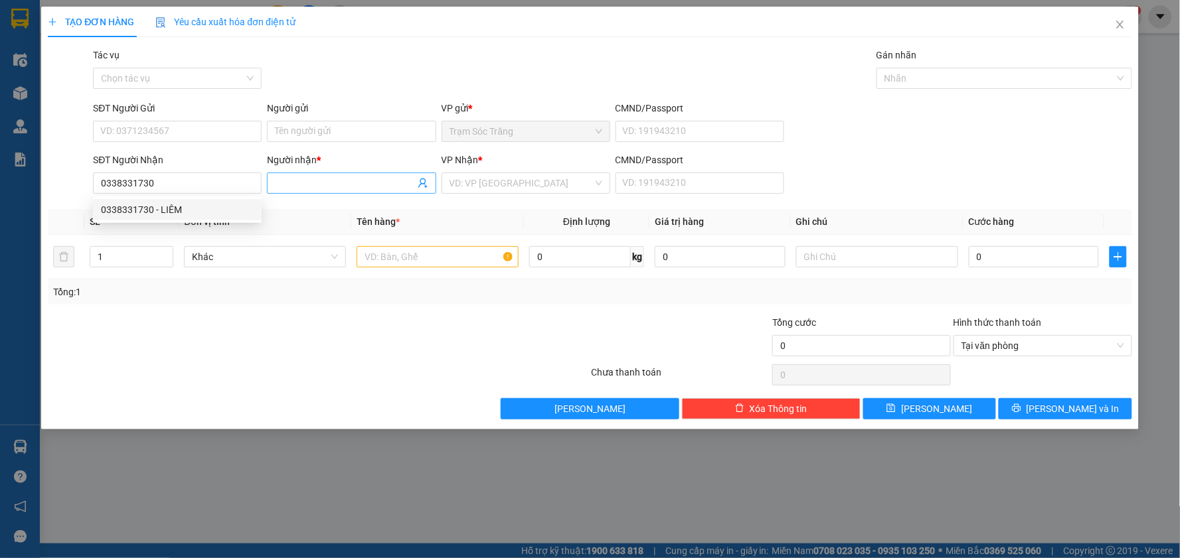
click at [311, 184] on input "Người nhận *" at bounding box center [344, 183] width 139 height 15
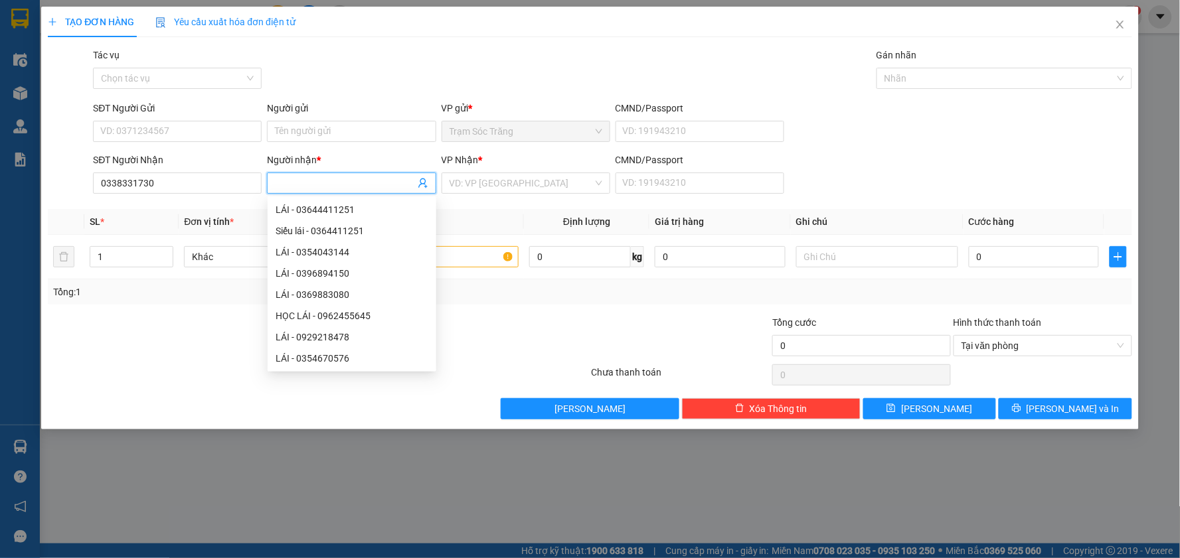
paste input "LÁI"
type input "LÁI"
click at [181, 118] on div "SĐT Người Gửi" at bounding box center [177, 111] width 169 height 20
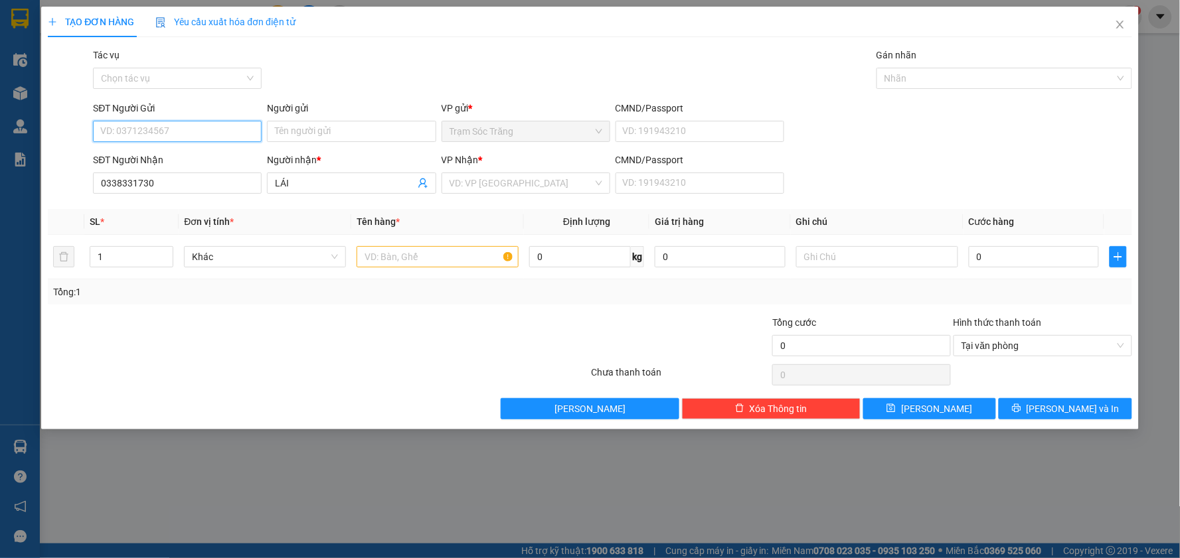
click at [182, 123] on input "SĐT Người Gửi" at bounding box center [177, 131] width 169 height 21
type input "0388459539"
drag, startPoint x: 193, startPoint y: 154, endPoint x: 214, endPoint y: 145, distance: 23.2
click at [193, 154] on div "0388459539 - PHƯỢNG" at bounding box center [177, 158] width 153 height 15
type input "PHƯỢNG"
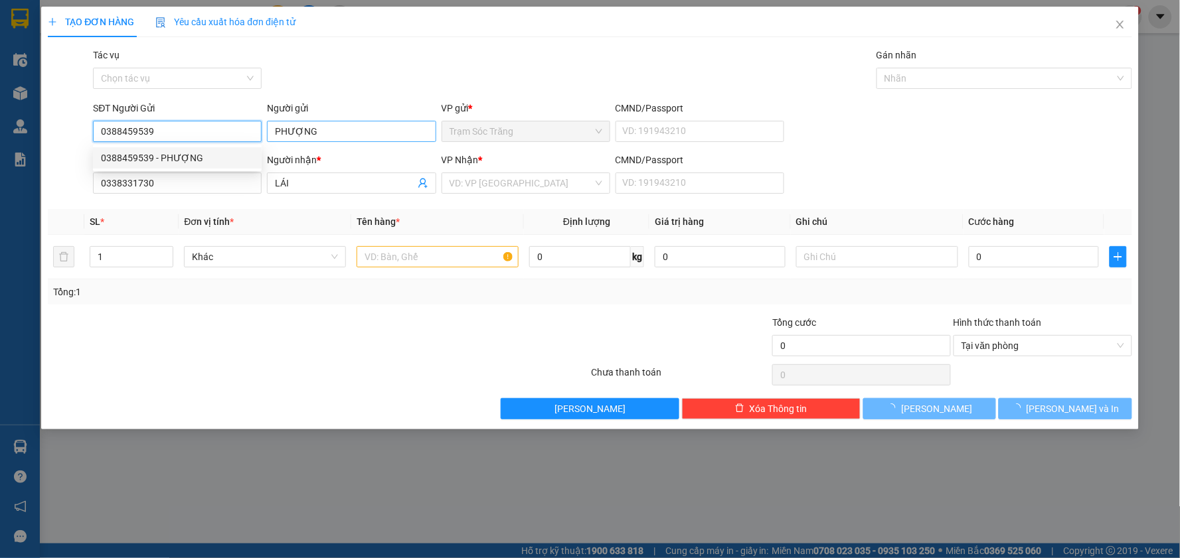
type input "40.000"
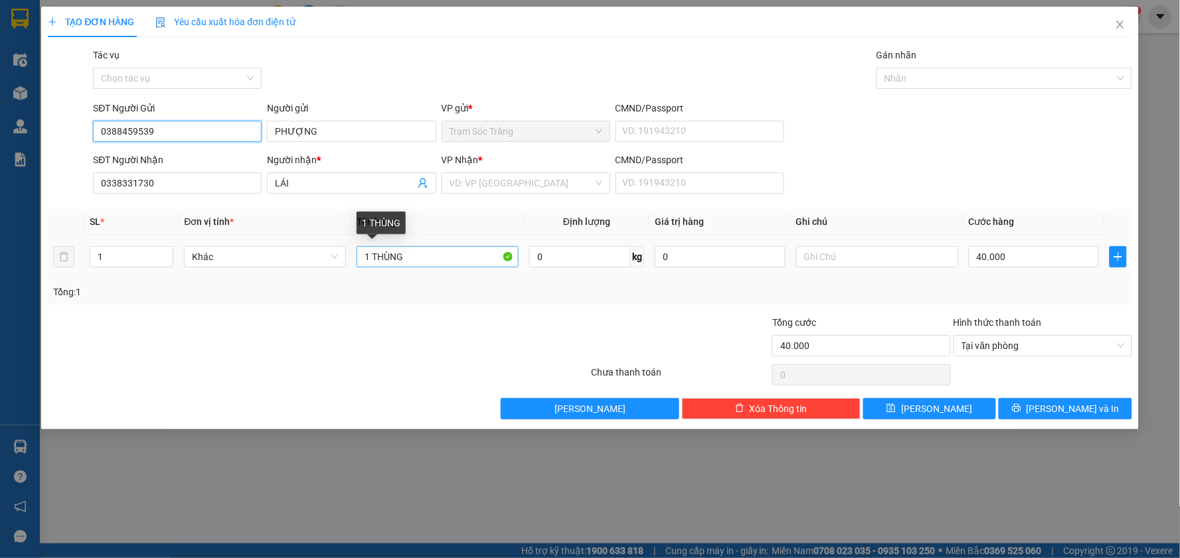
type input "0388459539"
click at [437, 250] on input "1 THÙNG" at bounding box center [437, 256] width 162 height 21
click at [473, 264] on input "1 THÙNG" at bounding box center [437, 256] width 162 height 21
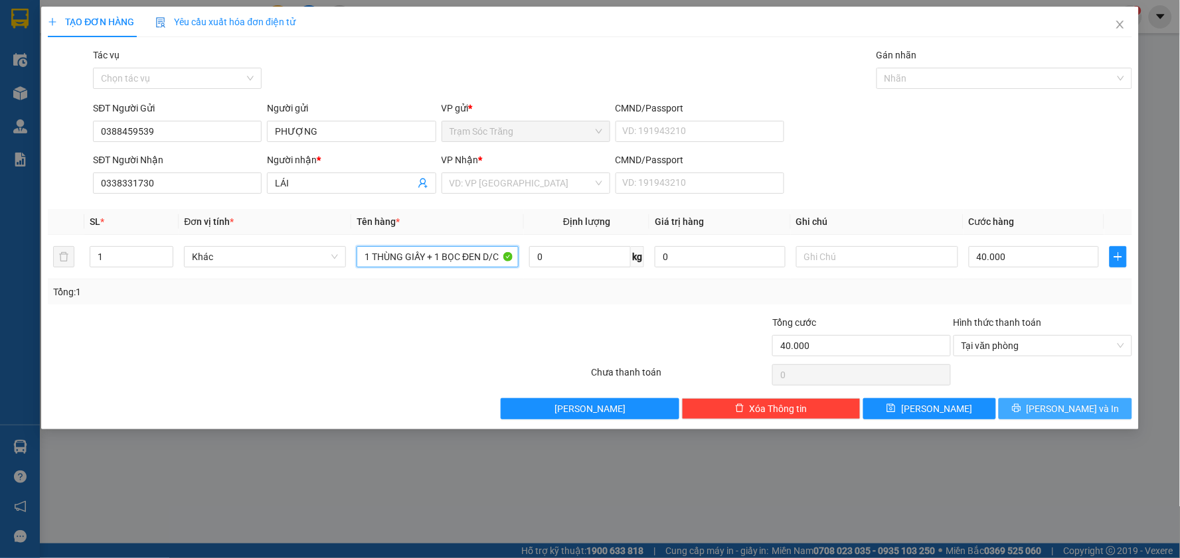
type input "1 THÙNG GIẤY + 1 BỌC ĐEN D/C"
click at [1069, 415] on span "[PERSON_NAME] và In" at bounding box center [1072, 409] width 93 height 15
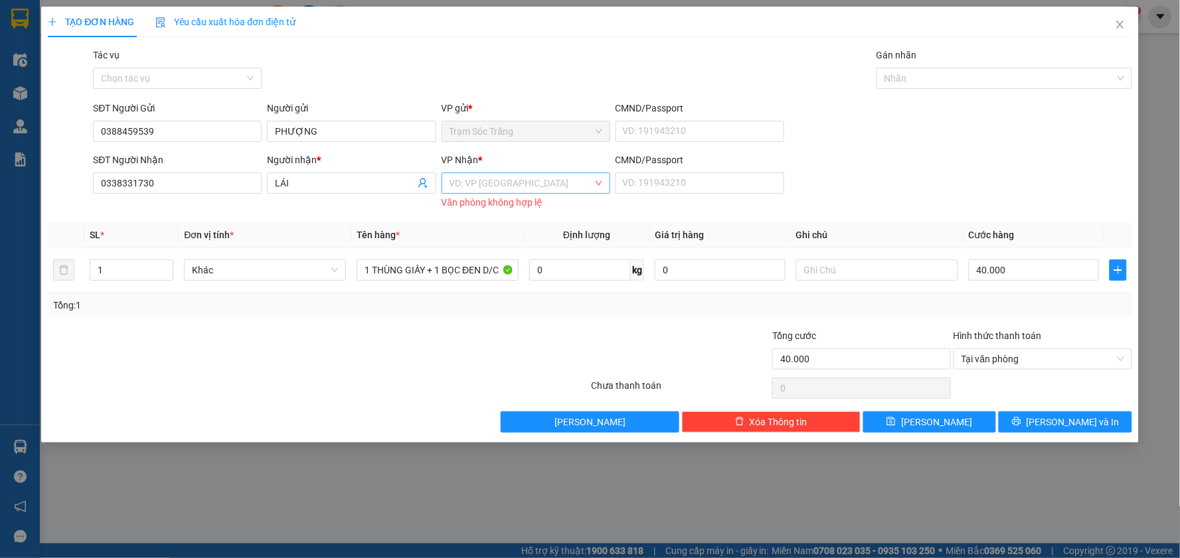
click at [531, 177] on input "search" at bounding box center [520, 183] width 143 height 20
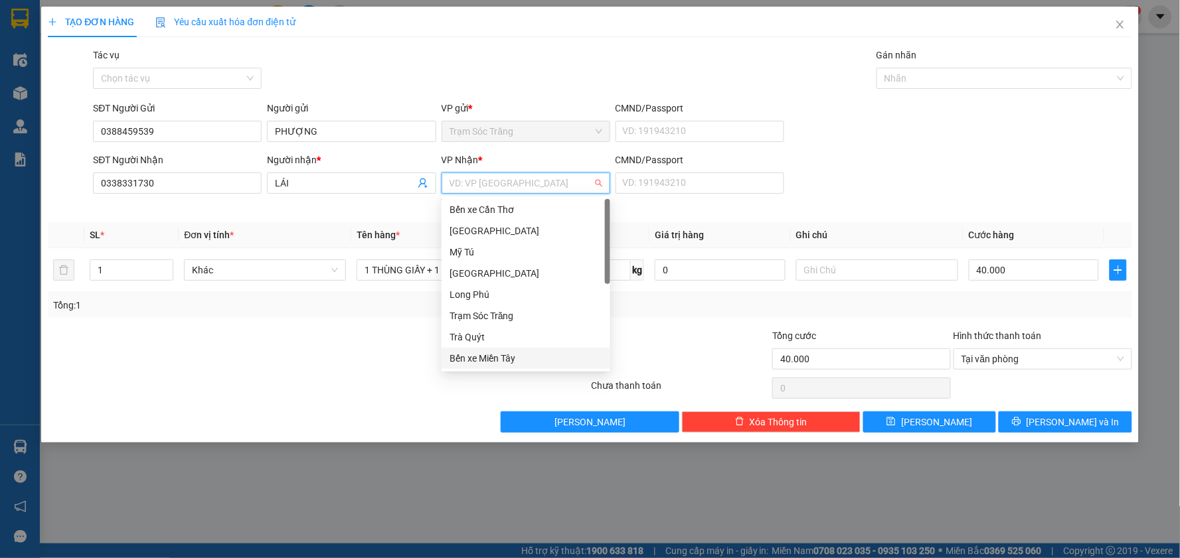
click at [525, 362] on div "Bến xe Miền Tây" at bounding box center [525, 358] width 153 height 15
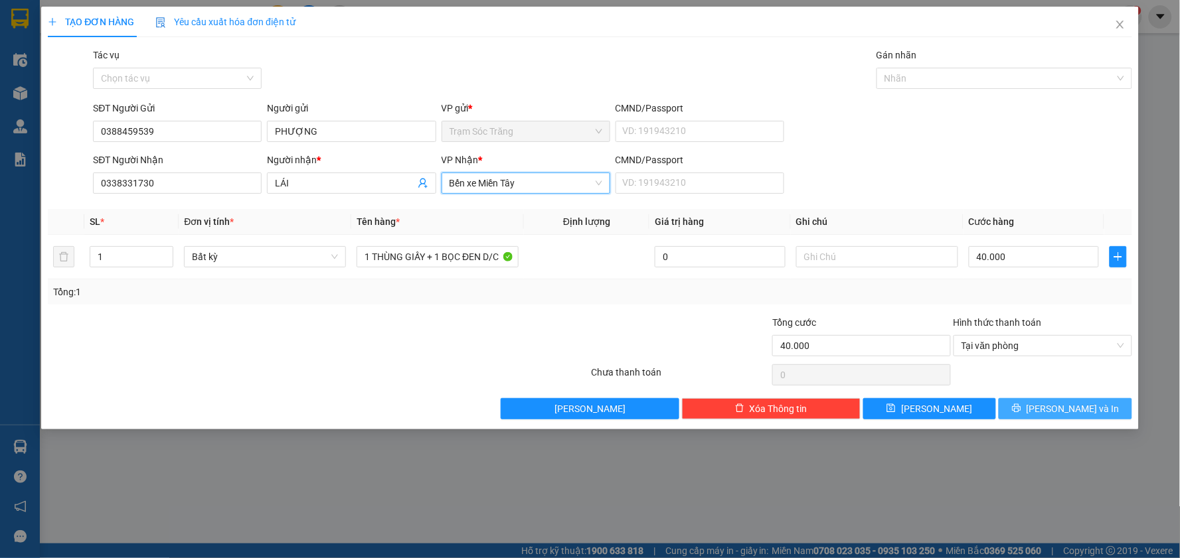
click at [1104, 413] on button "[PERSON_NAME] và In" at bounding box center [1064, 408] width 133 height 21
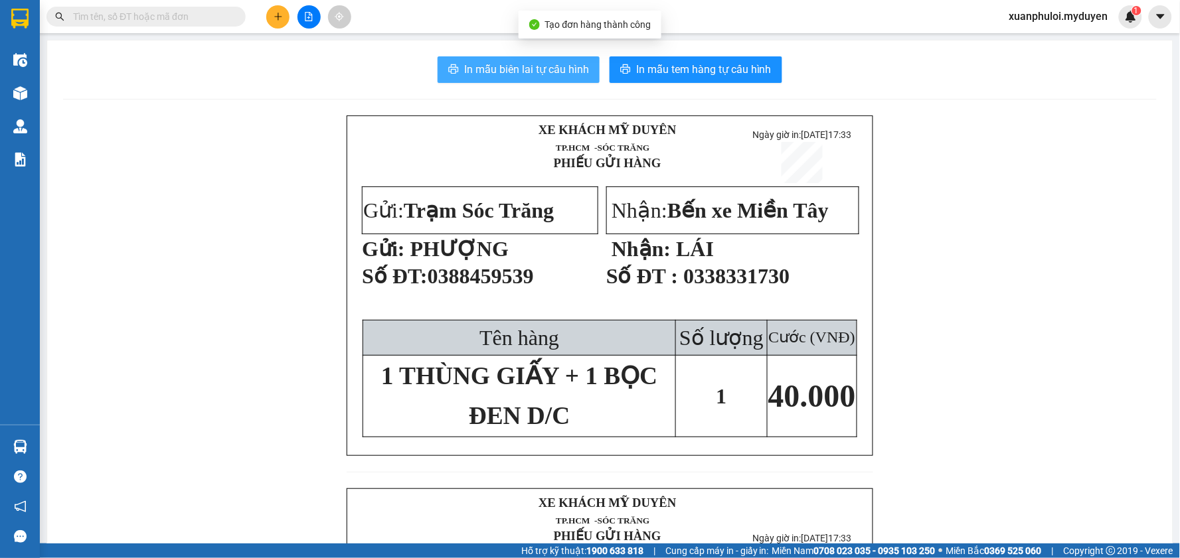
click at [516, 76] on span "In mẫu biên lai tự cấu hình" at bounding box center [526, 69] width 125 height 17
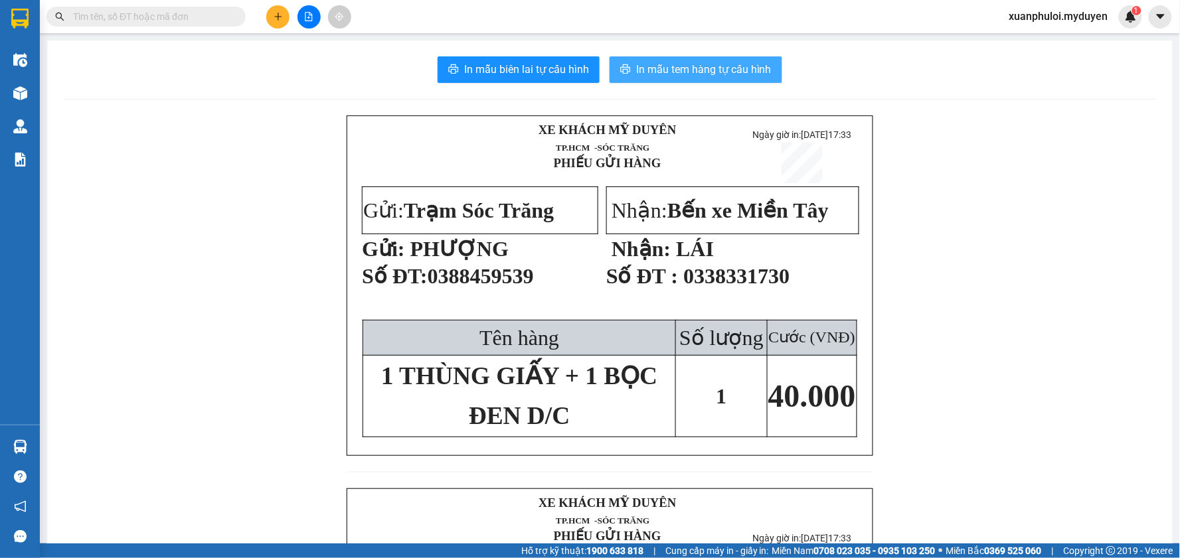
click at [695, 64] on span "In mẫu tem hàng tự cấu hình" at bounding box center [703, 69] width 135 height 17
click at [275, 19] on icon "plus" at bounding box center [278, 16] width 9 height 9
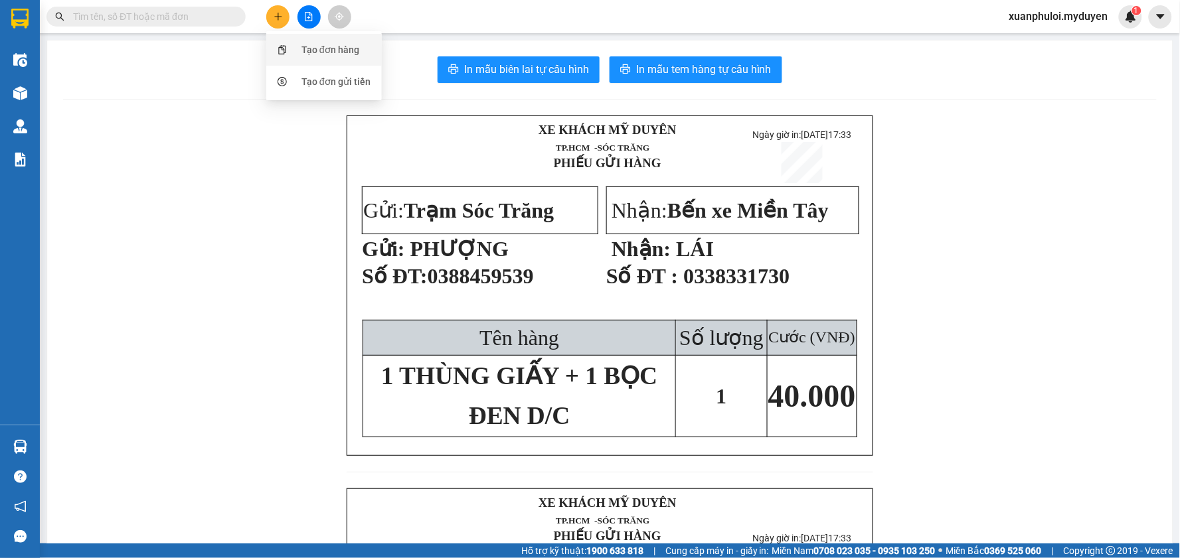
click at [293, 50] on div "Tạo đơn hàng" at bounding box center [324, 49] width 100 height 25
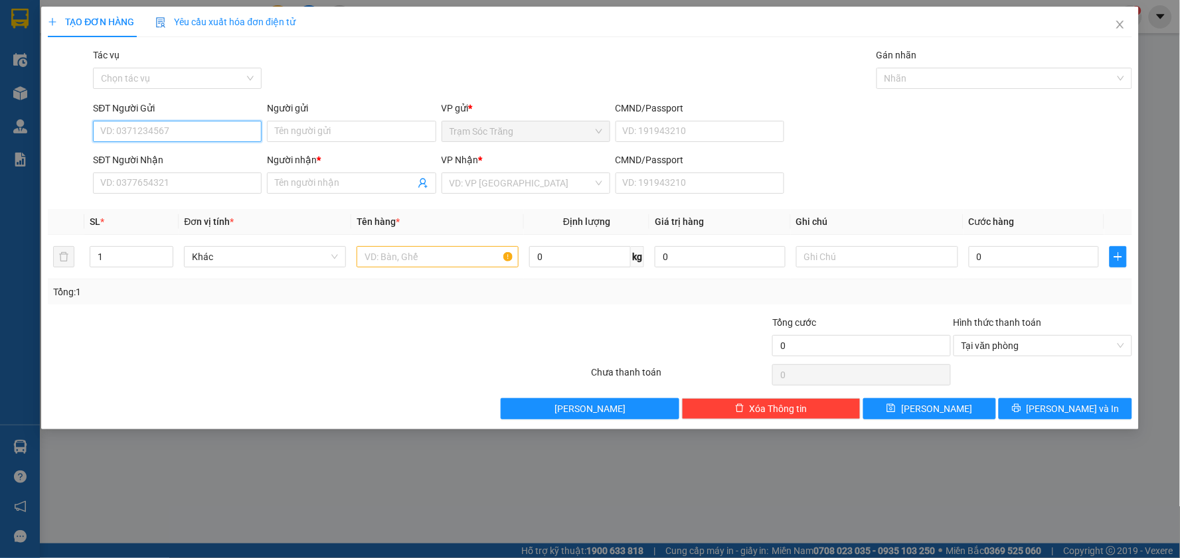
click at [179, 129] on input "SĐT Người Gửi" at bounding box center [177, 131] width 169 height 21
type input "0367383099"
click at [308, 130] on input "Người gửi" at bounding box center [351, 131] width 169 height 21
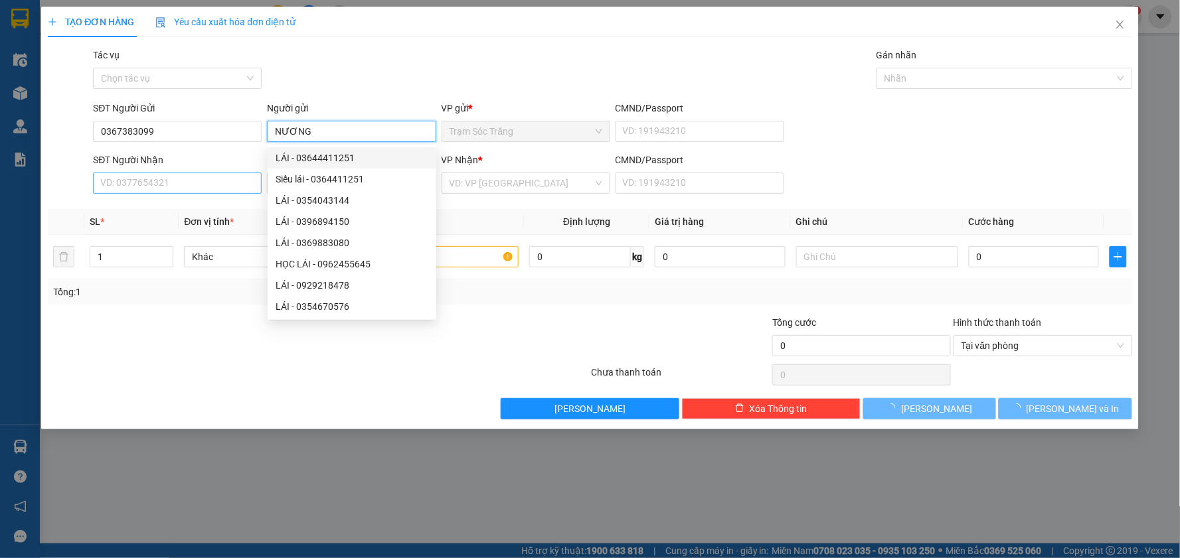
type input "NƯƠNG"
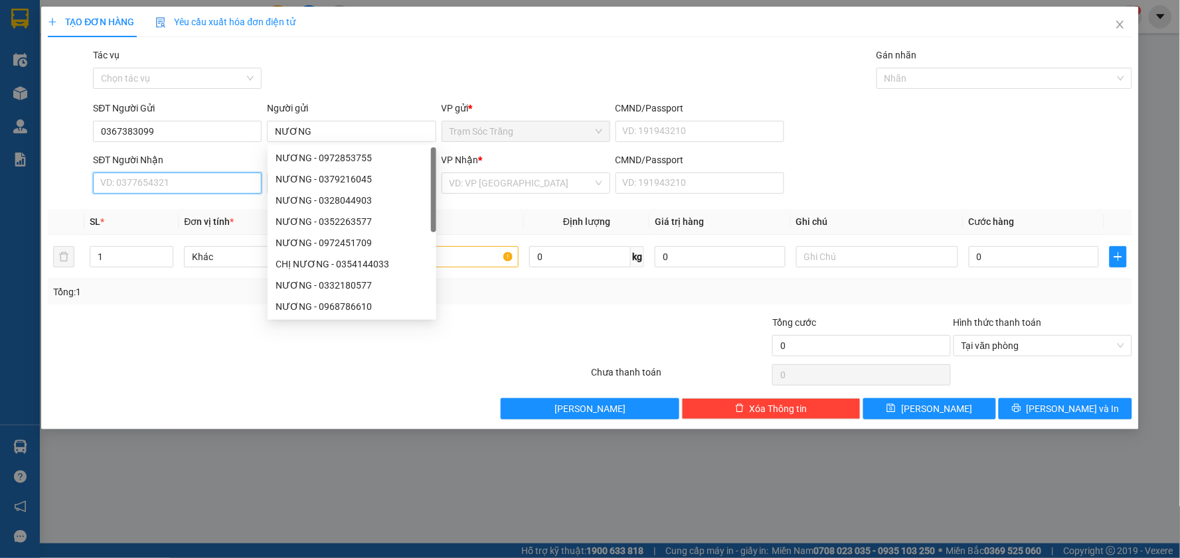
click at [157, 187] on input "SĐT Người Nhận" at bounding box center [177, 183] width 169 height 21
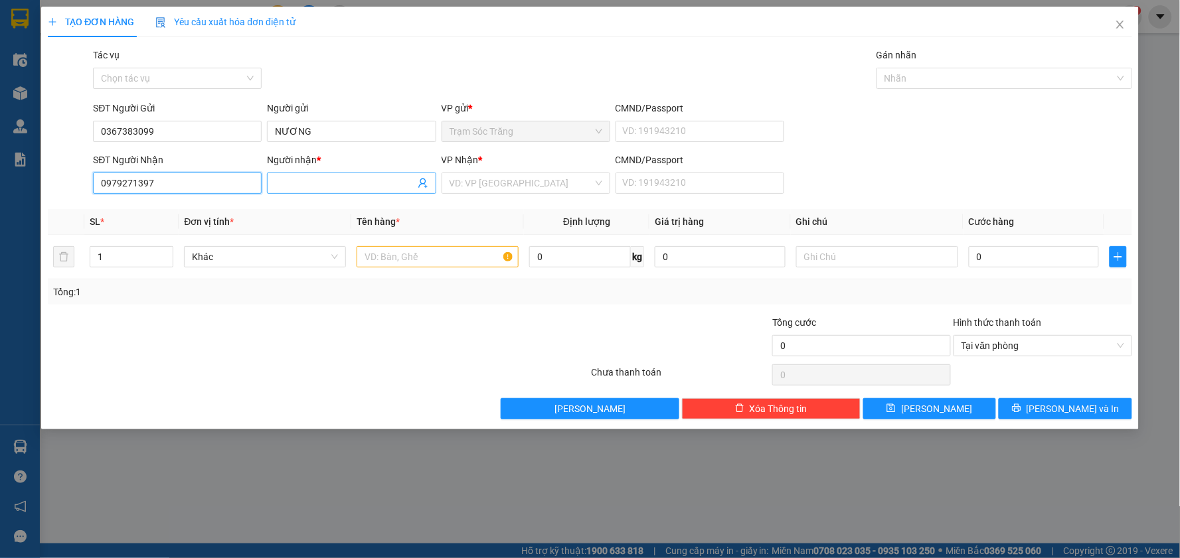
type input "0979271397"
click at [328, 181] on input "Người nhận *" at bounding box center [344, 183] width 139 height 15
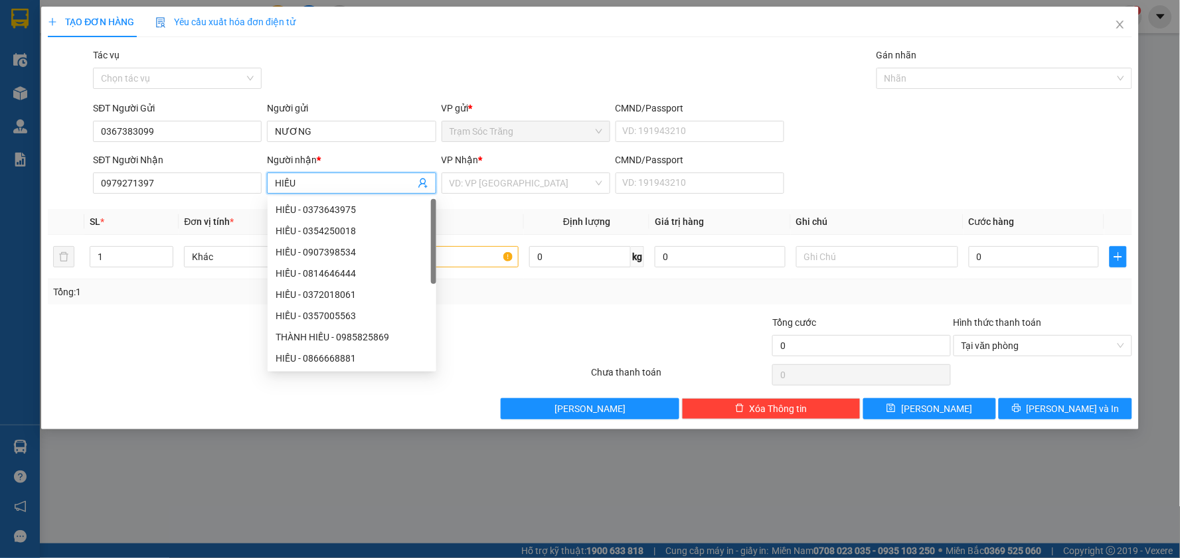
type input "HIẾU"
click at [494, 194] on div "VP Nhận * VD: VP [GEOGRAPHIC_DATA]" at bounding box center [525, 176] width 169 height 46
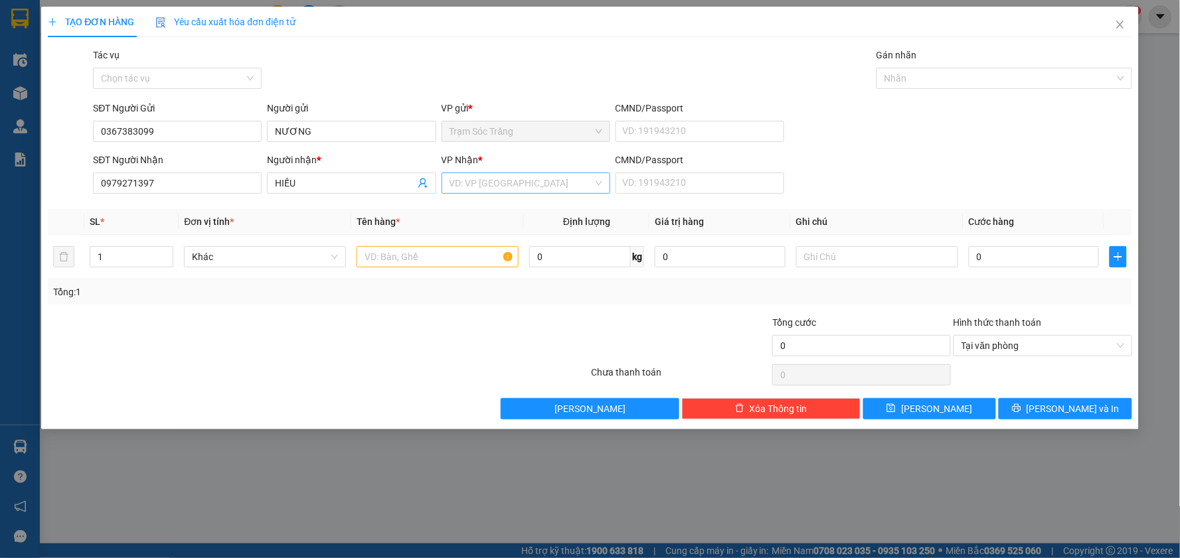
click at [497, 185] on input "search" at bounding box center [520, 183] width 143 height 20
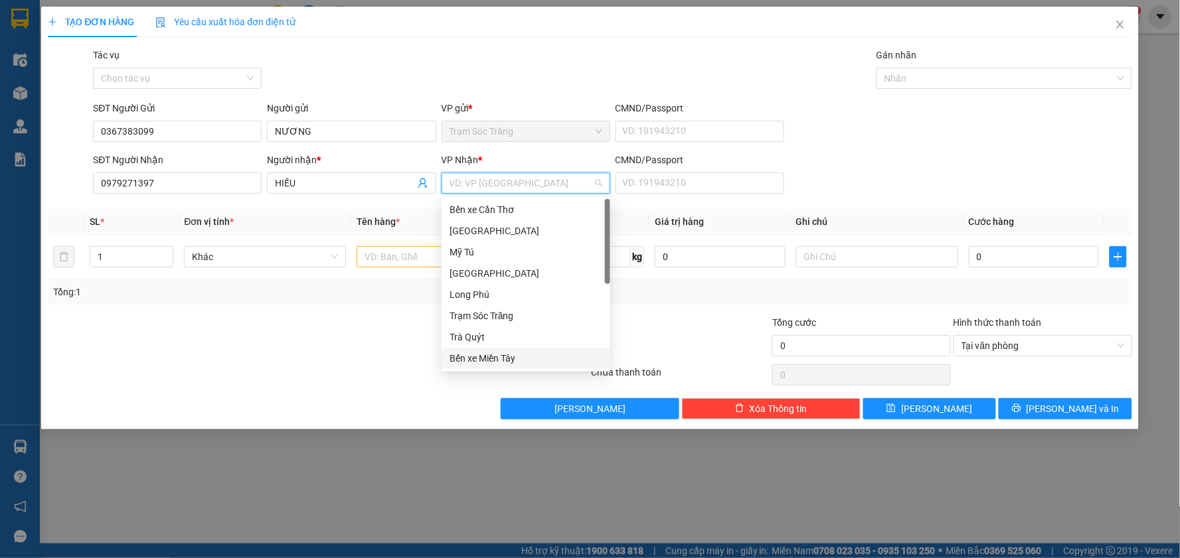
click at [526, 357] on div "Bến xe Miền Tây" at bounding box center [525, 358] width 153 height 15
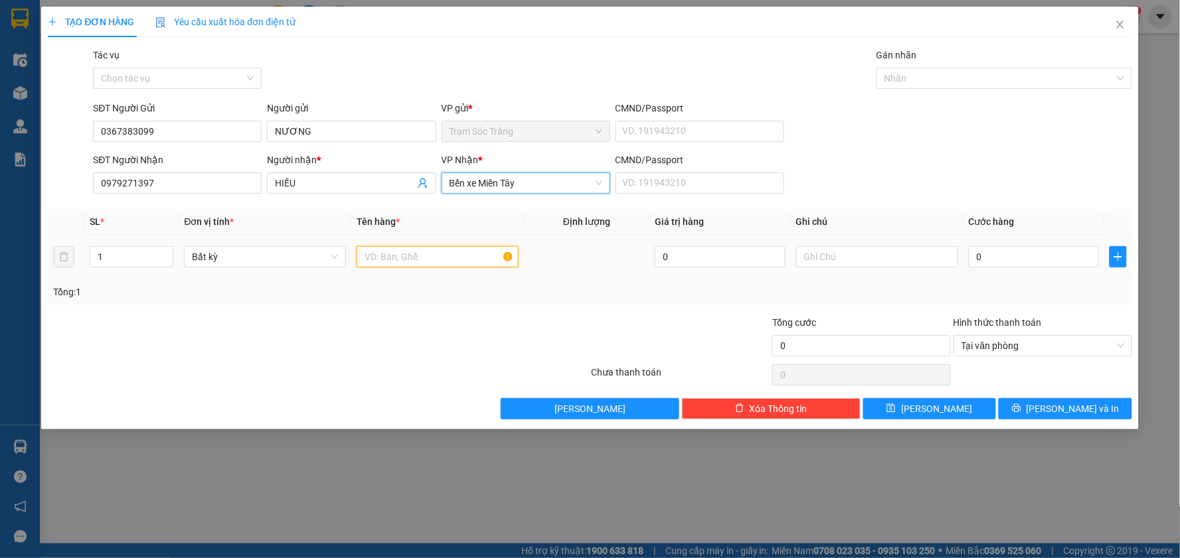
click at [408, 262] on input "text" at bounding box center [437, 256] width 162 height 21
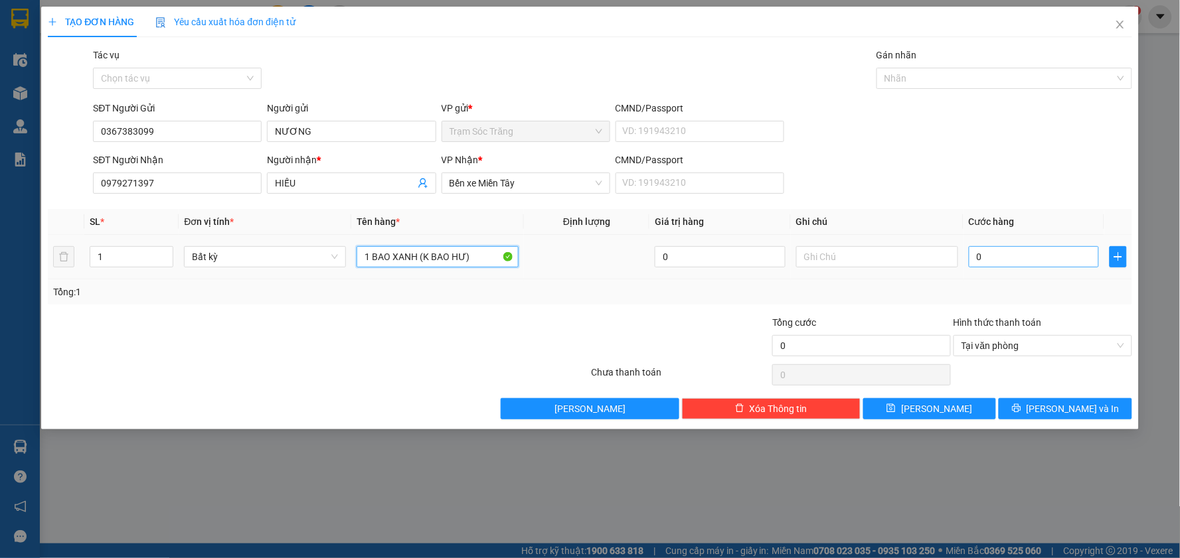
type input "1 BAO XANH (K BAO HƯ)"
click at [1056, 262] on input "0" at bounding box center [1034, 256] width 131 height 21
type input "4"
type input "40"
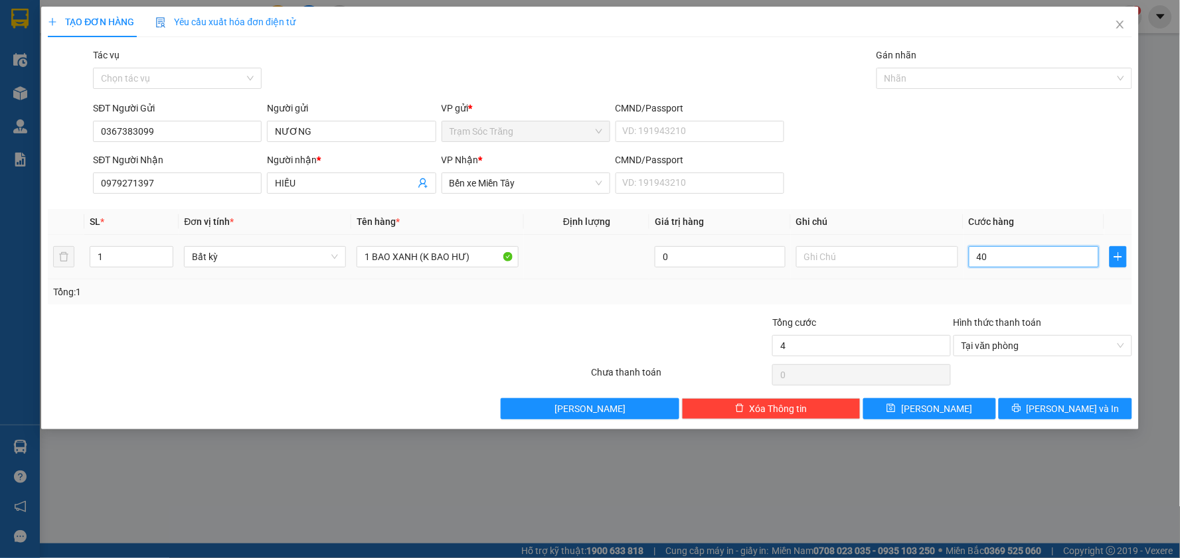
type input "40"
type input "400"
type input "4.000"
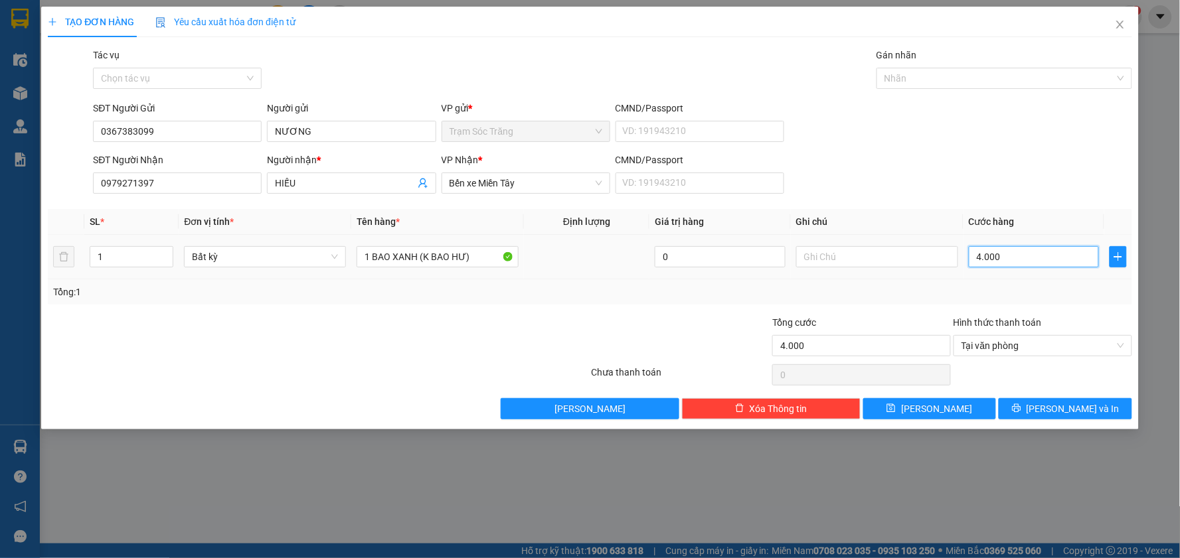
type input "40.000"
click at [1073, 414] on span "[PERSON_NAME] và In" at bounding box center [1072, 409] width 93 height 15
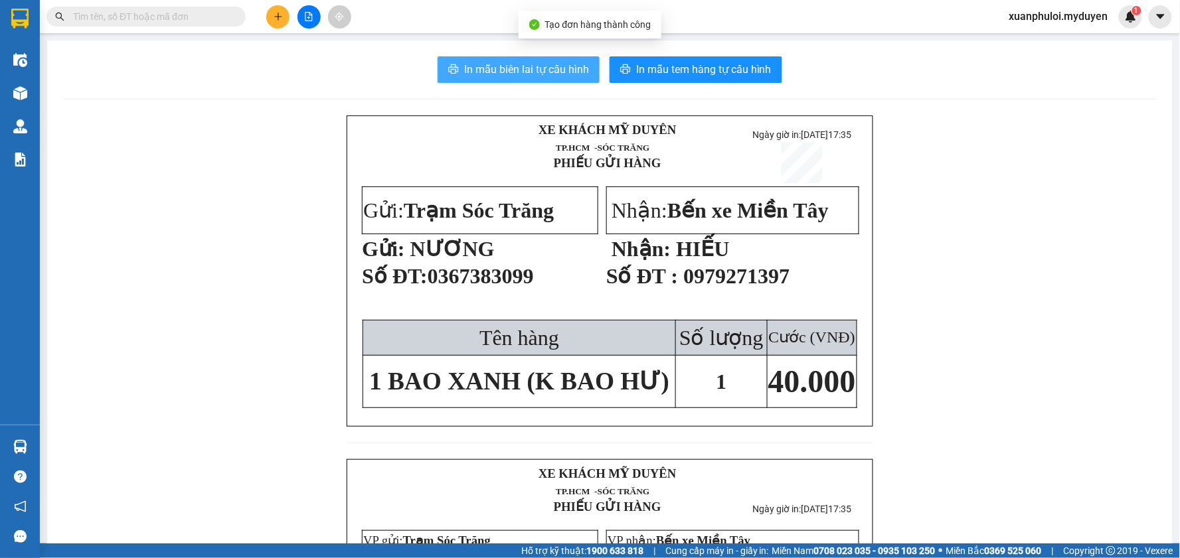
click at [543, 76] on span "In mẫu biên lai tự cấu hình" at bounding box center [526, 69] width 125 height 17
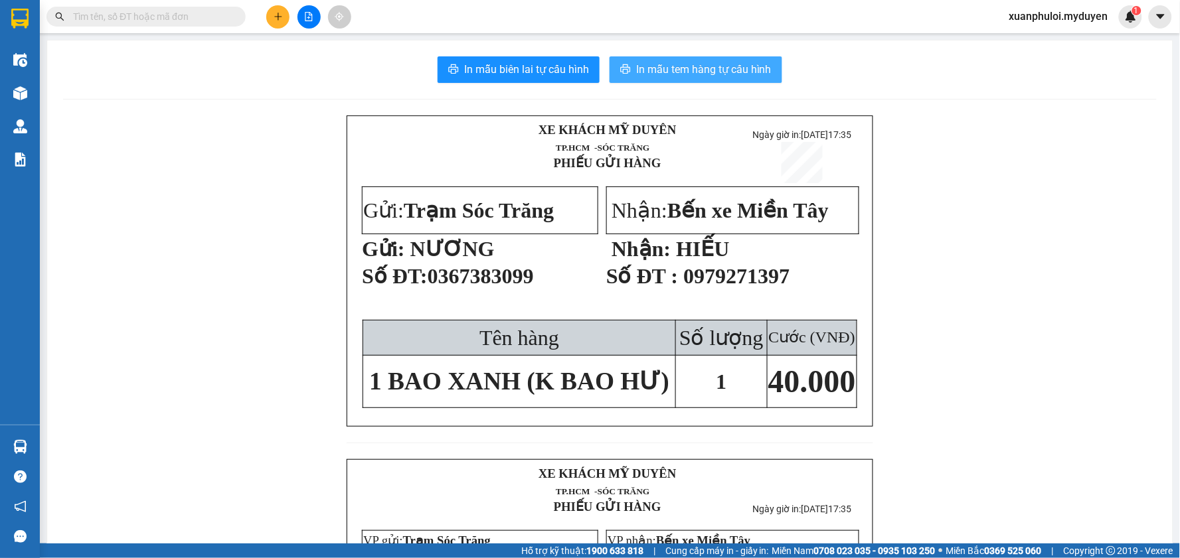
click at [724, 68] on span "In mẫu tem hàng tự cấu hình" at bounding box center [703, 69] width 135 height 17
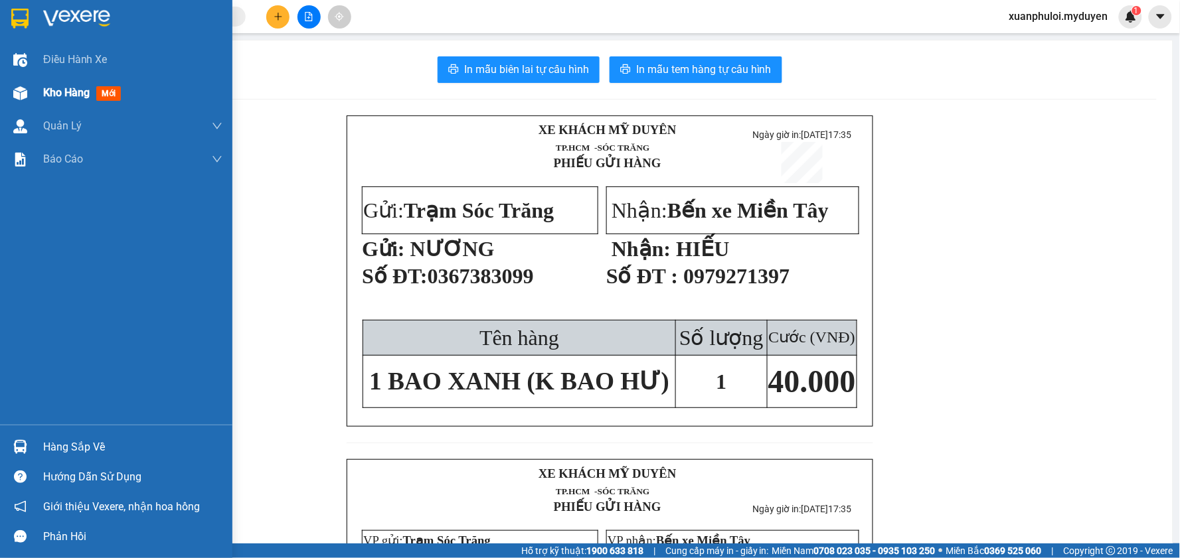
click at [54, 99] on span "Kho hàng" at bounding box center [66, 92] width 46 height 13
